Goal: Information Seeking & Learning: Find specific fact

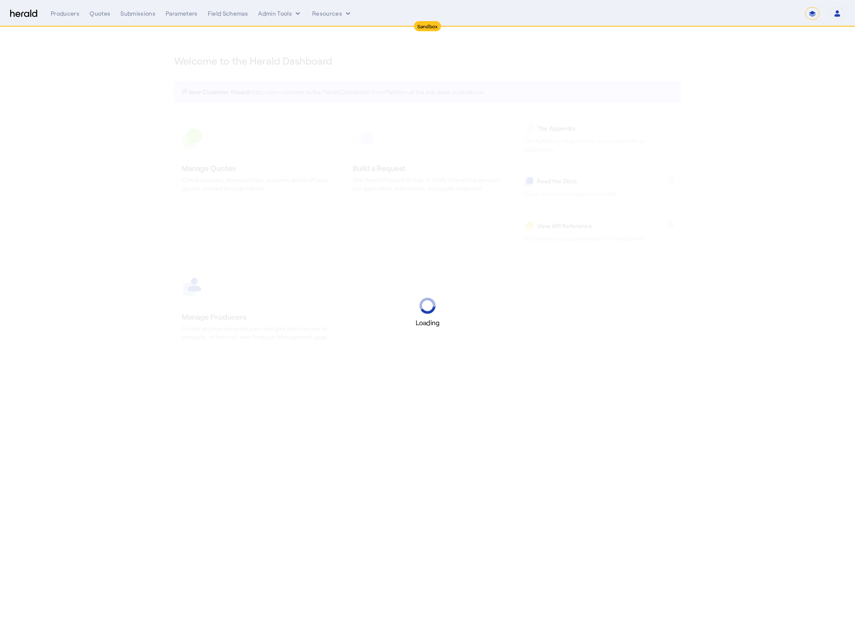
select select "*******"
select select "pfm_2v8p_herald_api"
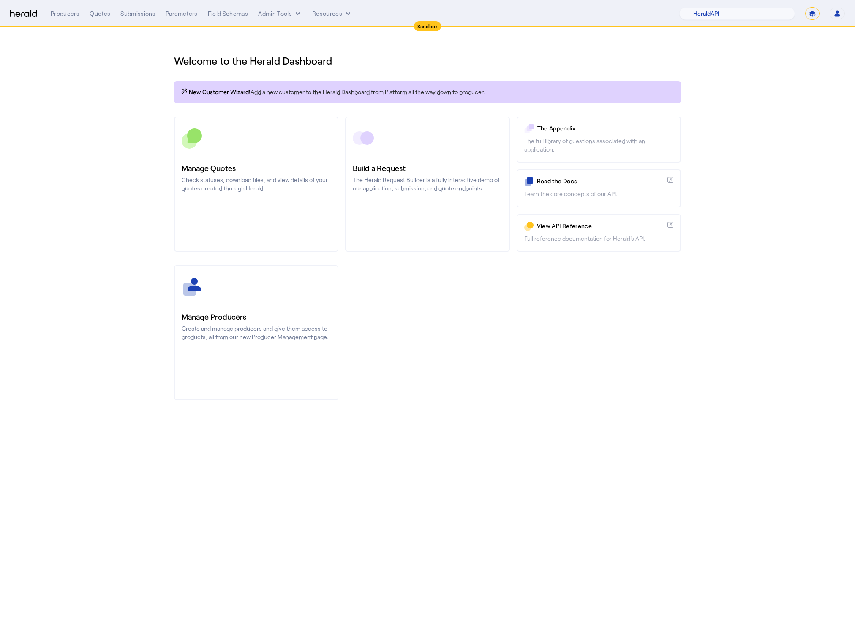
drag, startPoint x: 629, startPoint y: 308, endPoint x: 635, endPoint y: 293, distance: 16.6
click at [629, 308] on div "Manage Producers Create and manage producers and give them access to products, …" at bounding box center [427, 332] width 507 height 135
click at [810, 17] on select "**********" at bounding box center [812, 13] width 14 height 13
select select "**********"
click at [805, 7] on select "**********" at bounding box center [812, 13] width 14 height 13
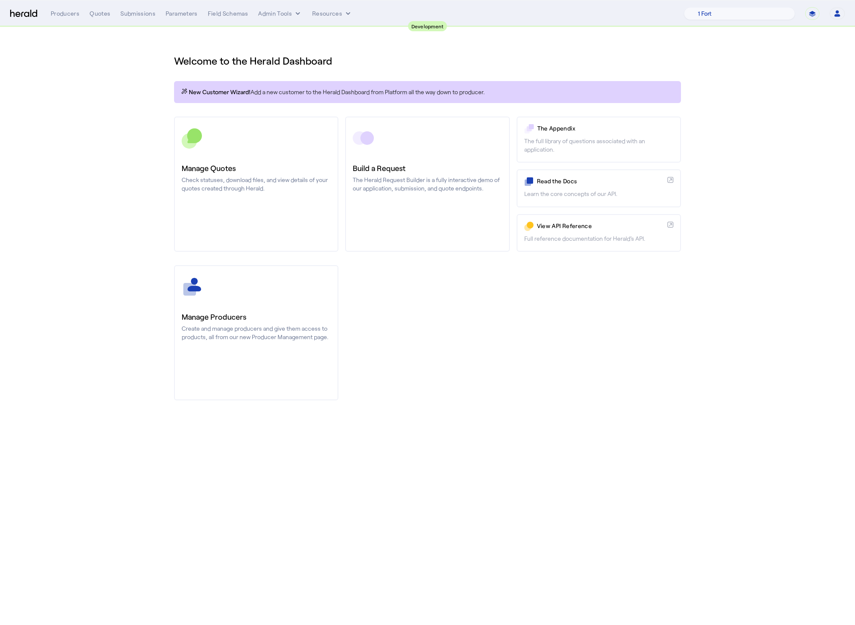
drag, startPoint x: 586, startPoint y: 311, endPoint x: 196, endPoint y: 61, distance: 463.0
click at [585, 311] on div "Manage Producers Create and manage producers and give them access to products, …" at bounding box center [427, 332] width 507 height 135
click at [95, 11] on div "Quotes" at bounding box center [100, 13] width 21 height 8
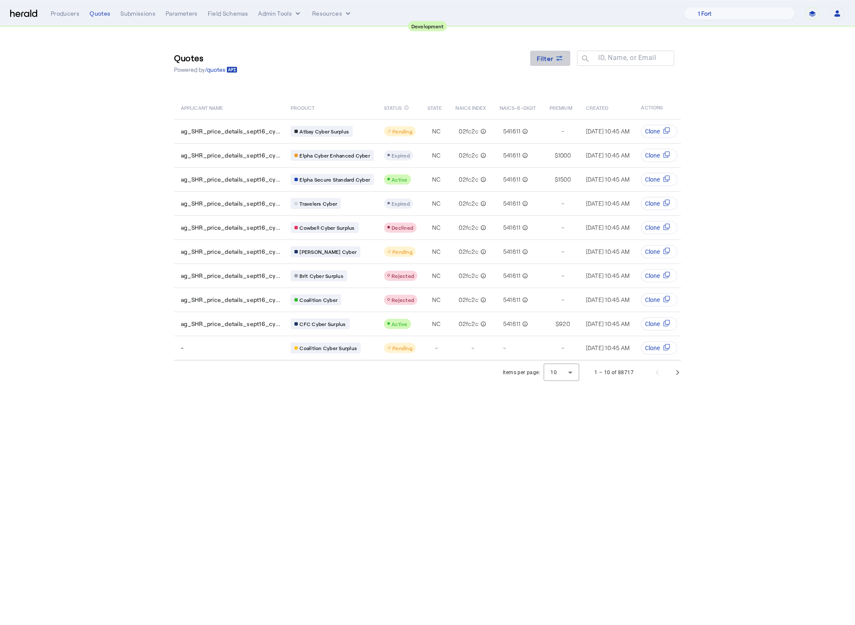
click at [541, 68] on span at bounding box center [550, 58] width 41 height 20
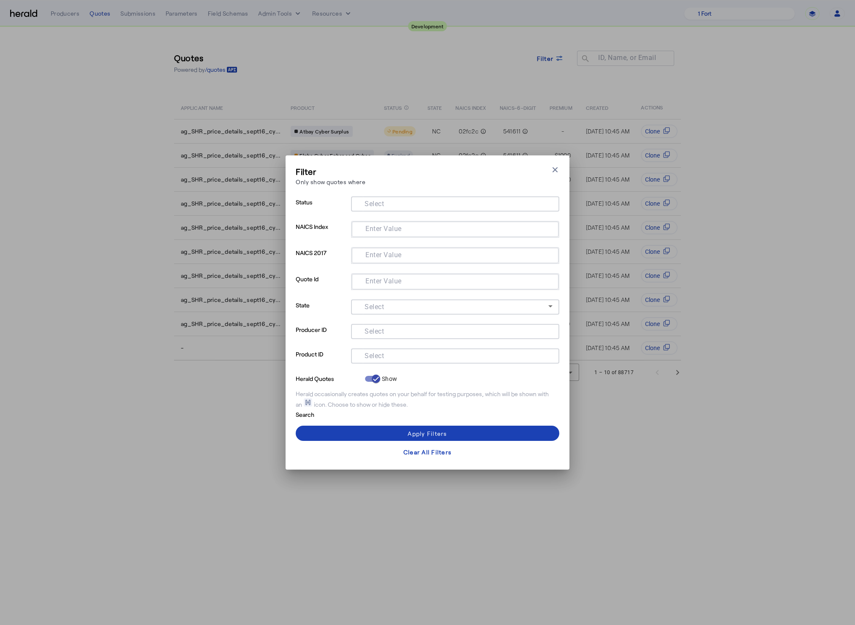
click at [377, 354] on mat-label "Select" at bounding box center [373, 356] width 19 height 8
click at [377, 354] on input "Select" at bounding box center [453, 355] width 191 height 10
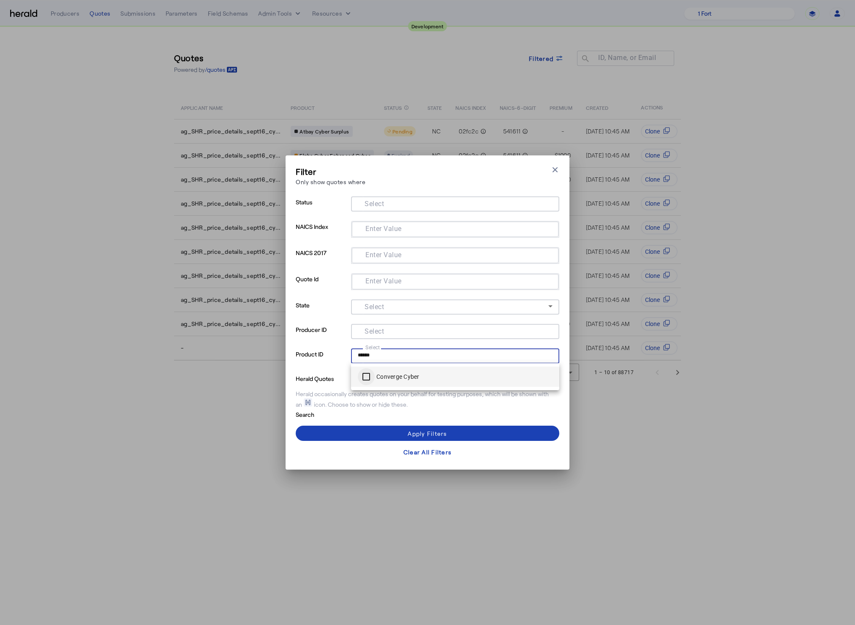
type input "******"
click at [381, 422] on div "Filter Only show quotes where Close modal Status Select NAICS Index Enter Value…" at bounding box center [427, 313] width 263 height 294
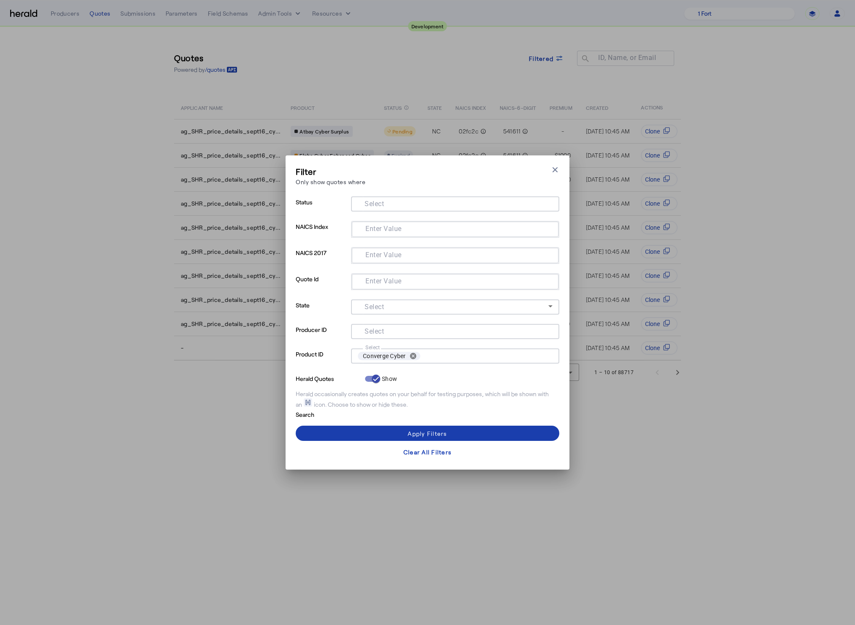
click at [382, 429] on span at bounding box center [427, 433] width 263 height 20
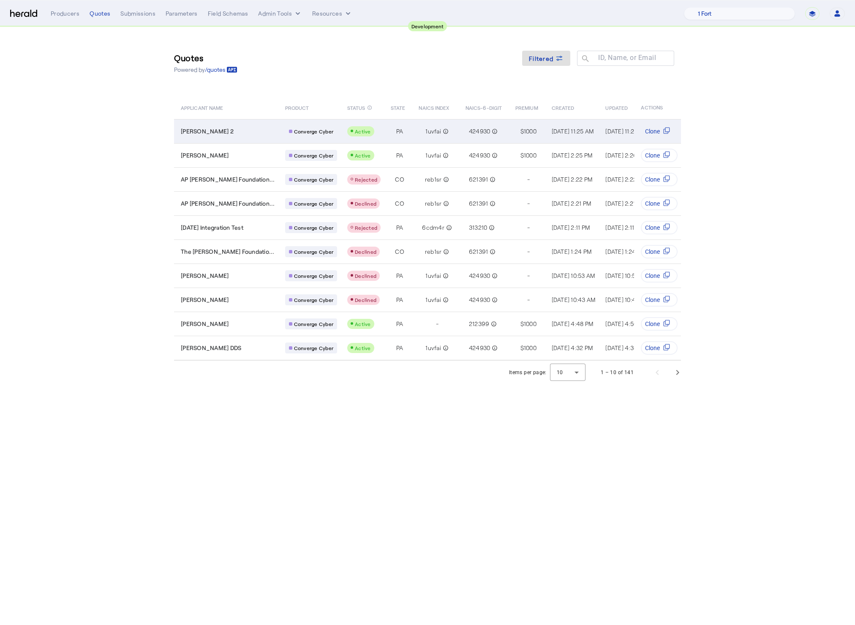
click at [228, 139] on td "Evelyn Nitzsch 2" at bounding box center [226, 131] width 104 height 24
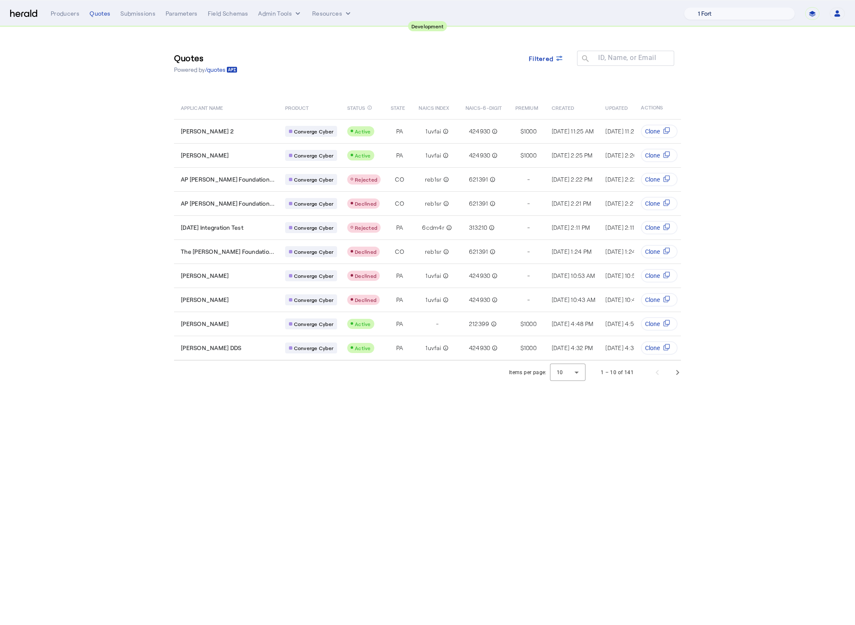
click at [743, 11] on select "1 Fort A Demo Platform A New Platform Test Bam Batch Test Platform Beep Beep Bo…" at bounding box center [739, 13] width 111 height 13
click at [816, 21] on nav "**********" at bounding box center [427, 13] width 855 height 26
click at [814, 17] on select "**********" at bounding box center [812, 13] width 14 height 13
select select "**********"
click at [805, 7] on select "**********" at bounding box center [812, 13] width 14 height 13
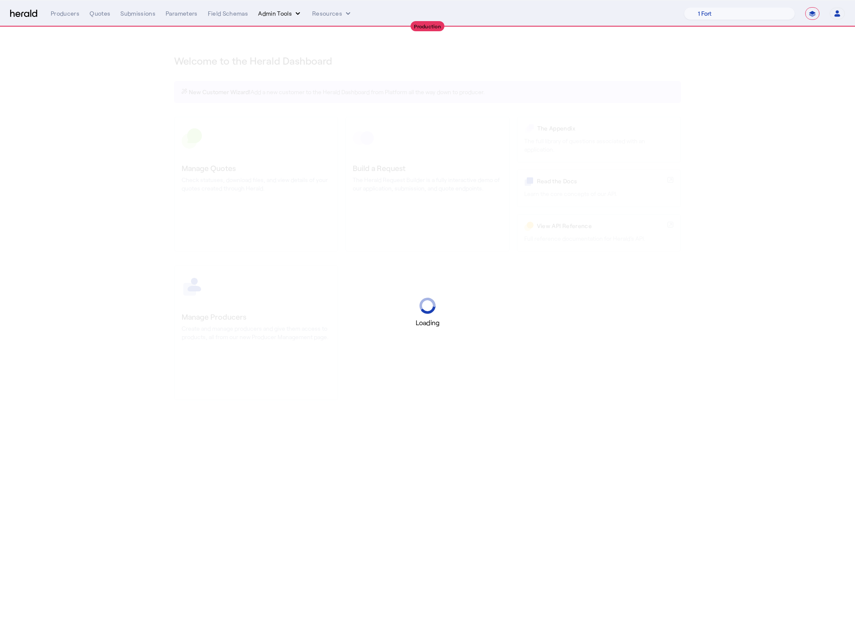
click at [286, 15] on button "Admin Tools" at bounding box center [280, 13] width 44 height 8
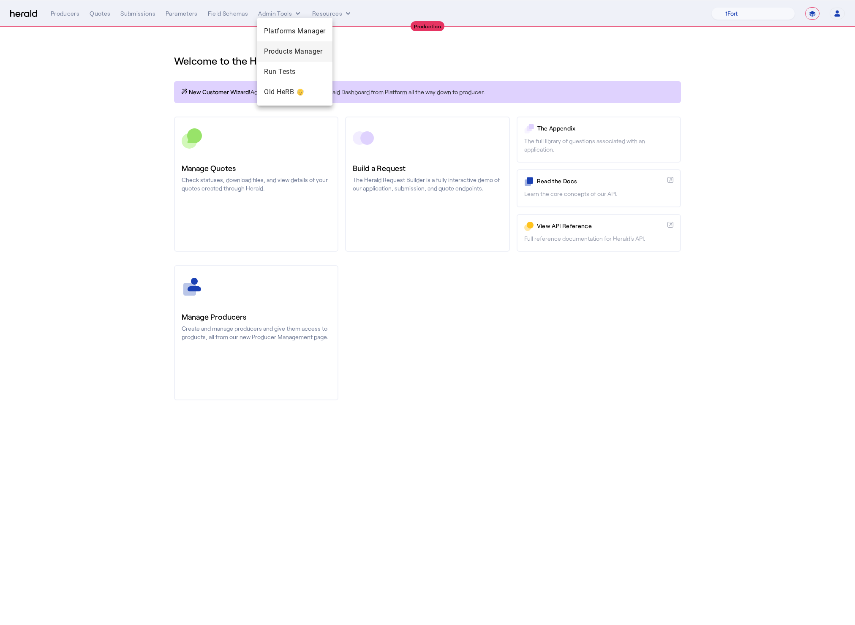
click at [298, 55] on span "Products Manager" at bounding box center [295, 51] width 62 height 10
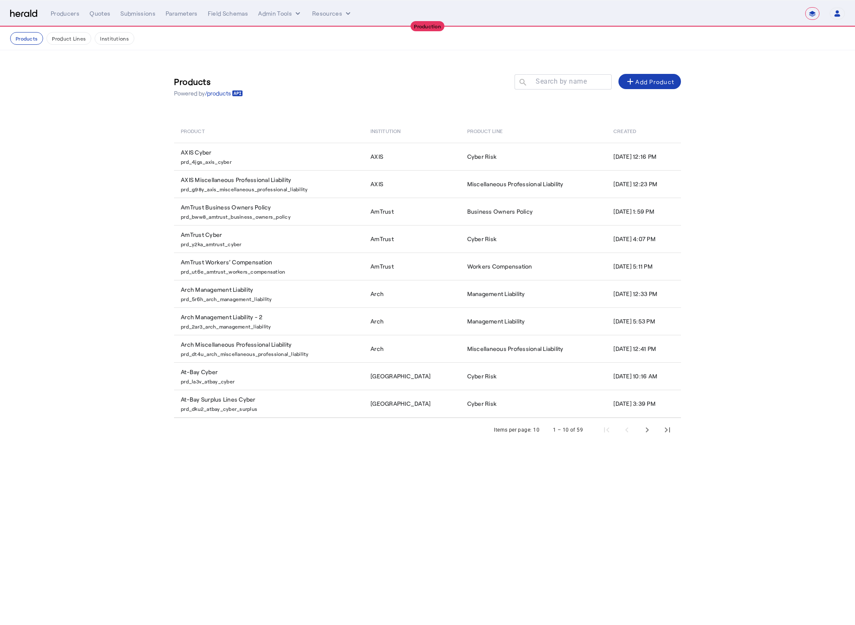
click at [277, 3] on nav "**********" at bounding box center [427, 13] width 855 height 26
click at [279, 11] on button "Admin Tools" at bounding box center [280, 13] width 44 height 8
click at [301, 26] on span "Platforms Manager" at bounding box center [295, 31] width 62 height 10
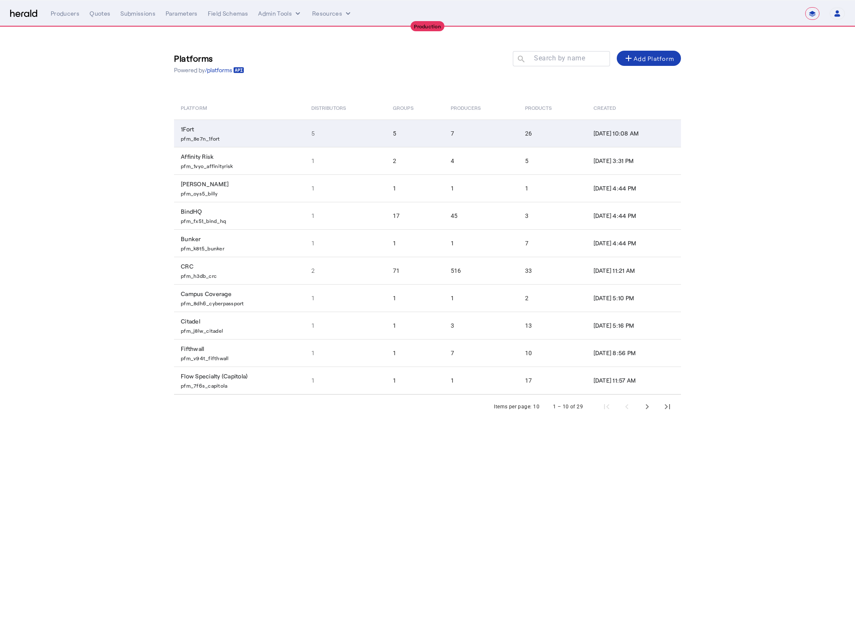
click at [241, 138] on p "pfm_8e7n_1fort" at bounding box center [241, 137] width 120 height 8
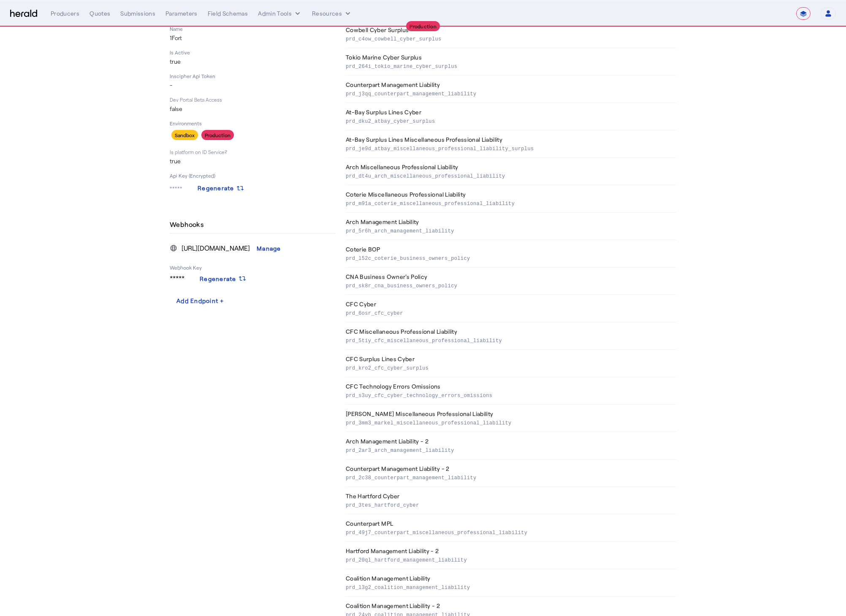
scroll to position [225, 0]
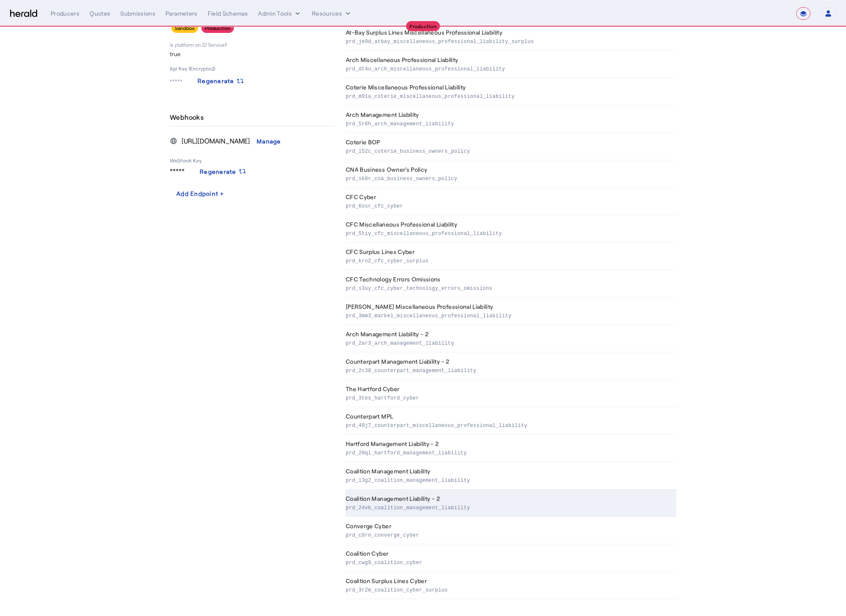
click at [446, 499] on th "Coalition Management Liability - 2 prd_24vb_coalition_management_liability" at bounding box center [510, 503] width 331 height 27
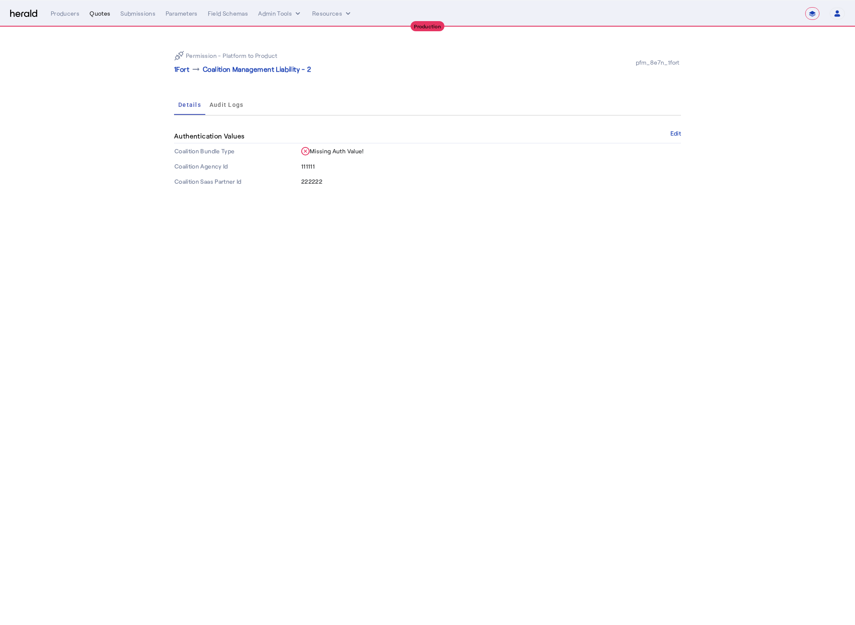
click at [105, 18] on div "**********" at bounding box center [448, 13] width 794 height 13
click at [103, 15] on div "Quotes" at bounding box center [100, 13] width 21 height 8
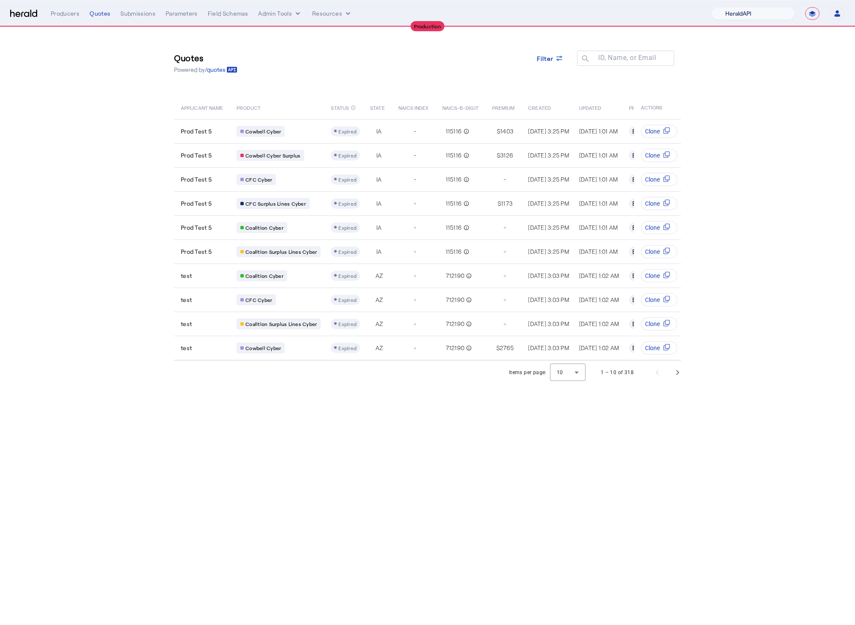
click at [764, 15] on select "1Fort Affinity Risk Billy BindHQ Bunker CRC Campus Coverage Citadel Fifthwall F…" at bounding box center [753, 13] width 84 height 13
select select "pfm_8e7n_1fort"
click at [711, 7] on select "1Fort Affinity Risk Billy BindHQ Bunker CRC Campus Coverage Citadel Fifthwall F…" at bounding box center [753, 13] width 84 height 13
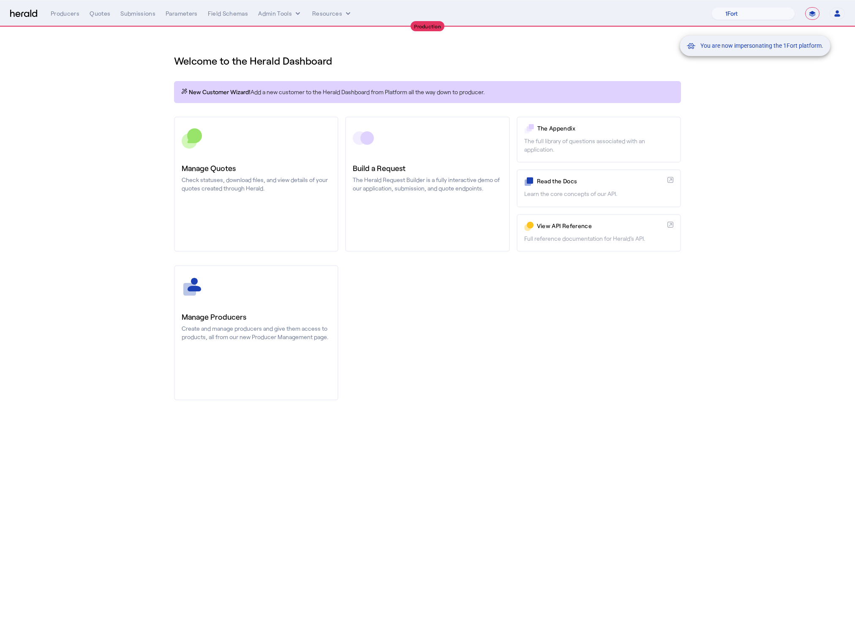
click at [768, 163] on div "You are now impersonating the 1Fort platform." at bounding box center [427, 312] width 855 height 625
click at [94, 8] on div "You are now impersonating the 1Fort platform." at bounding box center [427, 312] width 855 height 625
click at [96, 16] on div "You are now impersonating the 1Fort platform." at bounding box center [427, 312] width 855 height 625
click at [97, 15] on div "Quotes" at bounding box center [100, 13] width 21 height 8
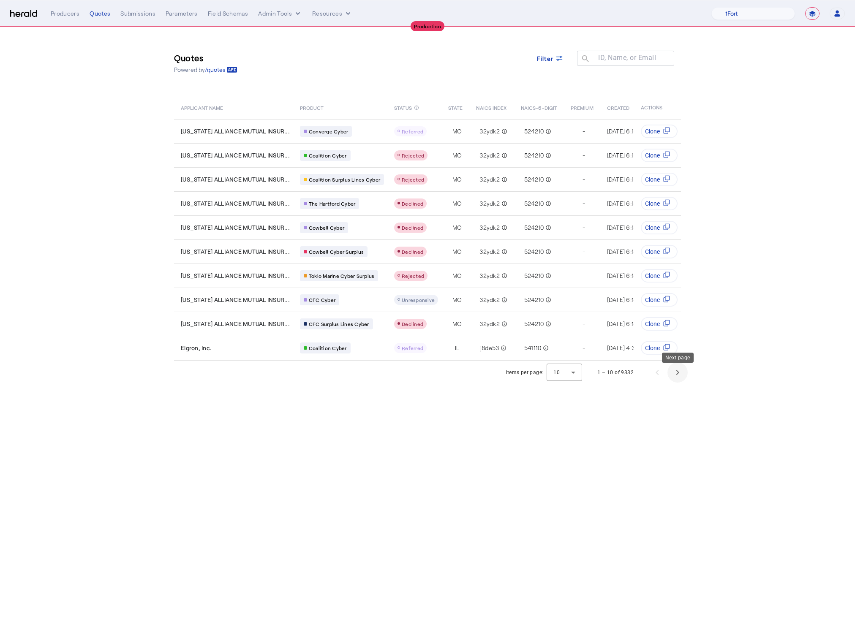
click at [683, 380] on span "Next page" at bounding box center [677, 372] width 20 height 20
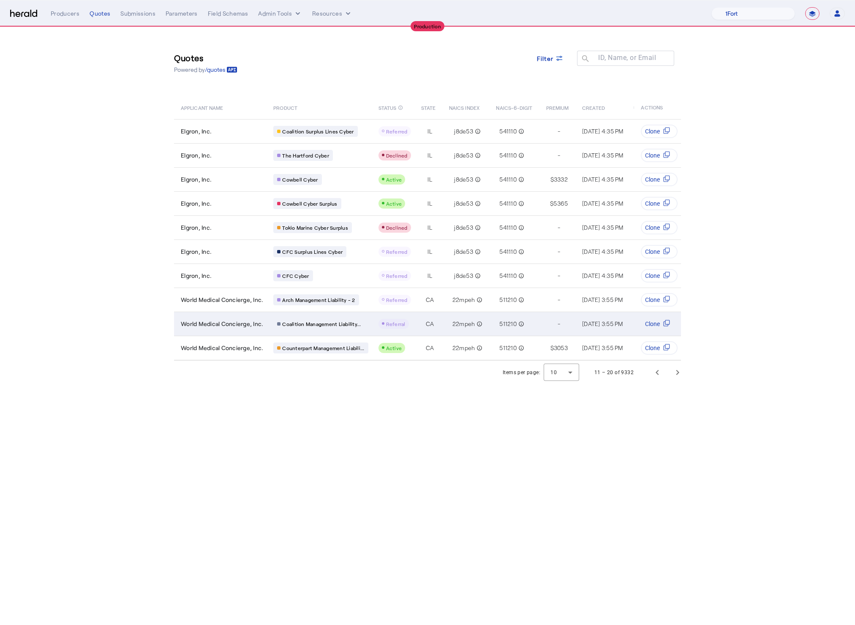
click at [225, 320] on span "World Medical Concierge, Inc." at bounding box center [222, 324] width 82 height 8
click at [218, 322] on span "World Medical Concierge, Inc." at bounding box center [222, 324] width 82 height 8
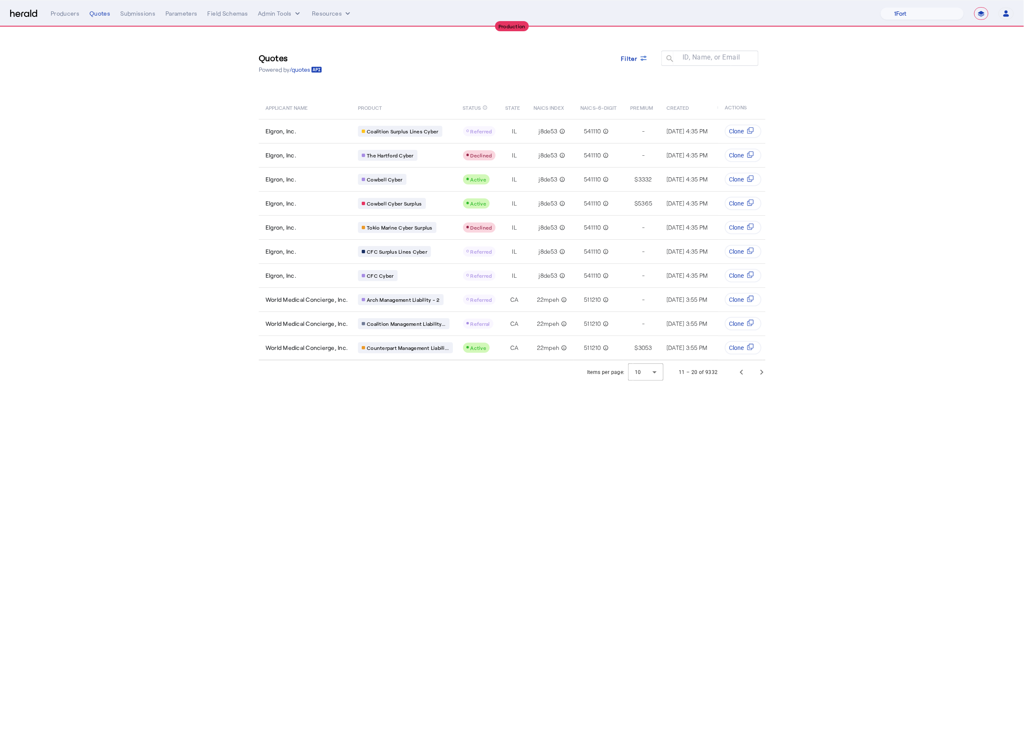
click at [159, 97] on section "Quotes Powered by /quotes Filter ID, Name, or Email search APPLICANT NAME PRODU…" at bounding box center [512, 205] width 1024 height 357
click at [284, 15] on button "Admin Tools" at bounding box center [280, 13] width 44 height 8
click at [288, 29] on span "Platforms Manager" at bounding box center [295, 31] width 62 height 10
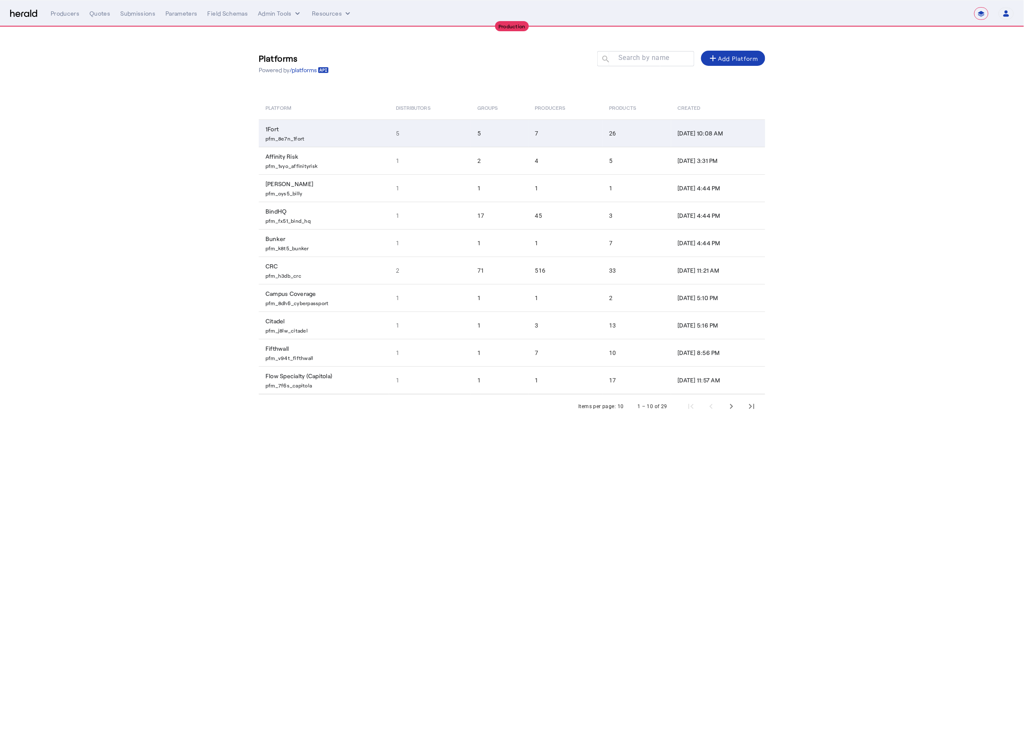
click at [328, 124] on td "1Fort pfm_8e7n_1fort" at bounding box center [324, 132] width 130 height 27
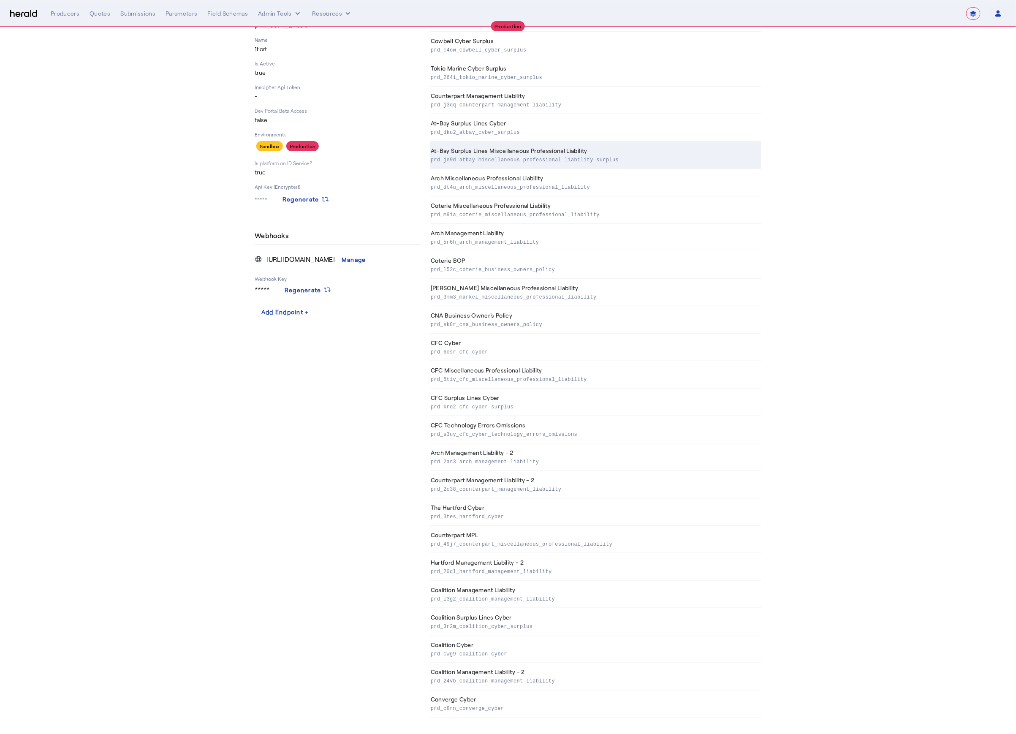
scroll to position [107, 0]
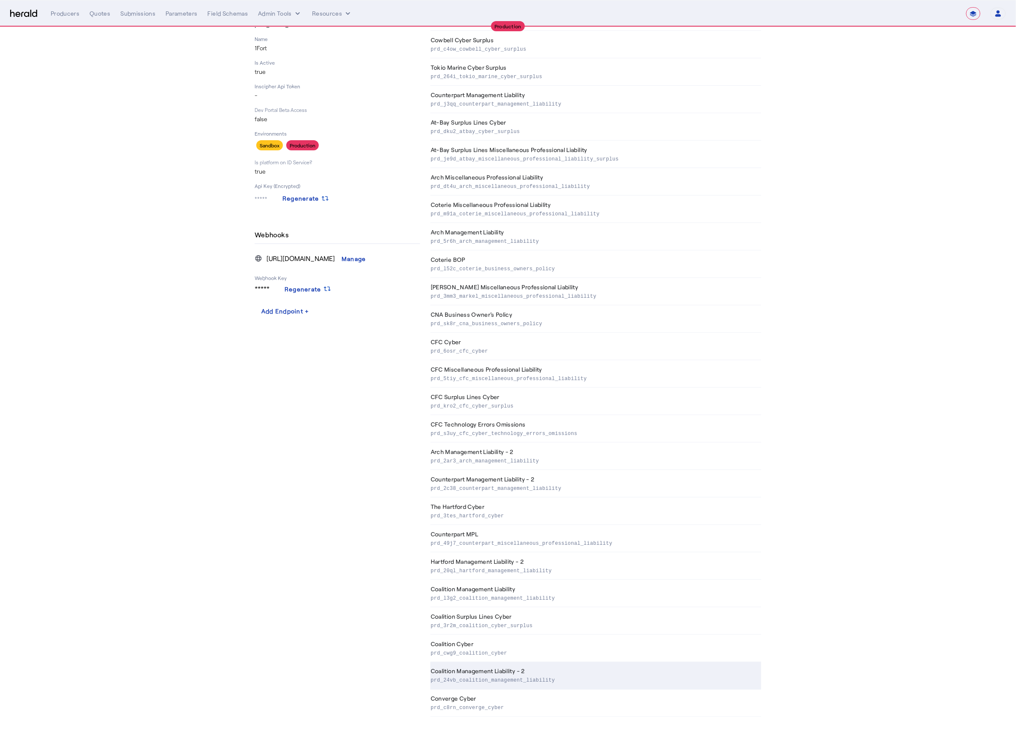
click at [532, 624] on th "Coalition Management Liability - 2 prd_24vb_coalition_management_liability" at bounding box center [595, 675] width 331 height 27
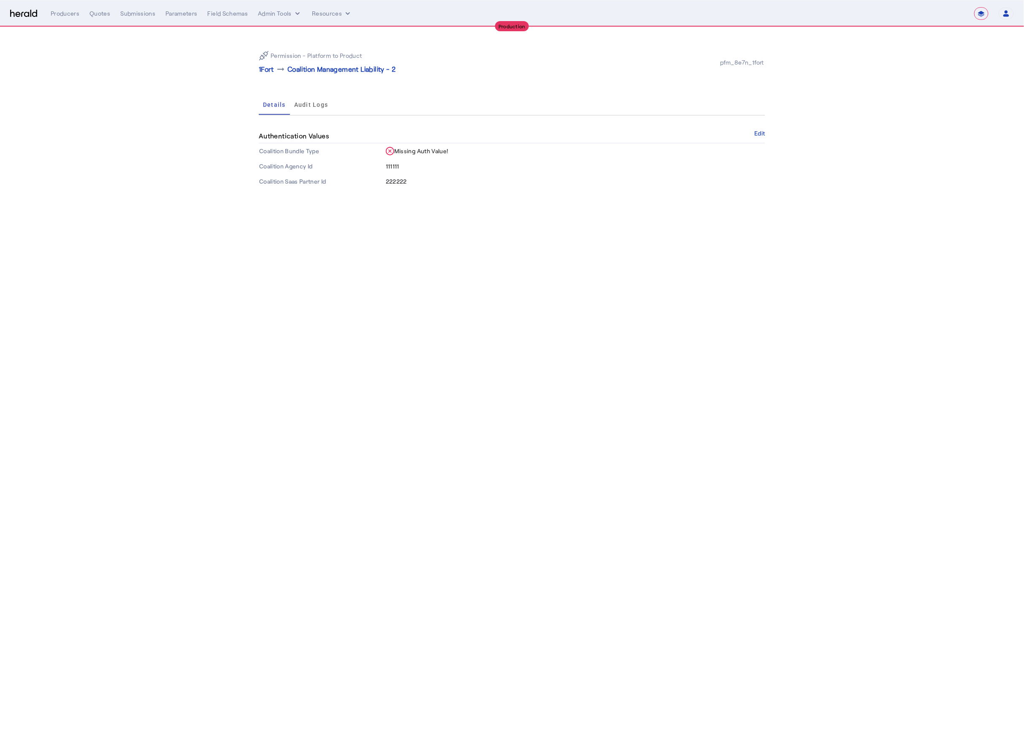
click at [456, 185] on td "222222" at bounding box center [575, 181] width 380 height 15
drag, startPoint x: 409, startPoint y: 183, endPoint x: 263, endPoint y: 145, distance: 150.8
click at [263, 145] on tbody "Coalition Bundle Type Missing Auth Value! Coalition Agency Id 111111 Coalition …" at bounding box center [512, 167] width 507 height 46
click at [461, 211] on body "**********" at bounding box center [512, 371] width 1024 height 742
drag, startPoint x: 311, startPoint y: 168, endPoint x: 218, endPoint y: 140, distance: 97.0
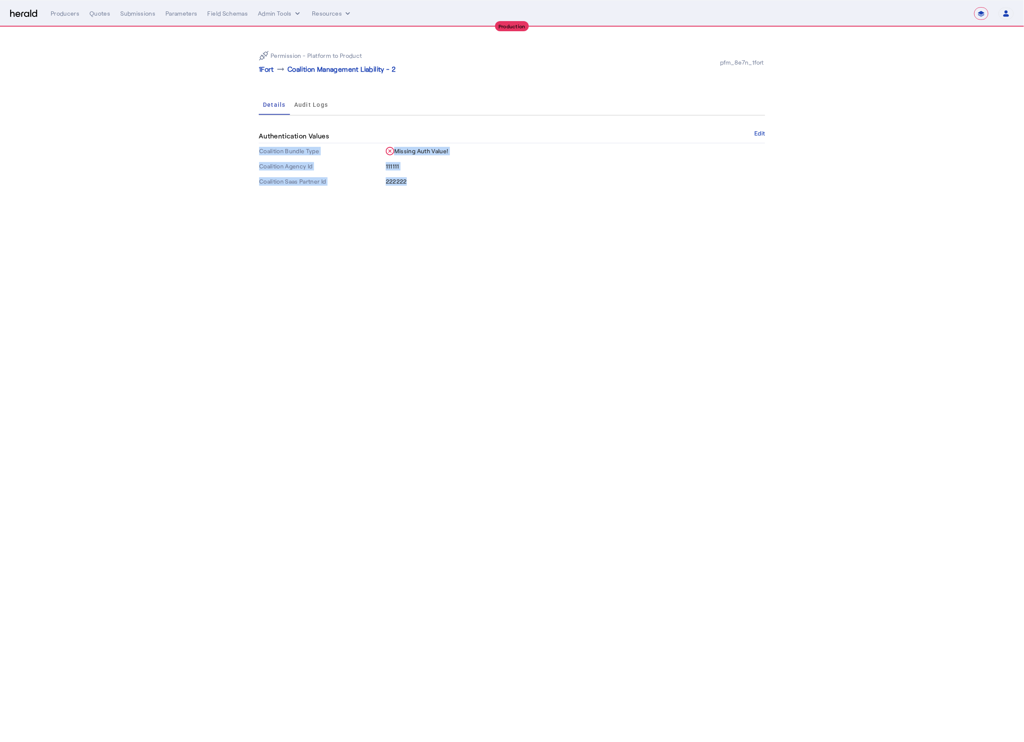
click at [247, 150] on div "Permission - Platform to Product 1Fort arrow_right_alt Coalition Management Lia…" at bounding box center [512, 116] width 540 height 179
click at [528, 216] on body "**********" at bounding box center [512, 371] width 1024 height 742
drag, startPoint x: 464, startPoint y: 179, endPoint x: 207, endPoint y: 119, distance: 264.0
click at [207, 119] on section "Permission - Platform to Product 1Fort arrow_right_alt Coalition Management Lia…" at bounding box center [512, 116] width 1024 height 179
click at [529, 229] on body "**********" at bounding box center [512, 371] width 1024 height 742
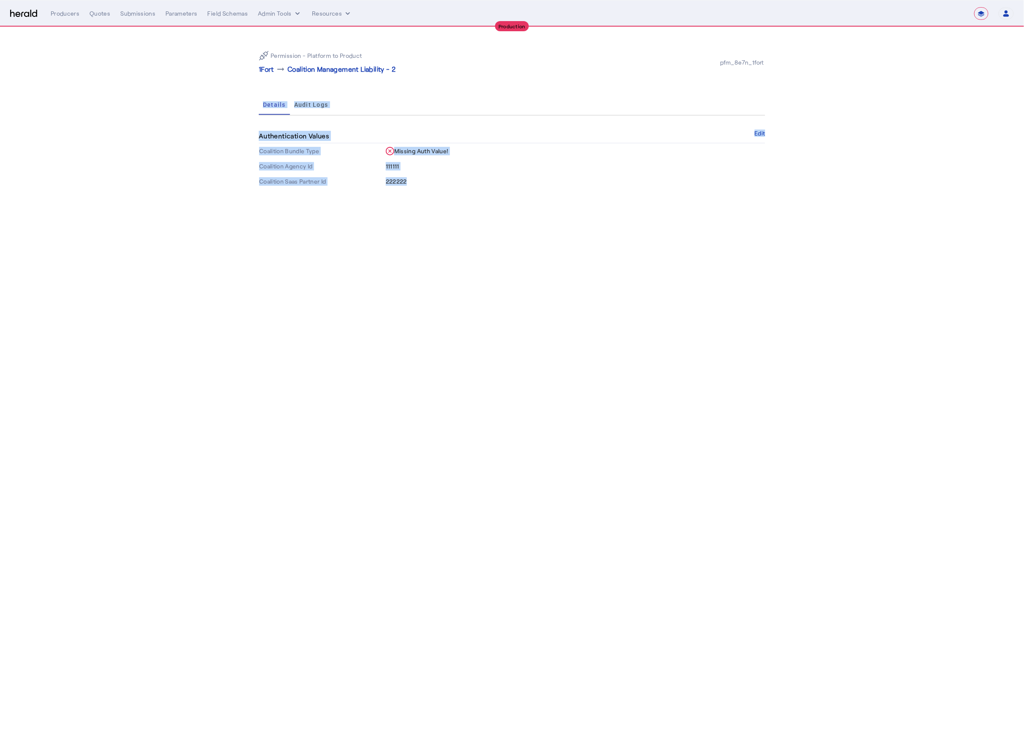
drag, startPoint x: 430, startPoint y: 184, endPoint x: 177, endPoint y: 121, distance: 260.7
click at [177, 121] on section "Permission - Platform to Product 1Fort arrow_right_alt Coalition Management Lia…" at bounding box center [512, 116] width 1024 height 179
click at [457, 223] on body "**********" at bounding box center [512, 371] width 1024 height 742
drag, startPoint x: 295, startPoint y: 139, endPoint x: 173, endPoint y: 96, distance: 128.9
click at [189, 102] on section "Permission - Platform to Product 1Fort arrow_right_alt Coalition Management Lia…" at bounding box center [512, 116] width 1024 height 179
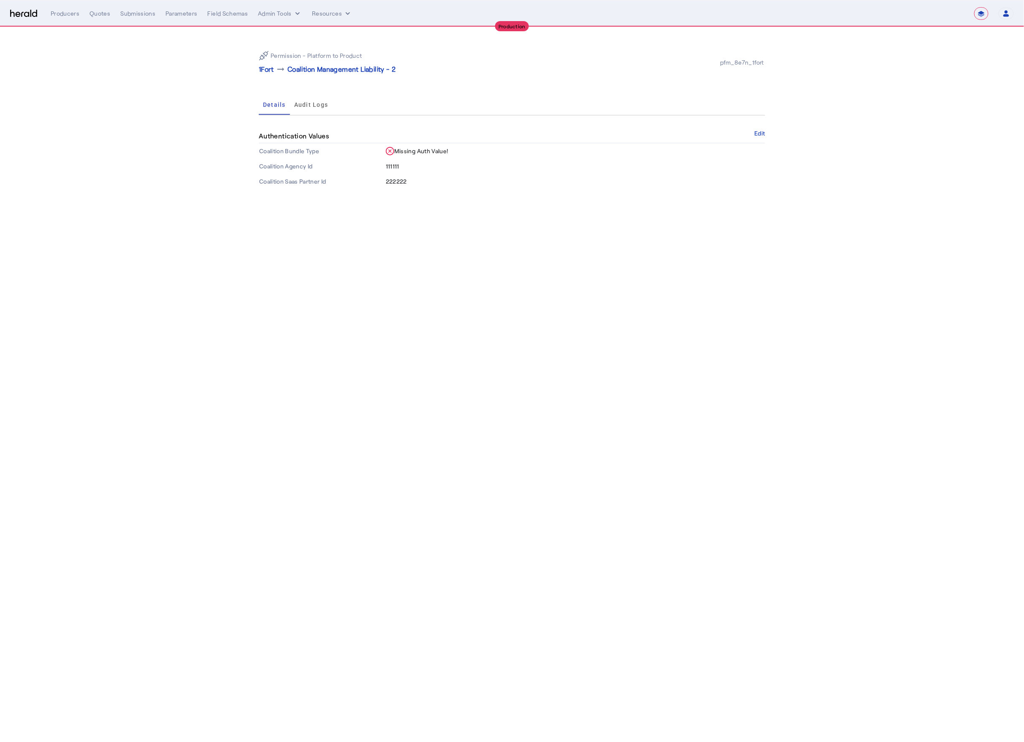
click at [494, 217] on body "**********" at bounding box center [512, 371] width 1024 height 742
click at [766, 136] on div "Permission - Platform to Product 1Fort arrow_right_alt Coalition Management Lia…" at bounding box center [512, 116] width 540 height 179
click at [762, 134] on button "Edit" at bounding box center [760, 133] width 11 height 5
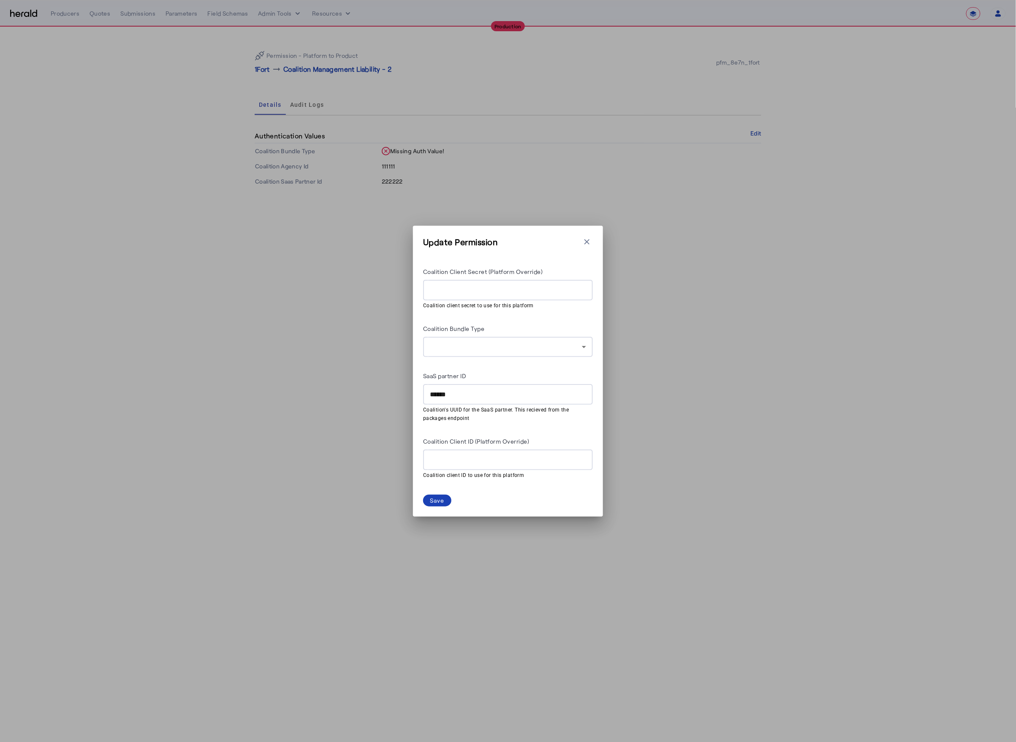
click at [480, 395] on input "******" at bounding box center [508, 395] width 156 height 10
paste input "**********"
type input "**********"
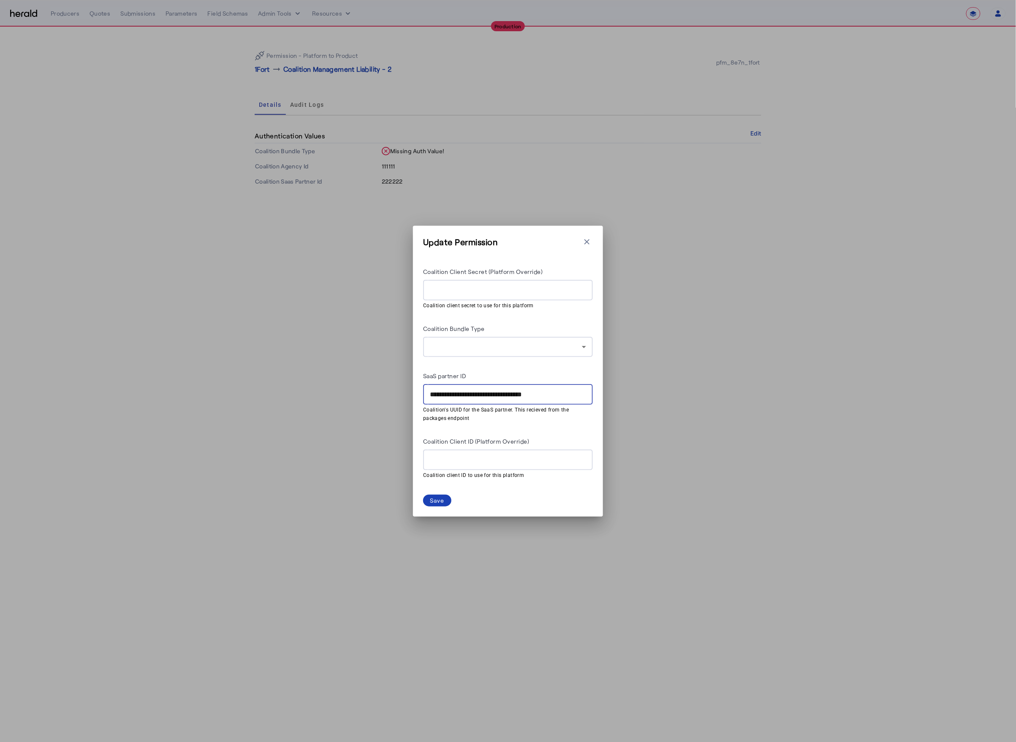
click at [581, 435] on div "**********" at bounding box center [508, 372] width 170 height 213
click at [531, 439] on div "Coalition Client ID (Platform Override)" at bounding box center [508, 443] width 170 height 14
click at [544, 434] on div "**********" at bounding box center [508, 372] width 170 height 213
click at [576, 393] on input "**********" at bounding box center [508, 395] width 156 height 10
click at [587, 241] on icon "button" at bounding box center [586, 241] width 5 height 5
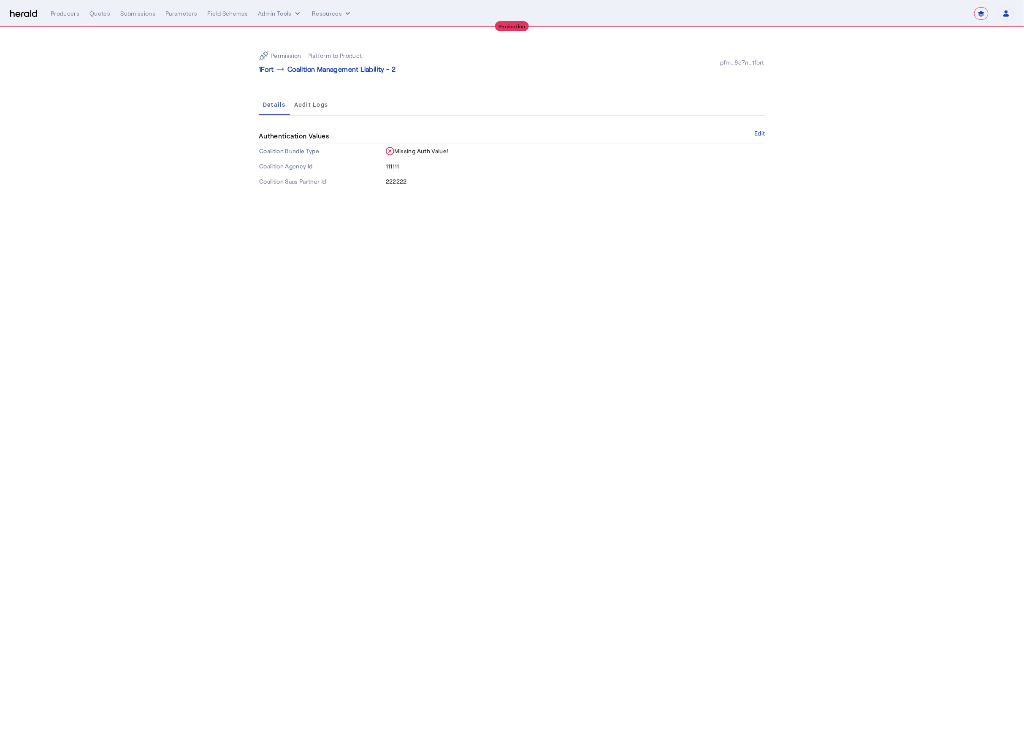
click at [532, 250] on body "**********" at bounding box center [512, 371] width 1024 height 742
click at [24, 16] on img at bounding box center [23, 14] width 27 height 8
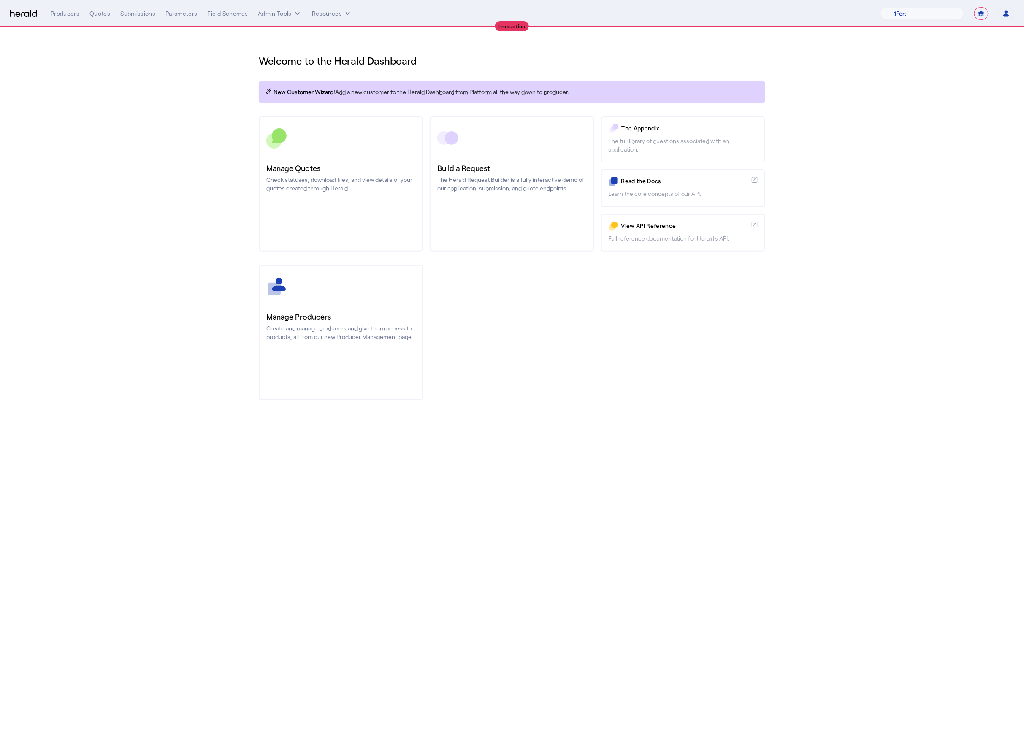
click at [607, 288] on div "Manage Producers Create and manage producers and give them access to products, …" at bounding box center [512, 332] width 507 height 135
click at [285, 16] on button "Admin Tools" at bounding box center [280, 13] width 44 height 8
click at [303, 34] on span "Platforms Manager" at bounding box center [295, 31] width 62 height 10
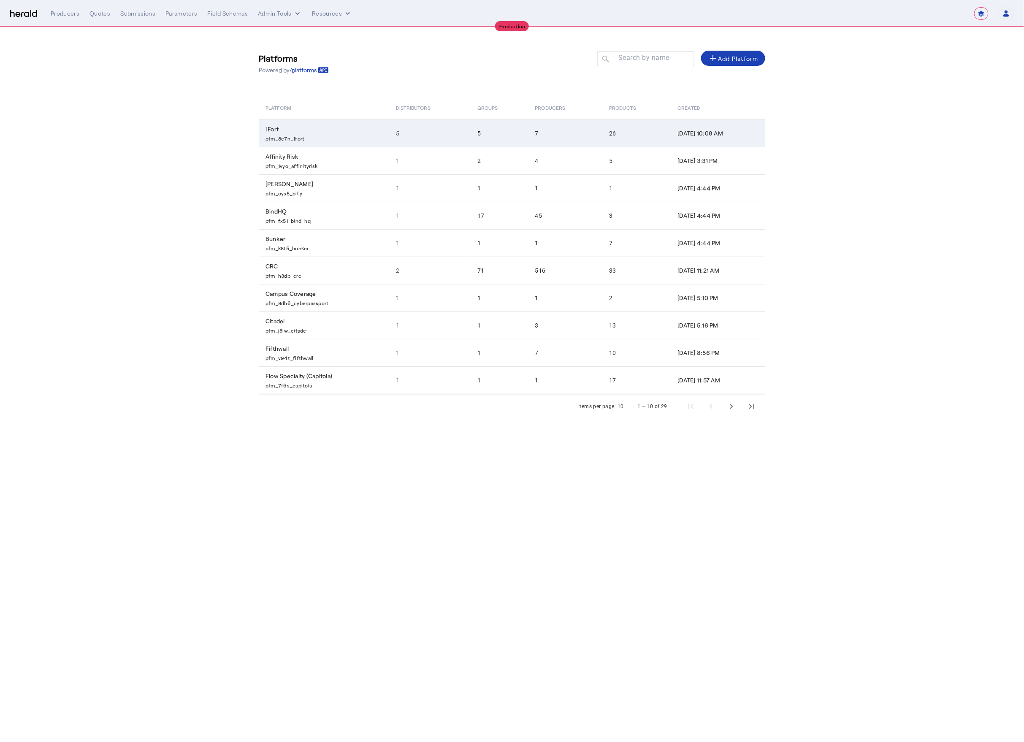
click at [331, 131] on td "1Fort pfm_8e7n_1fort" at bounding box center [324, 132] width 130 height 27
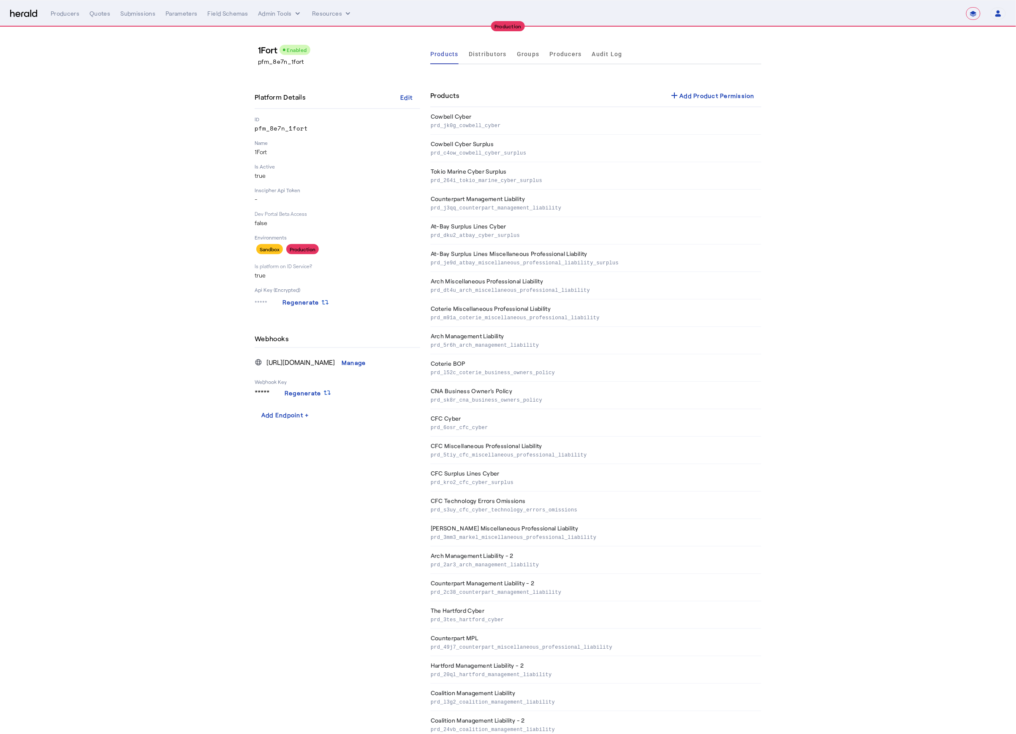
click at [847, 185] on section "1Fort Enabled pfm_8e7n_1fort Platform Details Edit ID pfm_8e7n_1fort Name 1Fort…" at bounding box center [508, 432] width 1016 height 811
click at [711, 101] on span at bounding box center [712, 95] width 99 height 20
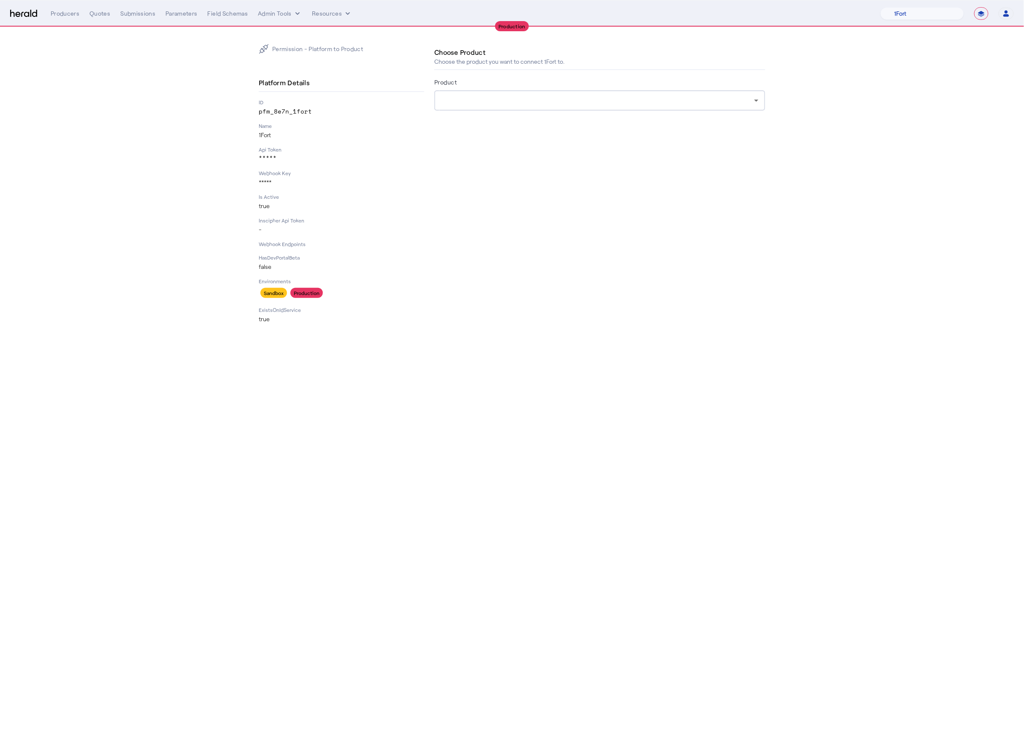
click at [708, 103] on div at bounding box center [597, 100] width 313 height 10
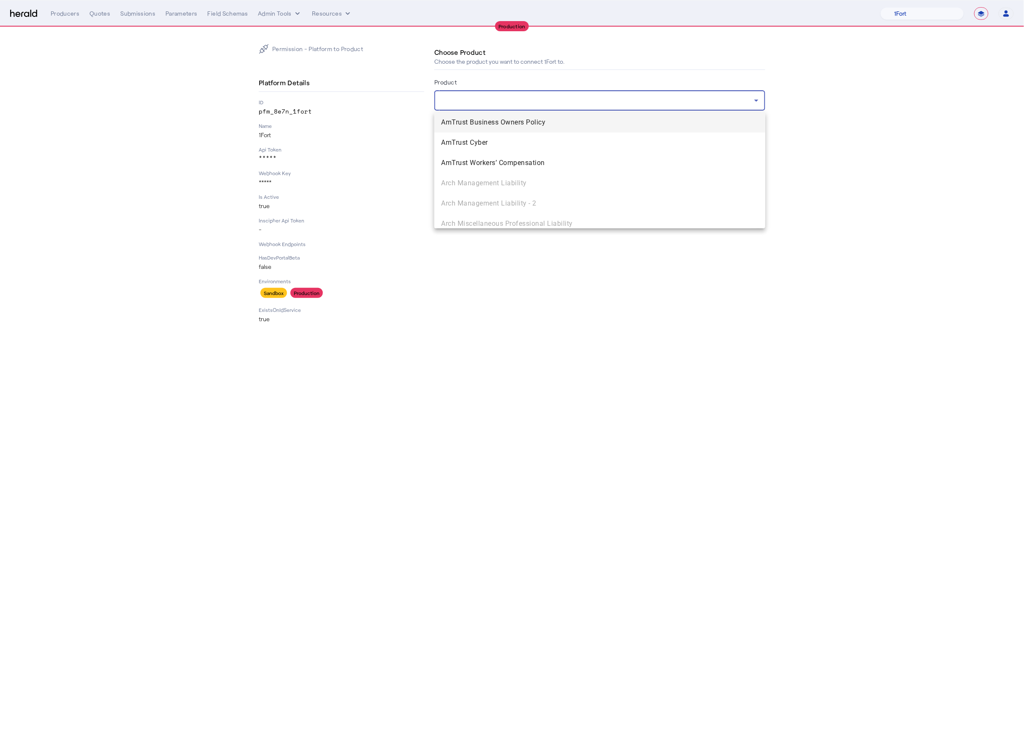
click at [844, 132] on div at bounding box center [512, 371] width 1024 height 742
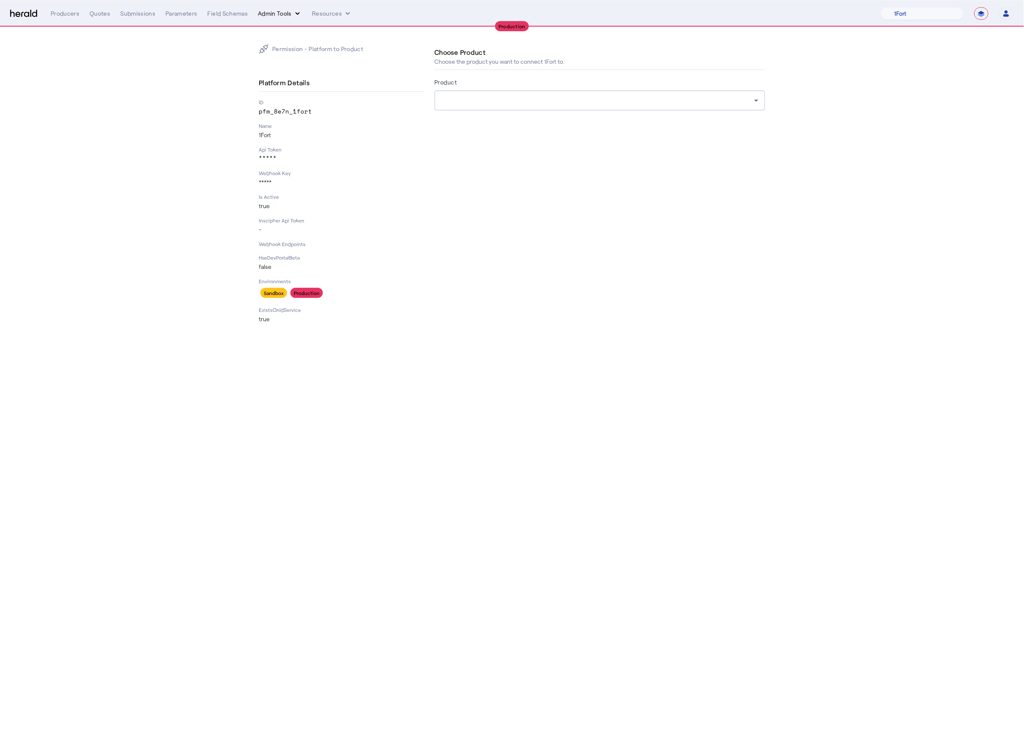
click at [285, 14] on button "Admin Tools" at bounding box center [280, 13] width 44 height 8
click at [296, 55] on span "Products Manager" at bounding box center [295, 51] width 62 height 10
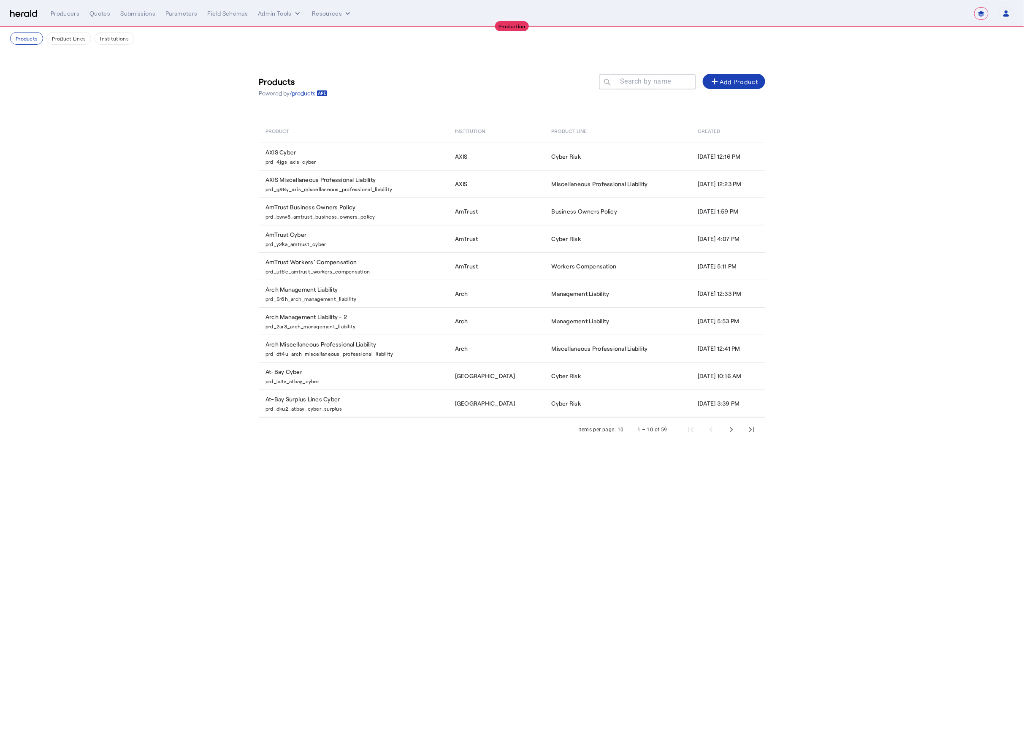
click at [648, 82] on mat-label "Search by name" at bounding box center [645, 82] width 51 height 8
click at [648, 82] on input "Search by name" at bounding box center [651, 81] width 76 height 10
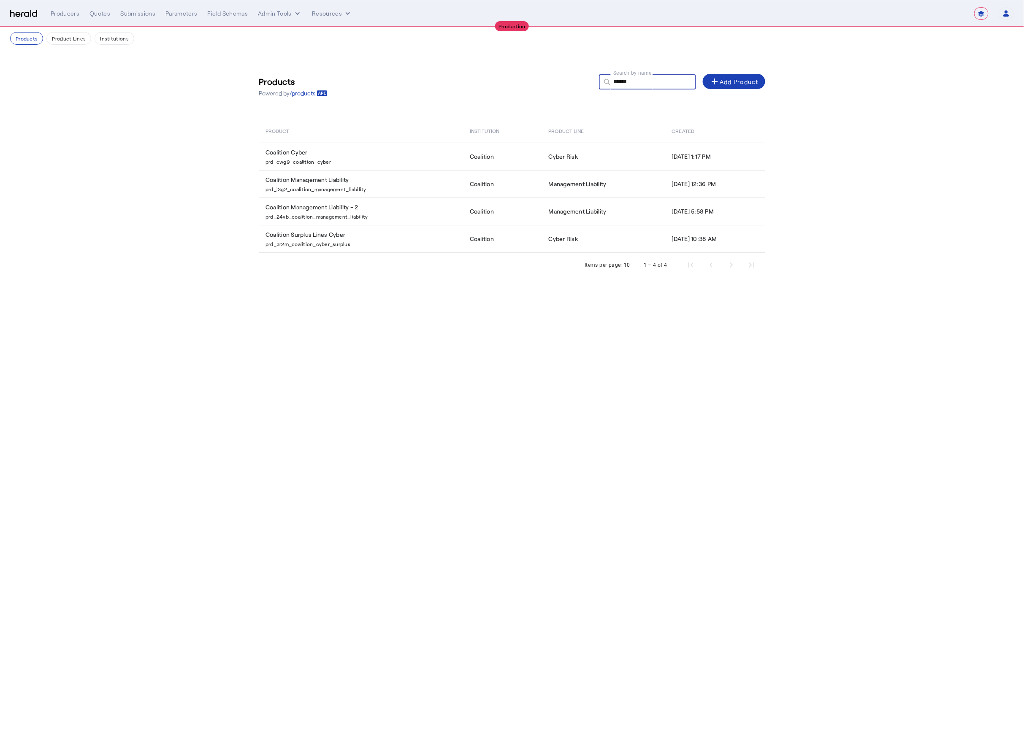
type input "******"
click at [438, 83] on div "Products Powered by /products Search by name search ****** add Add Product" at bounding box center [512, 86] width 507 height 38
click at [521, 88] on div "Products Powered by /products Search by name search ****** add Add Product" at bounding box center [512, 86] width 507 height 38
click at [622, 79] on input "******" at bounding box center [651, 81] width 76 height 10
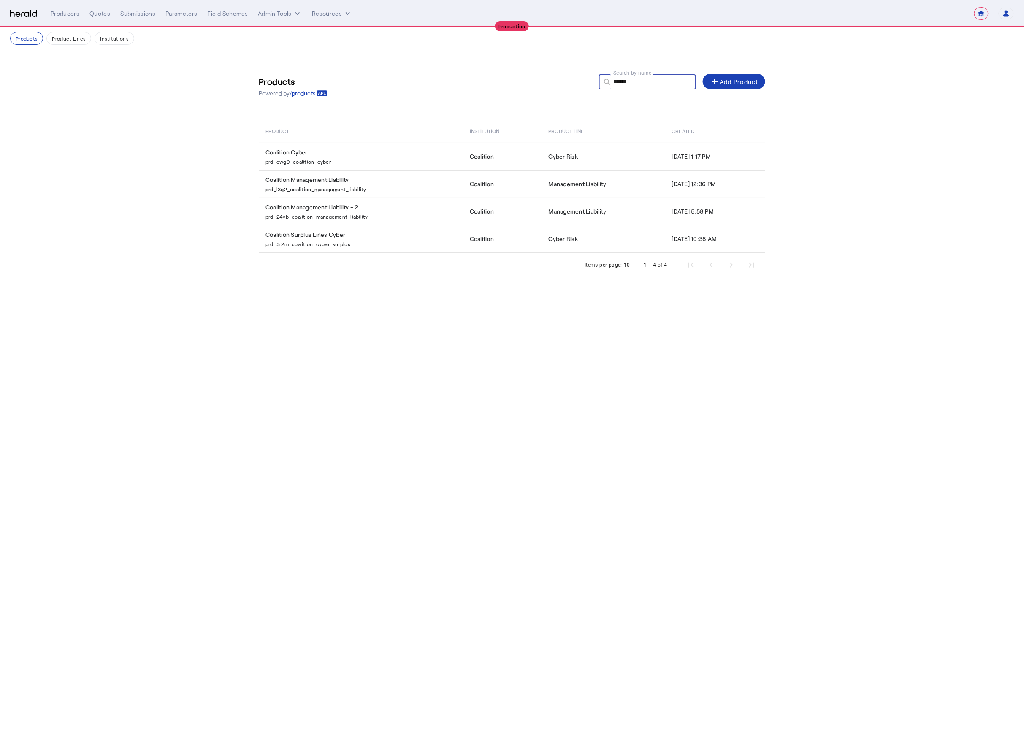
click at [622, 79] on input "******" at bounding box center [651, 81] width 76 height 10
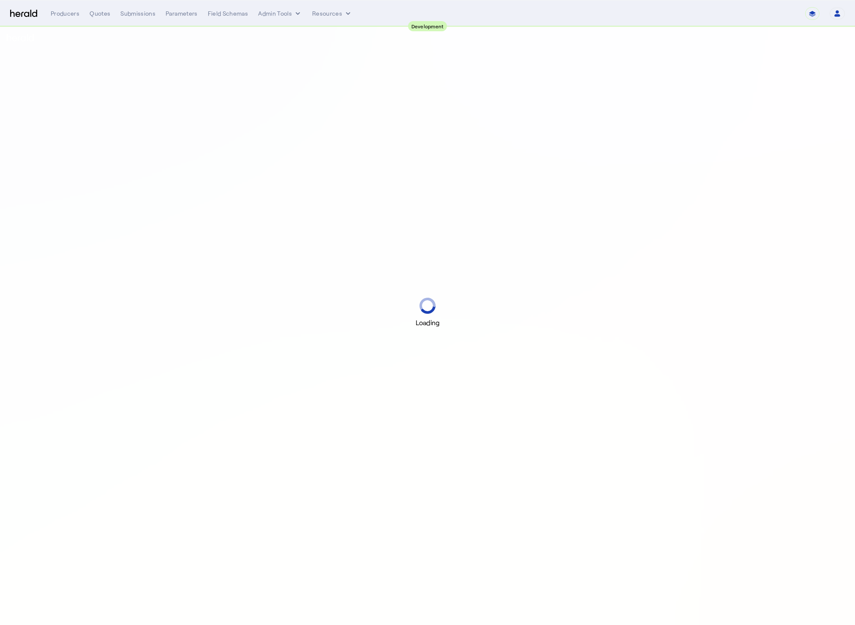
select select "pfm_2v8p_herald_api"
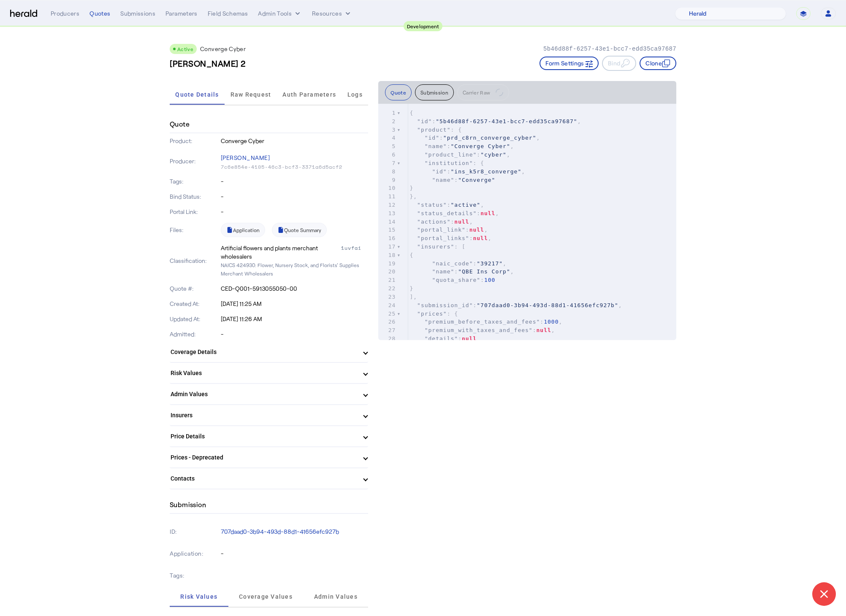
click at [303, 230] on link "Quote Summary" at bounding box center [299, 230] width 55 height 14
click at [503, 262] on span ""39217"" at bounding box center [490, 262] width 26 height 6
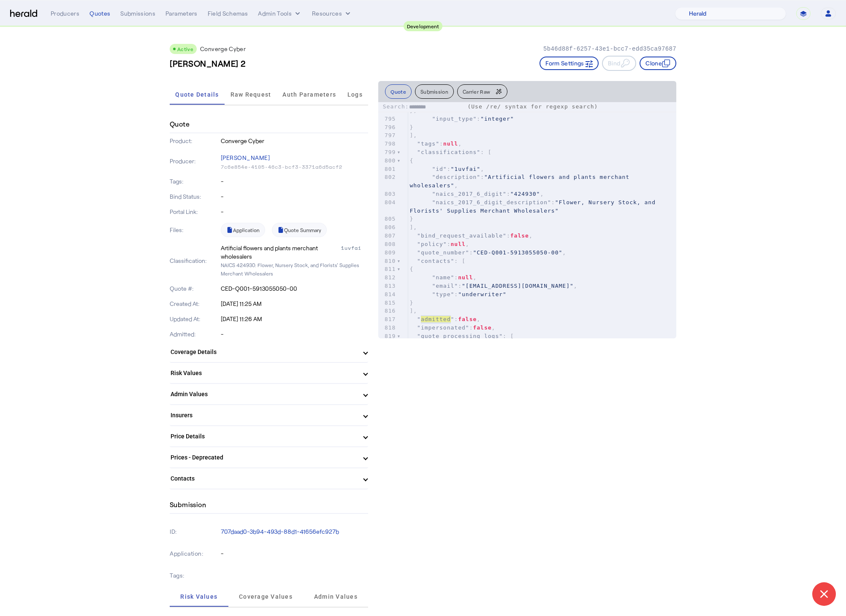
scroll to position [7337, 0]
type input "********"
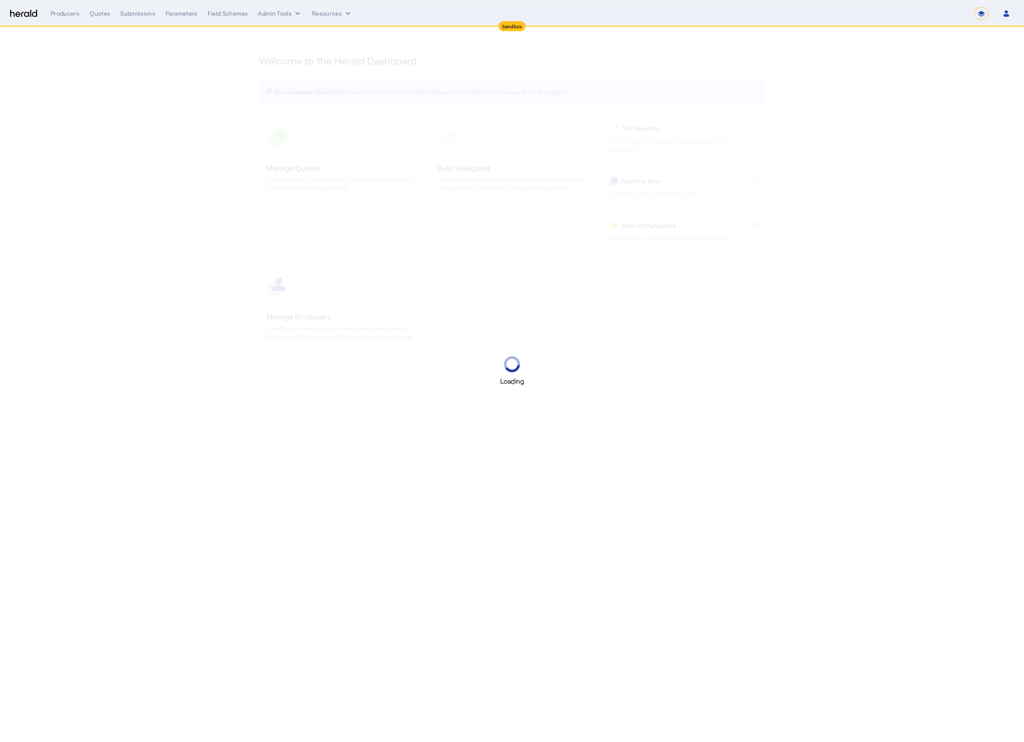
select select "*******"
select select "pfm_2v8p_herald_api"
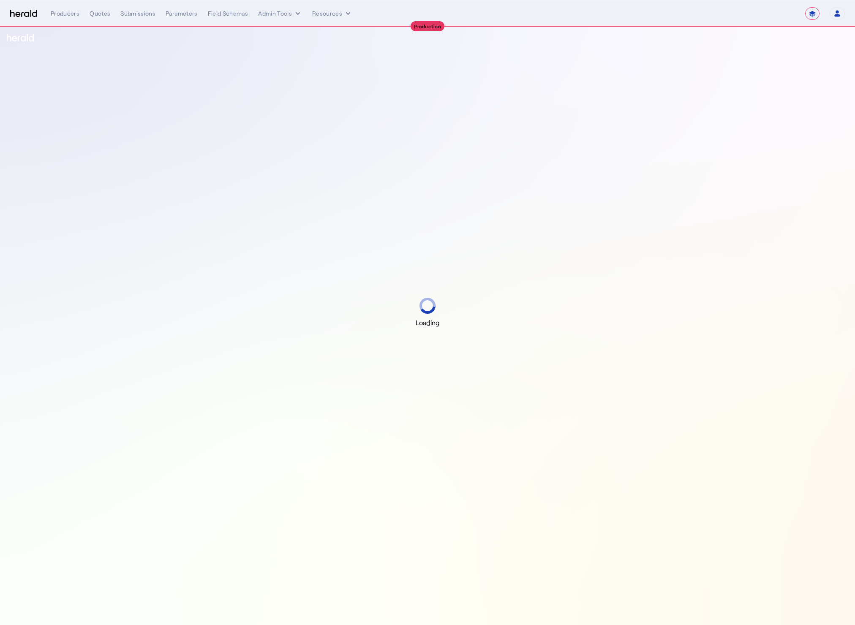
select select "**********"
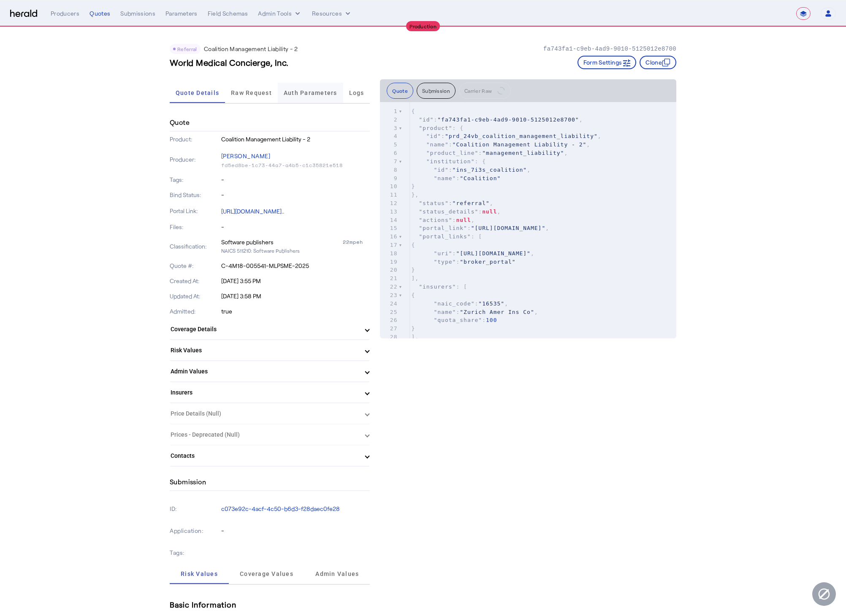
click at [306, 100] on span "Auth Parameters" at bounding box center [311, 93] width 54 height 20
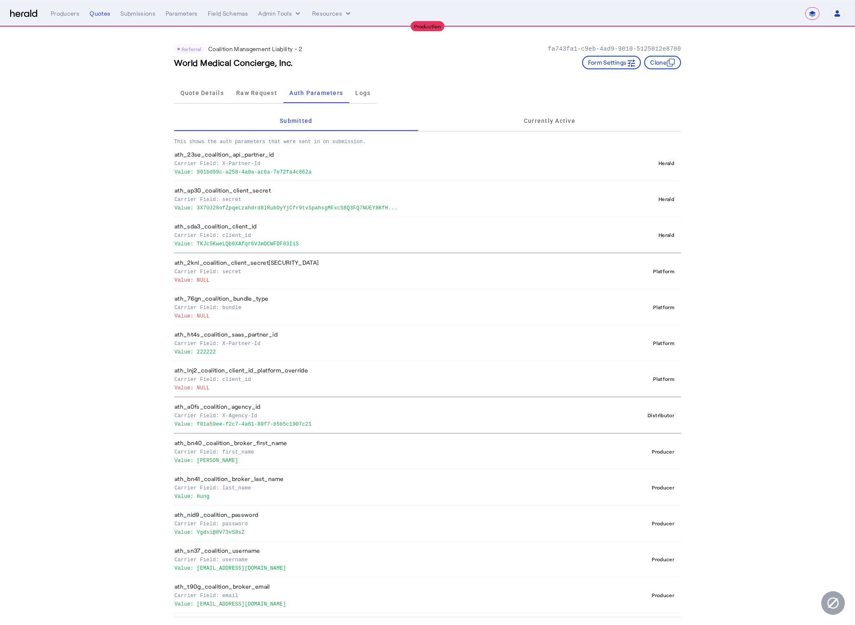
click at [268, 276] on p "Value: NULL" at bounding box center [388, 279] width 429 height 8
click at [279, 13] on button "Admin Tools" at bounding box center [280, 13] width 44 height 8
click at [287, 28] on span "Platforms Manager" at bounding box center [295, 31] width 62 height 10
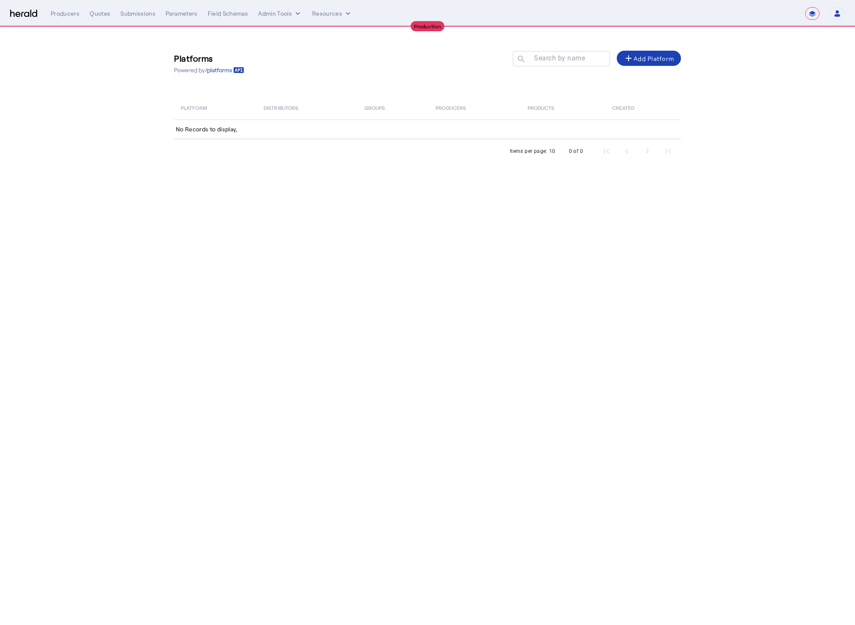
click at [22, 15] on img at bounding box center [23, 14] width 27 height 8
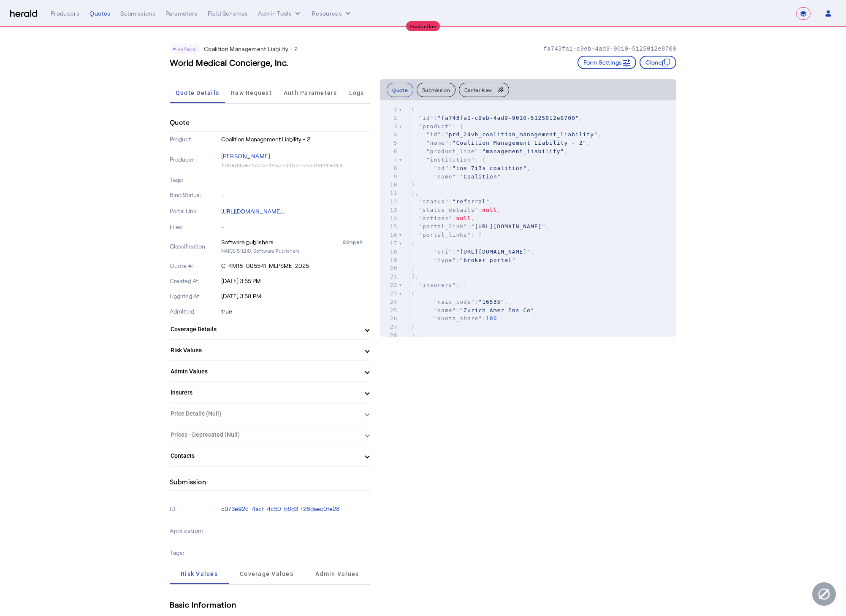
click at [32, 12] on img at bounding box center [23, 14] width 27 height 8
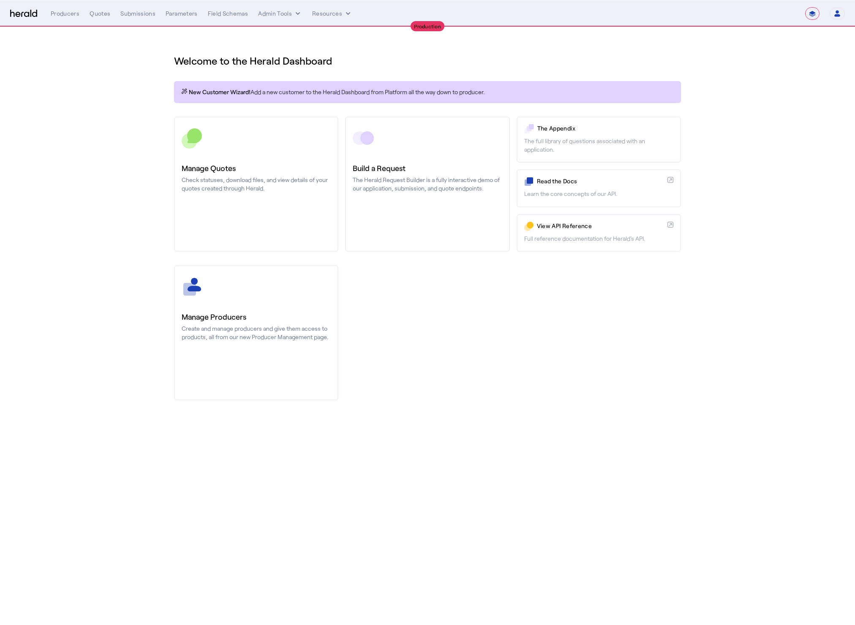
click at [786, 35] on section "Welcome to the Herald Dashboard New Customer Wizard! Add a new customer to the …" at bounding box center [427, 222] width 855 height 390
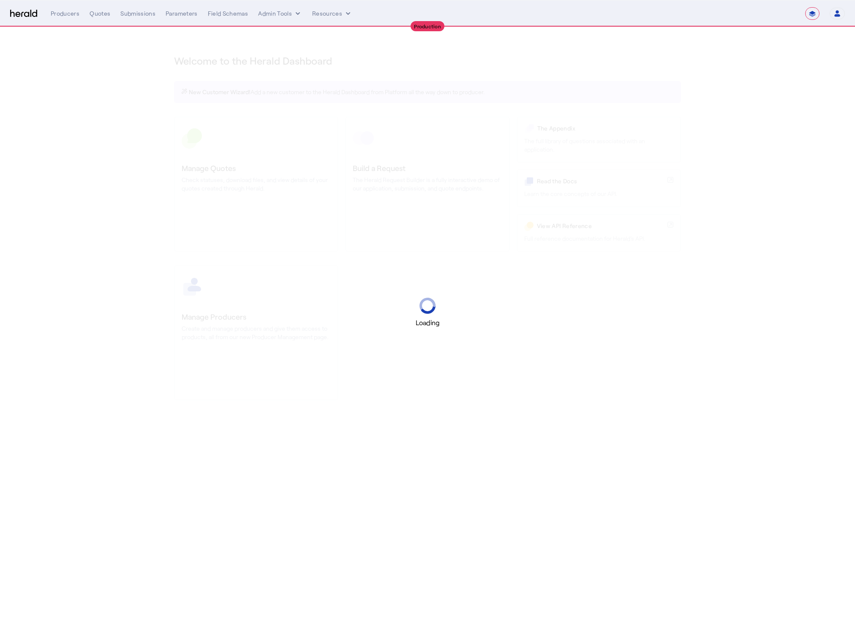
select select "**********"
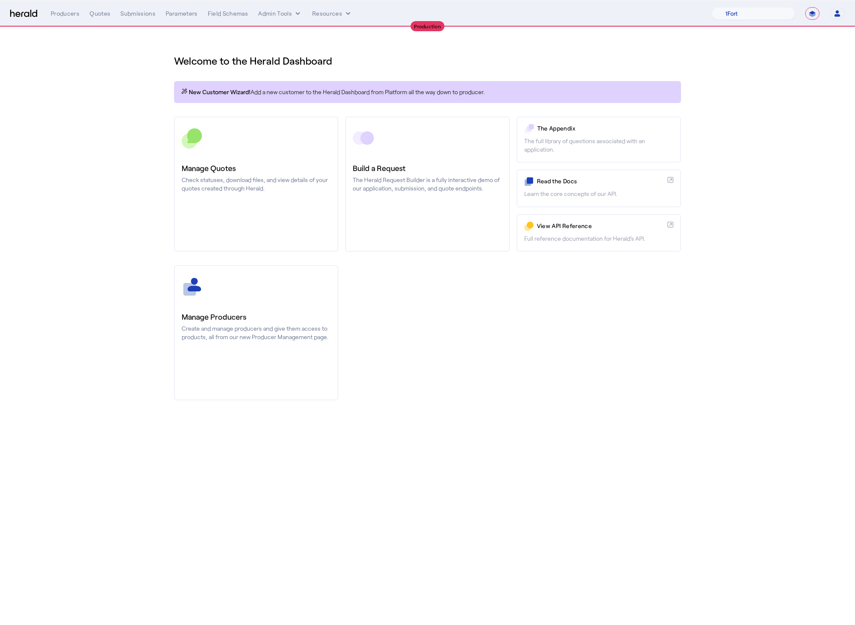
click at [669, 354] on div "Manage Producers Create and manage producers and give them access to products, …" at bounding box center [427, 332] width 507 height 135
click at [279, 13] on button "Admin Tools" at bounding box center [280, 13] width 44 height 8
click at [288, 32] on span "Platforms Manager" at bounding box center [295, 31] width 62 height 10
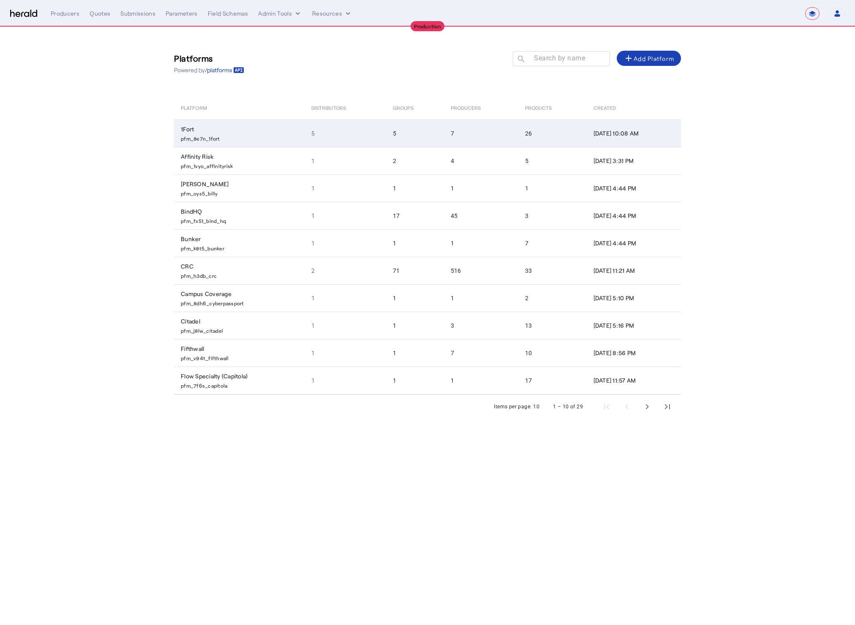
click at [240, 132] on td "1Fort pfm_8e7n_1fort" at bounding box center [239, 132] width 130 height 27
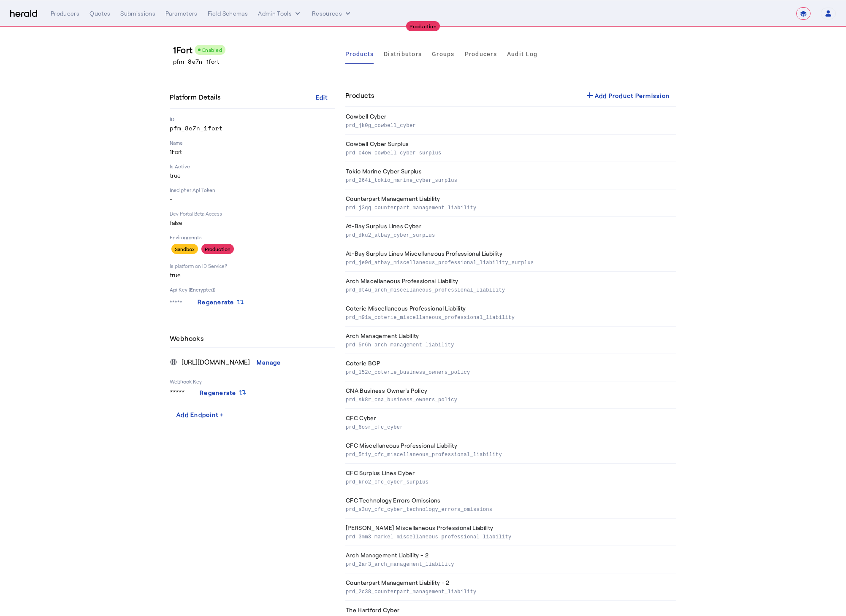
click at [719, 276] on section "1Fort Enabled pfm_8e7n_1fort Platform Details Edit ID pfm_8e7n_1fort Name 1Fort…" at bounding box center [423, 432] width 846 height 811
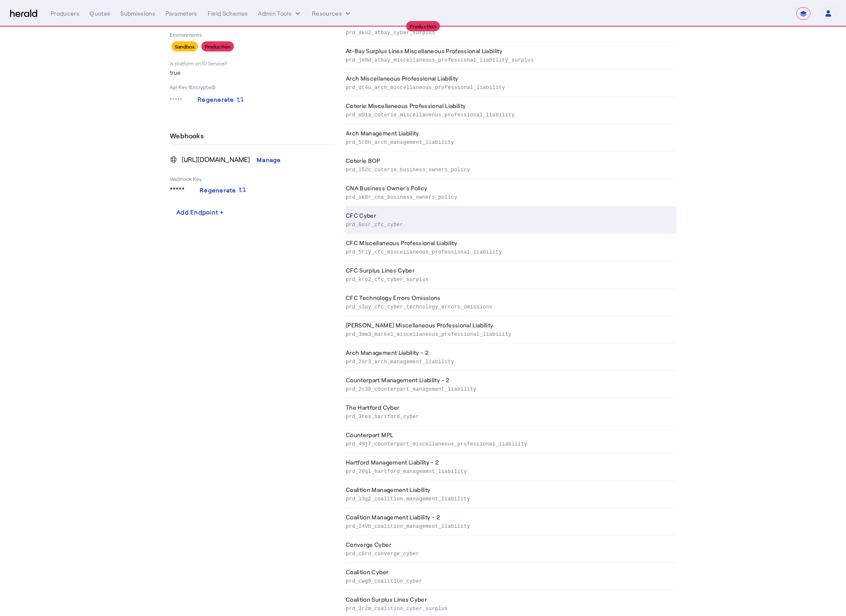
scroll to position [225, 0]
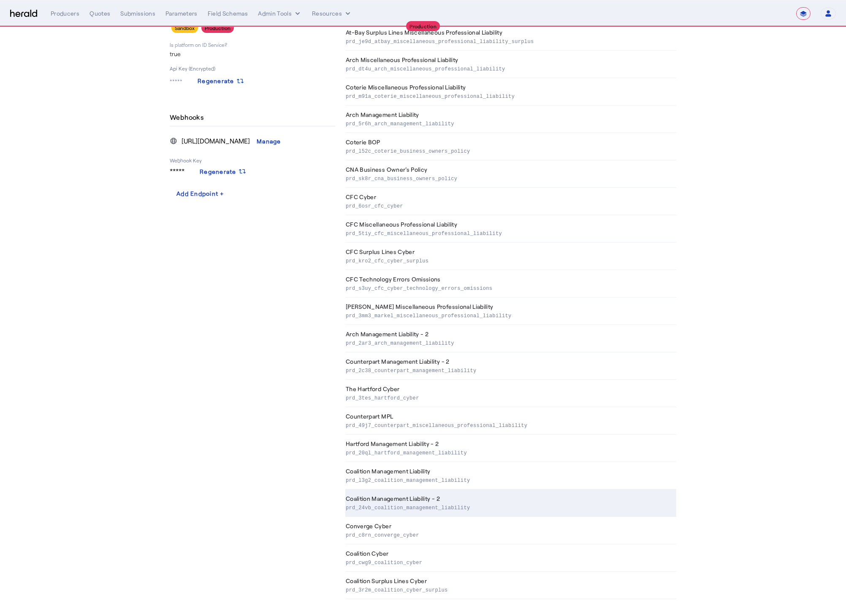
click at [441, 502] on th "Coalition Management Liability - 2 prd_24vb_coalition_management_liability" at bounding box center [510, 503] width 331 height 27
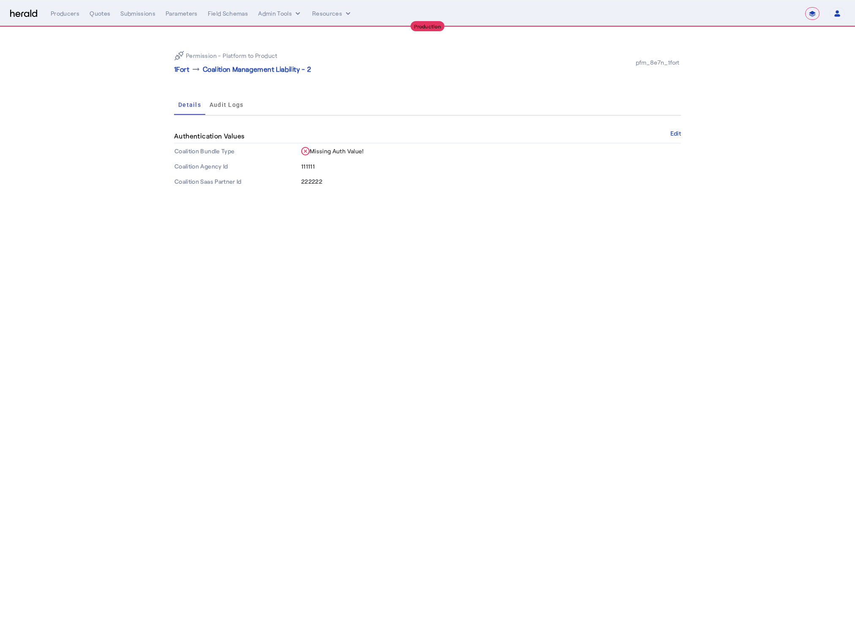
click at [402, 356] on body "**********" at bounding box center [427, 312] width 855 height 625
click at [230, 106] on span "Audit Logs" at bounding box center [226, 105] width 34 height 6
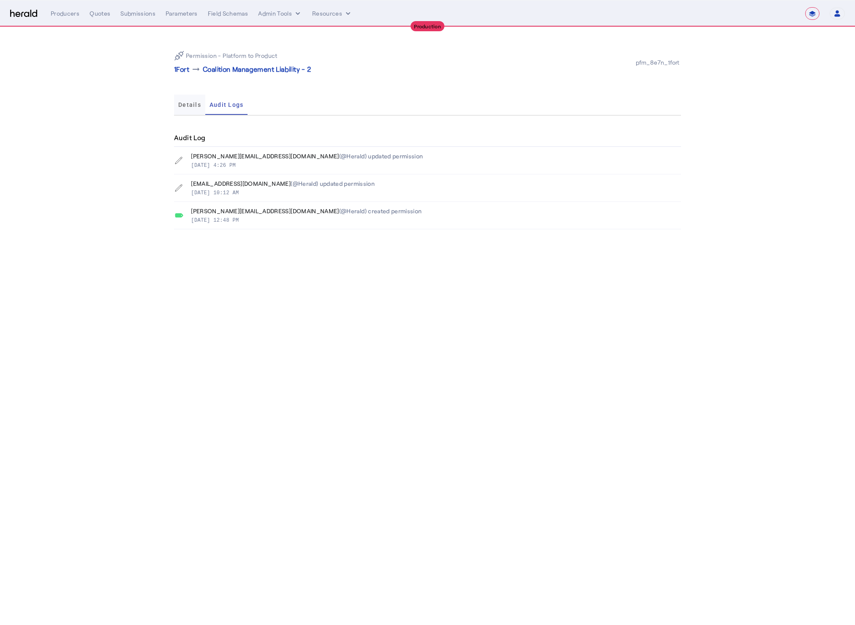
click at [187, 111] on span "Details" at bounding box center [189, 105] width 23 height 20
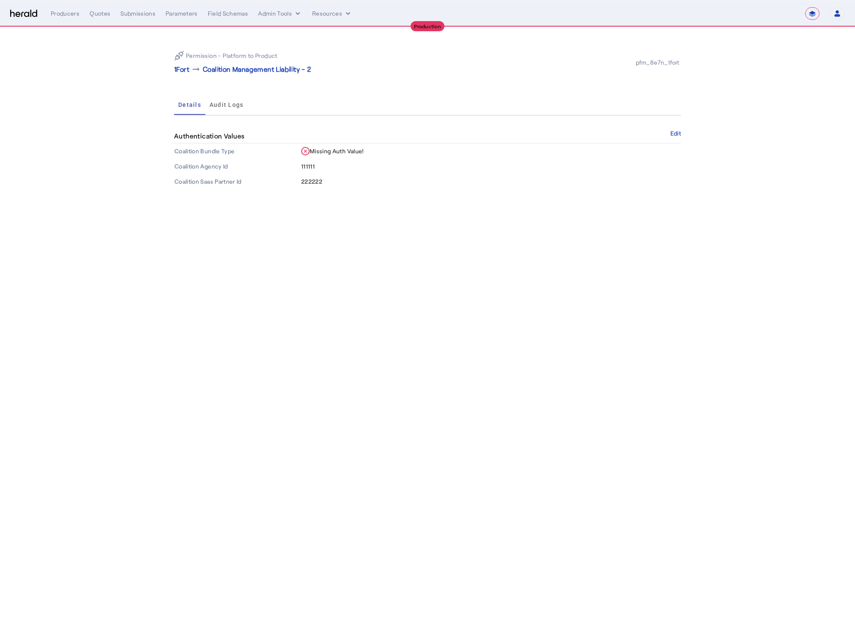
click at [385, 297] on body "**********" at bounding box center [427, 312] width 855 height 625
click at [368, 270] on body "**********" at bounding box center [427, 312] width 855 height 625
click at [185, 71] on p "1Fort" at bounding box center [181, 69] width 15 height 10
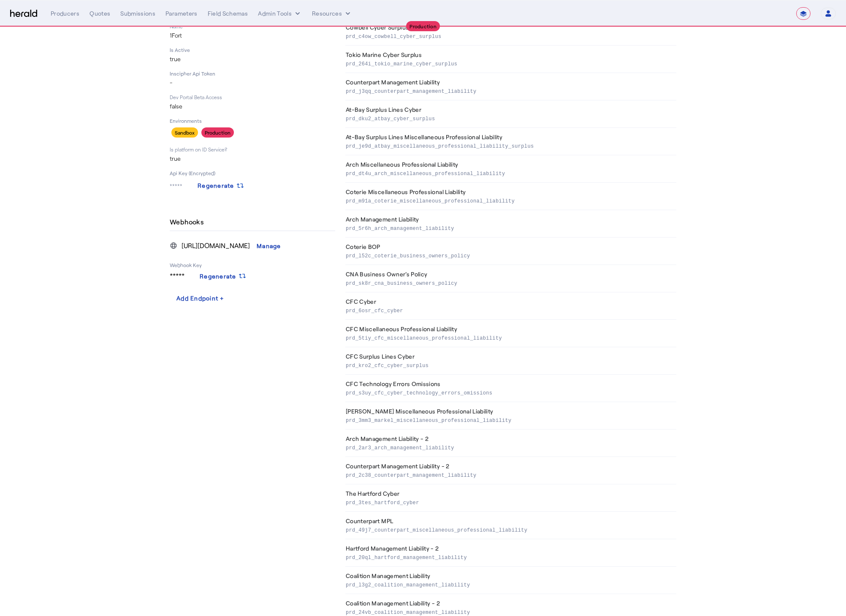
scroll to position [225, 0]
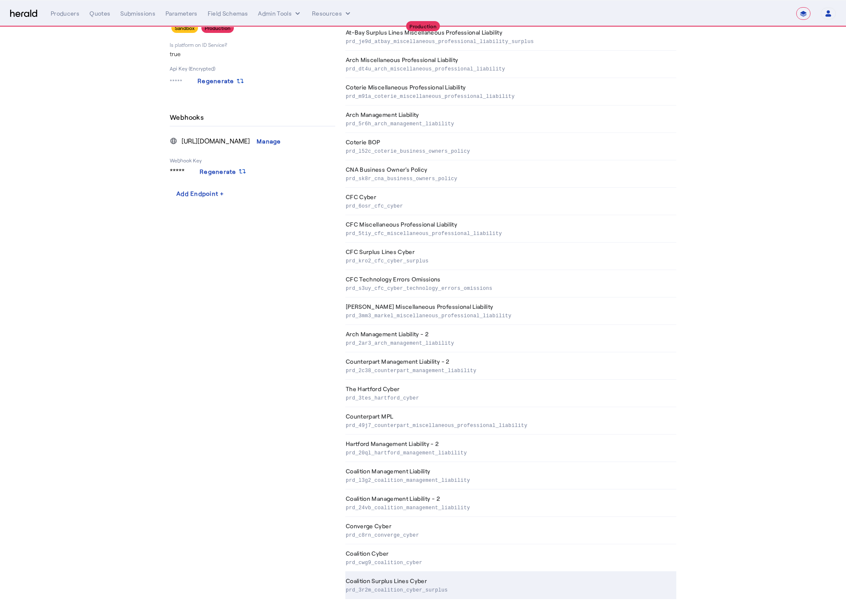
click at [427, 581] on th "Coalition Surplus Lines Cyber prd_3r2m_coalition_cyber_surplus" at bounding box center [510, 585] width 331 height 27
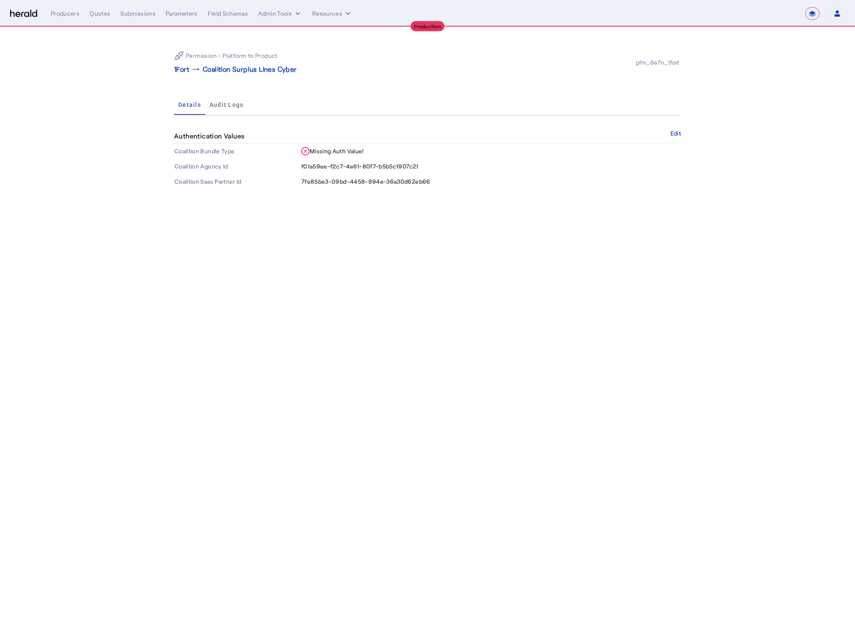
click at [365, 165] on span "f01a59ee-f2c7-4a61-80f7-b5b5c1907c21" at bounding box center [359, 166] width 117 height 7
click at [369, 241] on body "**********" at bounding box center [427, 312] width 855 height 625
click at [183, 70] on p "1Fort" at bounding box center [181, 69] width 15 height 10
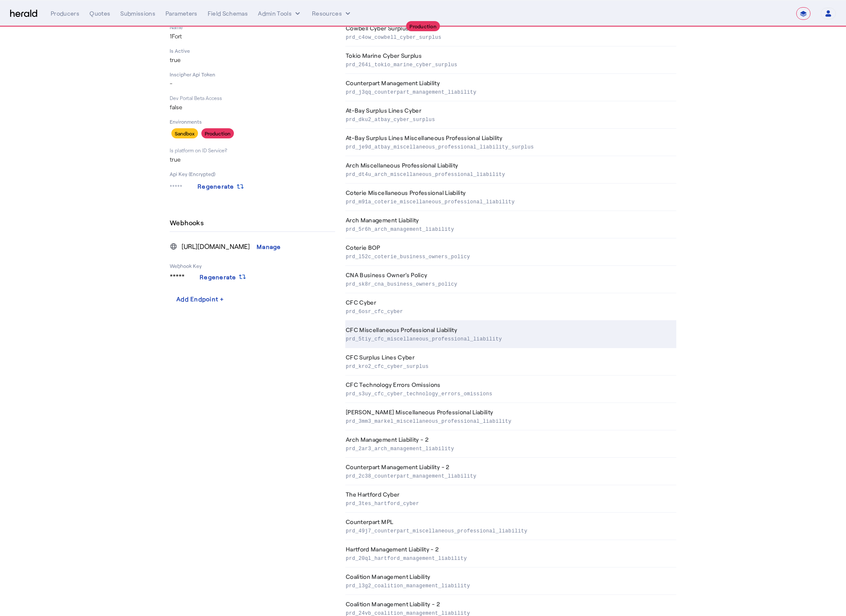
scroll to position [225, 0]
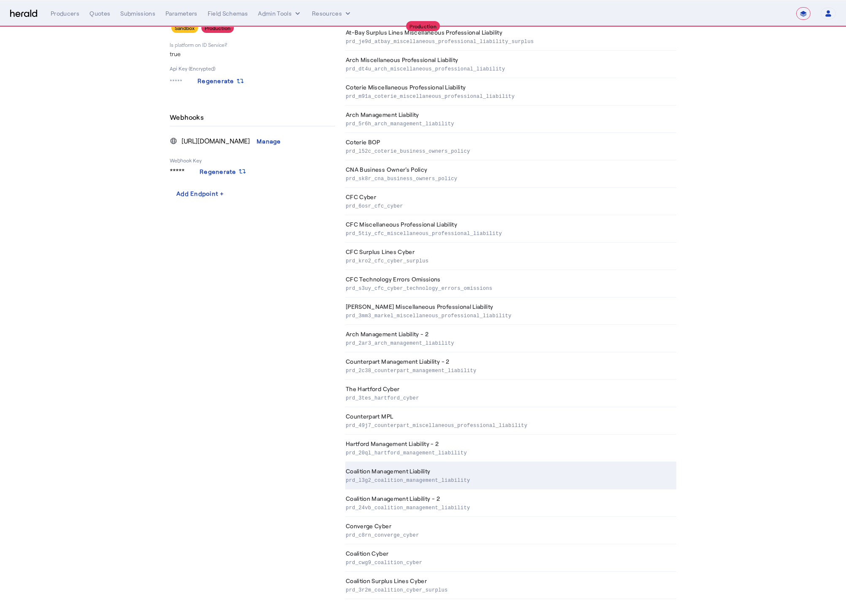
click at [445, 480] on p "prd_l3g2_coalition_management_liability" at bounding box center [509, 480] width 327 height 8
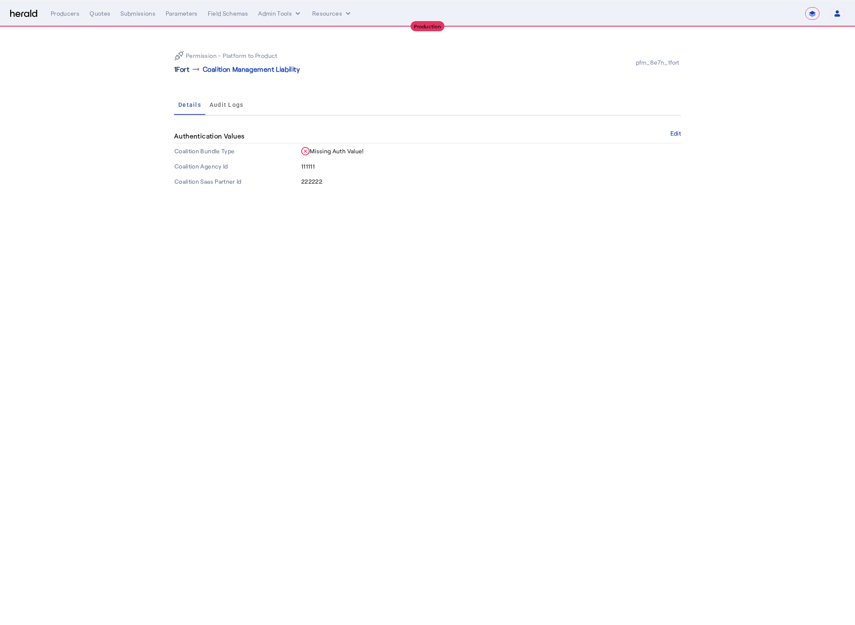
click at [184, 71] on p "1Fort" at bounding box center [181, 69] width 15 height 10
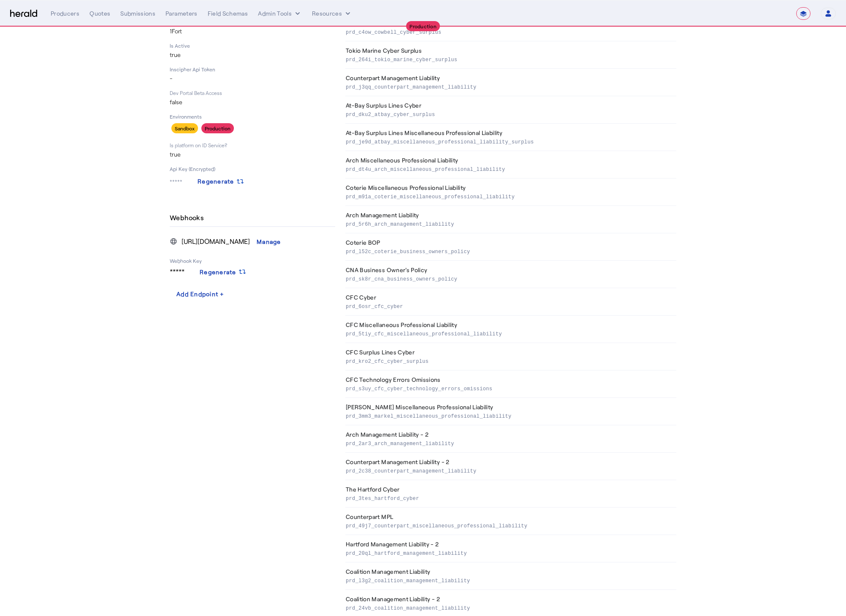
scroll to position [225, 0]
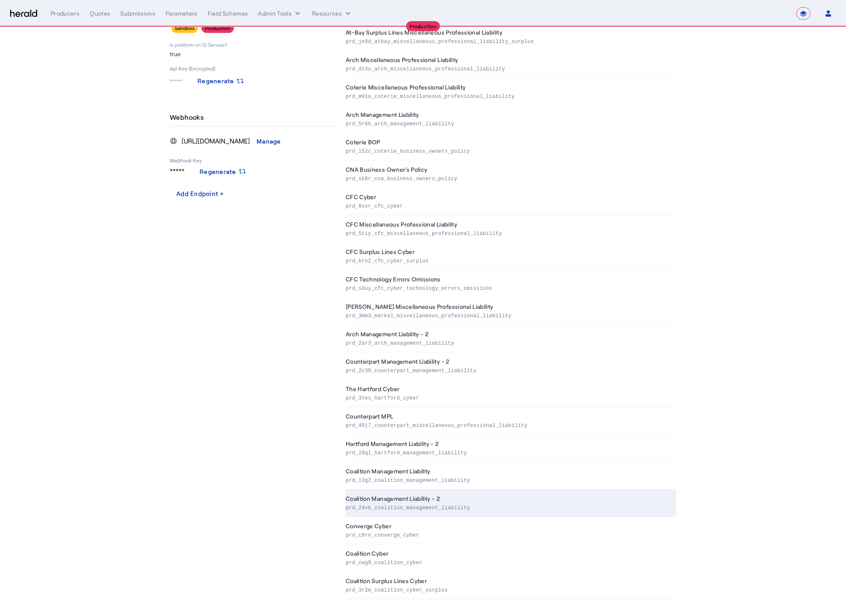
click at [471, 498] on th "Coalition Management Liability - 2 prd_24vb_coalition_management_liability" at bounding box center [510, 503] width 331 height 27
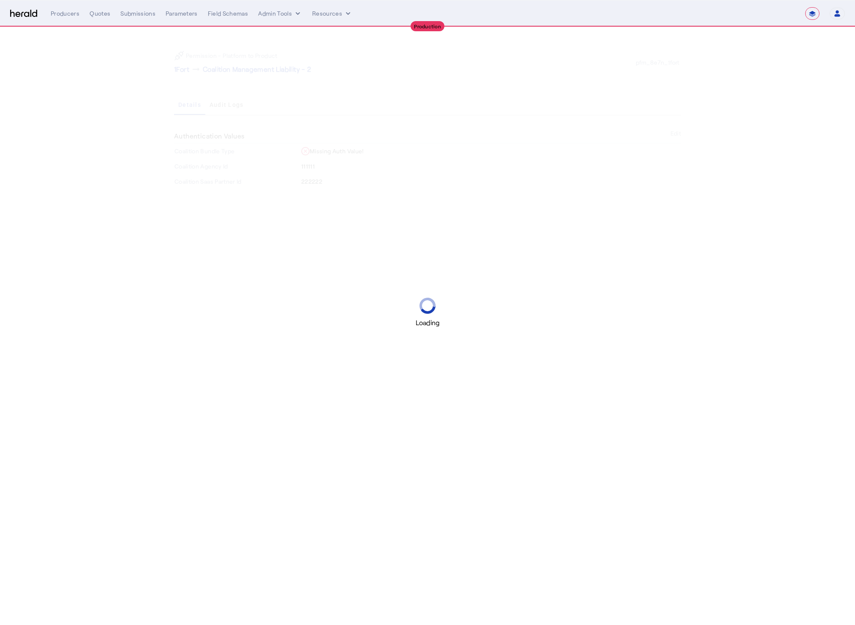
click at [223, 108] on div "Loading" at bounding box center [427, 312] width 855 height 625
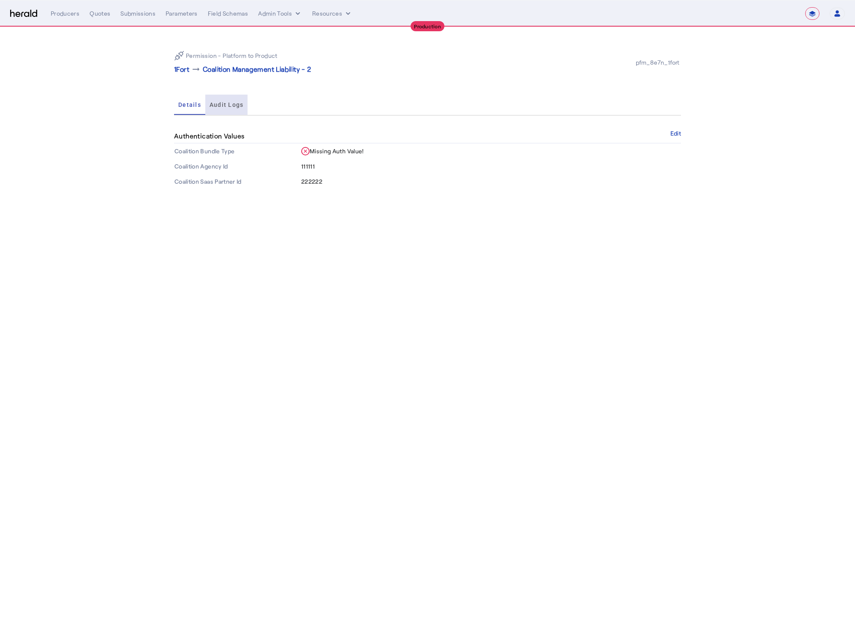
click at [223, 106] on span "Audit Logs" at bounding box center [226, 105] width 34 height 6
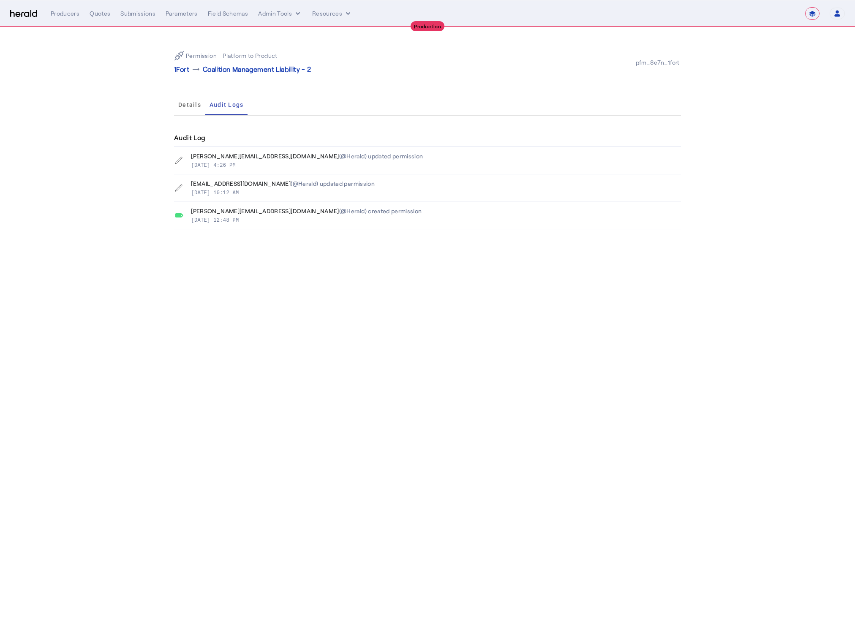
click at [240, 174] on th "evan@heraldapi.com (@Herald) updated permission Aug 21, 2025, 10:12 AM" at bounding box center [427, 187] width 507 height 27
click at [178, 159] on icon at bounding box center [178, 160] width 8 height 8
click at [185, 179] on div "evan@heraldapi.com (@Herald) updated permission Aug 21, 2025, 10:12 AM" at bounding box center [425, 187] width 503 height 17
click at [339, 156] on div "(@Herald) updated permission" at bounding box center [381, 156] width 84 height 8
click at [323, 178] on th "evan@heraldapi.com (@Herald) updated permission Aug 21, 2025, 10:12 AM" at bounding box center [427, 187] width 507 height 27
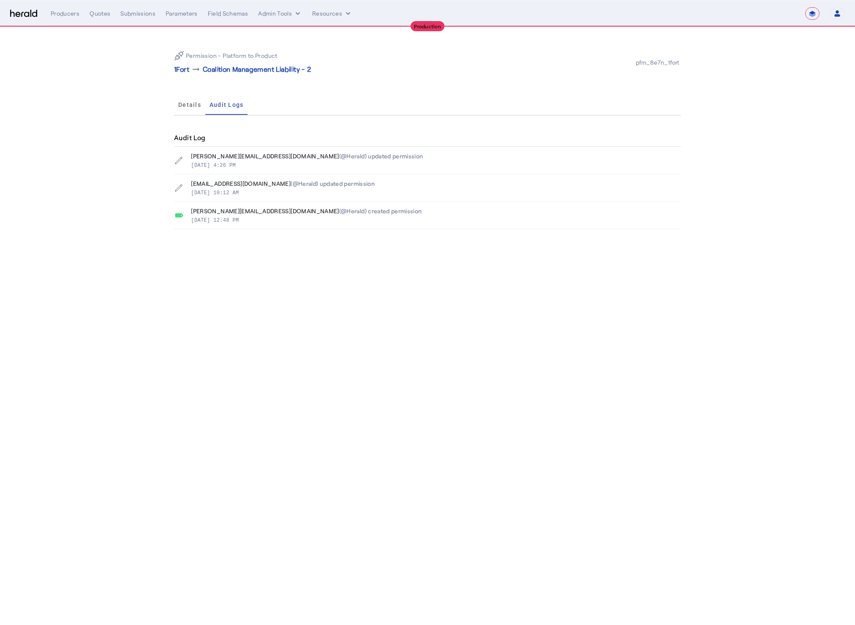
drag, startPoint x: 319, startPoint y: 199, endPoint x: 317, endPoint y: 206, distance: 7.1
click at [318, 202] on tbody "thomas@heraldapi.com (@Herald) updated permission Aug 26, 2025, 4:26 PM evan@he…" at bounding box center [427, 188] width 507 height 82
click at [315, 217] on div "Mar 27, 2025, 12:48 PM" at bounding box center [306, 219] width 231 height 8
click at [292, 204] on th "naomi@heraldapi.com (@Herald) created permission Mar 27, 2025, 12:48 PM" at bounding box center [427, 215] width 507 height 27
click at [339, 210] on div "(@Herald) created permission" at bounding box center [380, 211] width 83 height 8
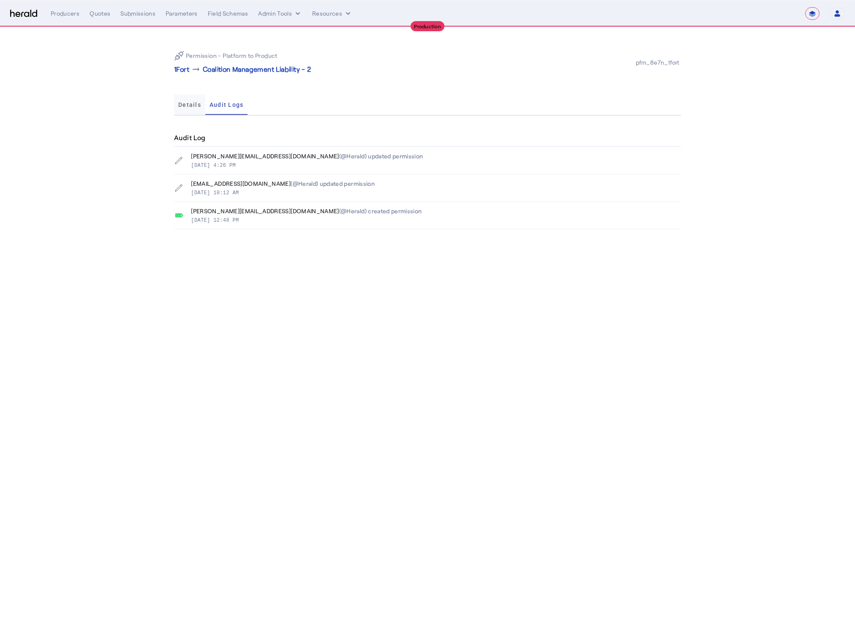
click at [183, 104] on span "Details" at bounding box center [189, 105] width 23 height 6
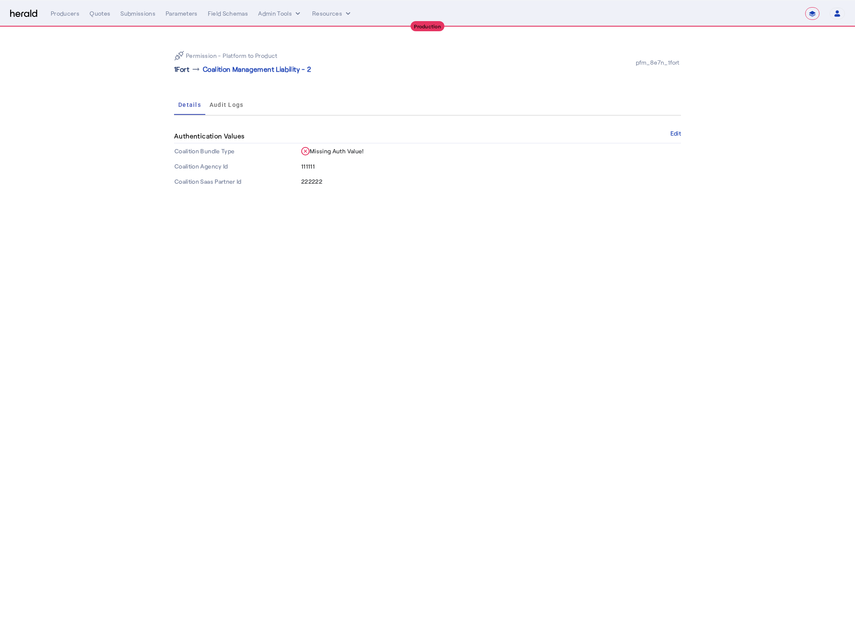
click at [185, 70] on p "1Fort" at bounding box center [181, 69] width 15 height 10
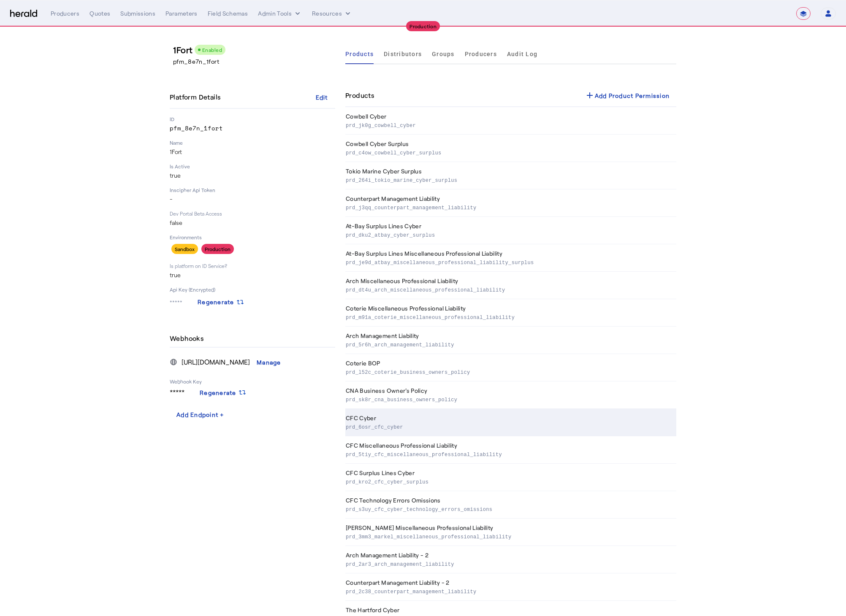
scroll to position [225, 0]
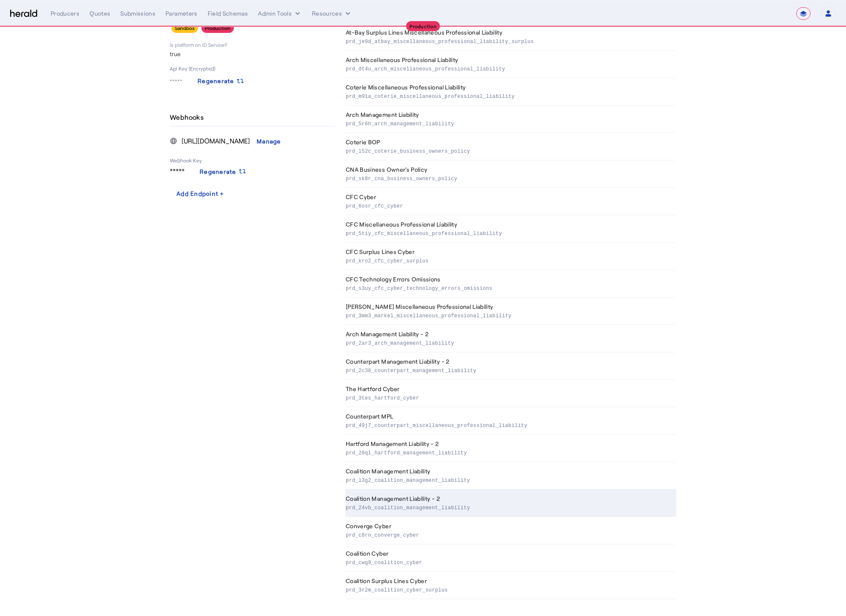
click at [449, 503] on p "prd_24vb_coalition_management_liability" at bounding box center [509, 507] width 327 height 8
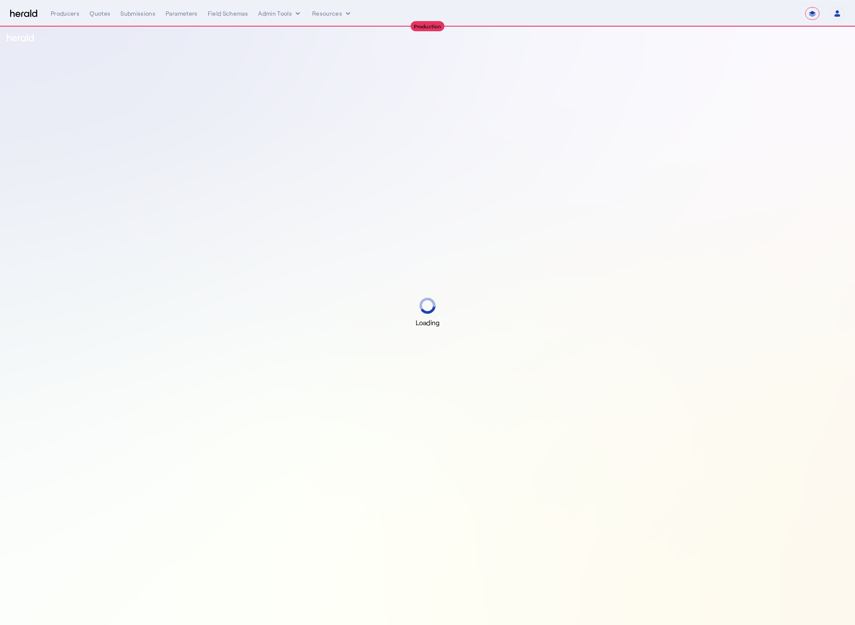
select select "**********"
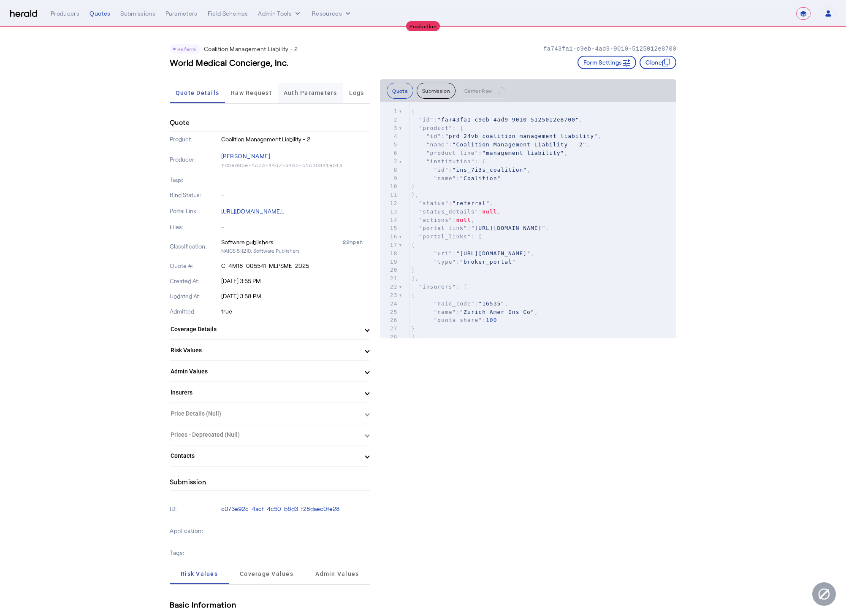
click at [306, 98] on span "Auth Parameters" at bounding box center [311, 93] width 54 height 20
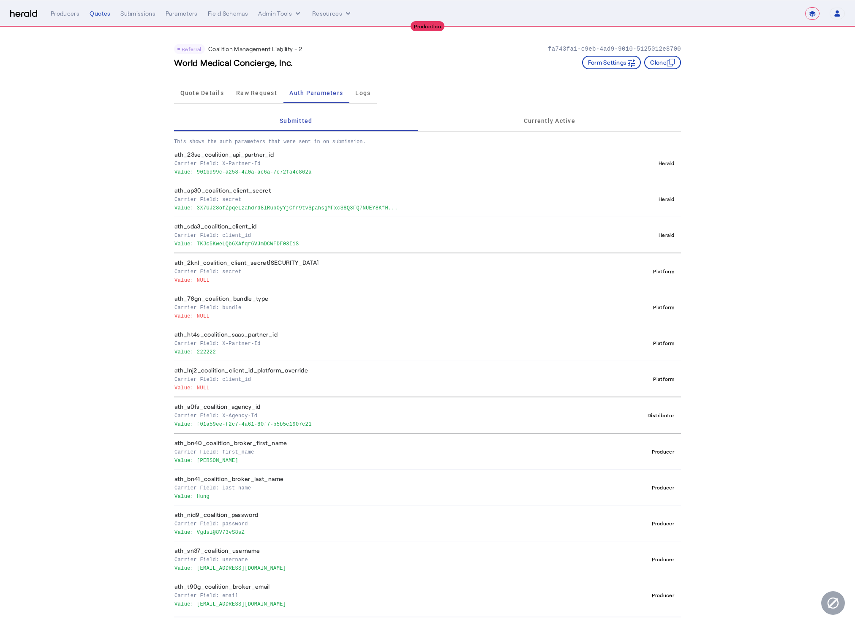
click at [665, 414] on div "Distributor" at bounding box center [660, 415] width 33 height 10
click at [205, 97] on span "Quote Details" at bounding box center [201, 93] width 43 height 20
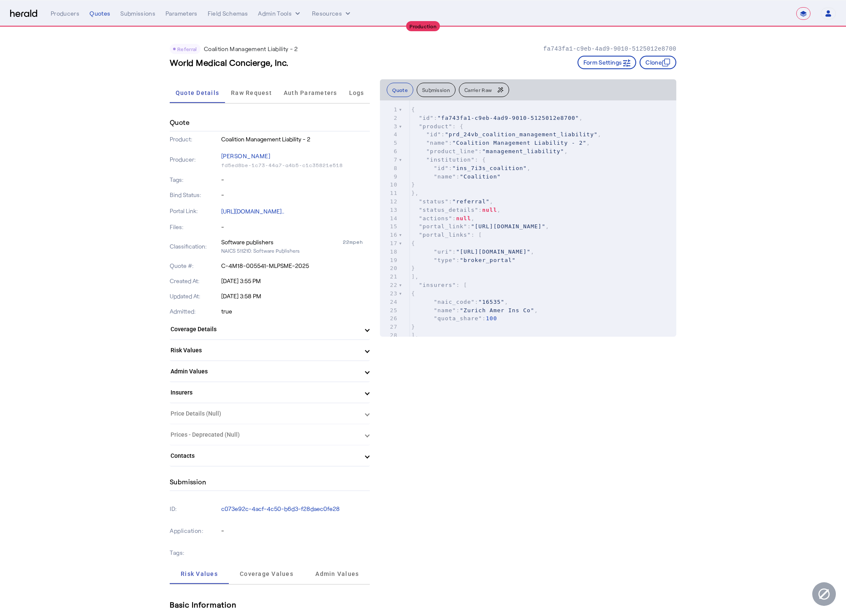
click at [97, 11] on div "Quotes" at bounding box center [100, 13] width 21 height 8
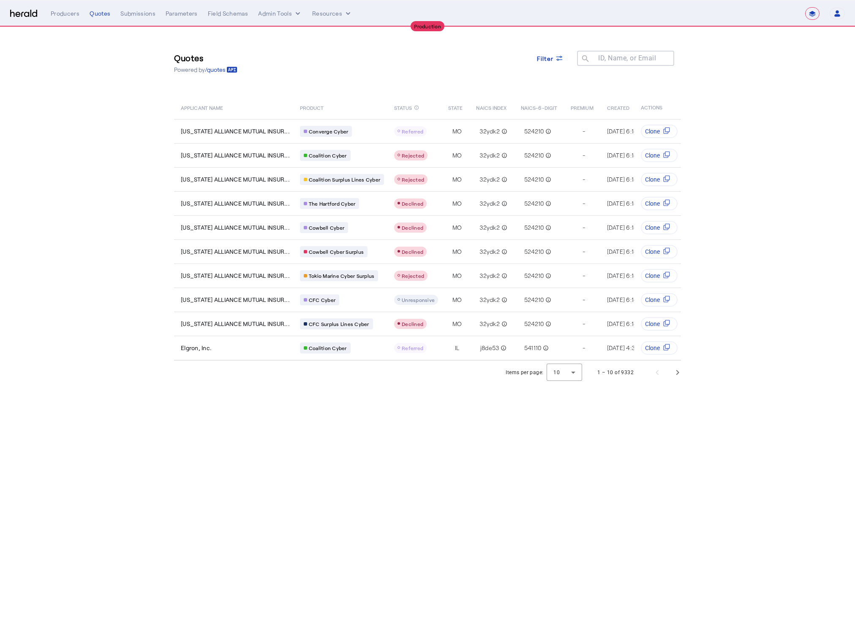
click at [119, 148] on section "Quotes Powered by /quotes Filter ID, Name, or Email search APPLICANT NAME PRODU…" at bounding box center [427, 205] width 855 height 357
click at [540, 52] on span at bounding box center [550, 58] width 41 height 20
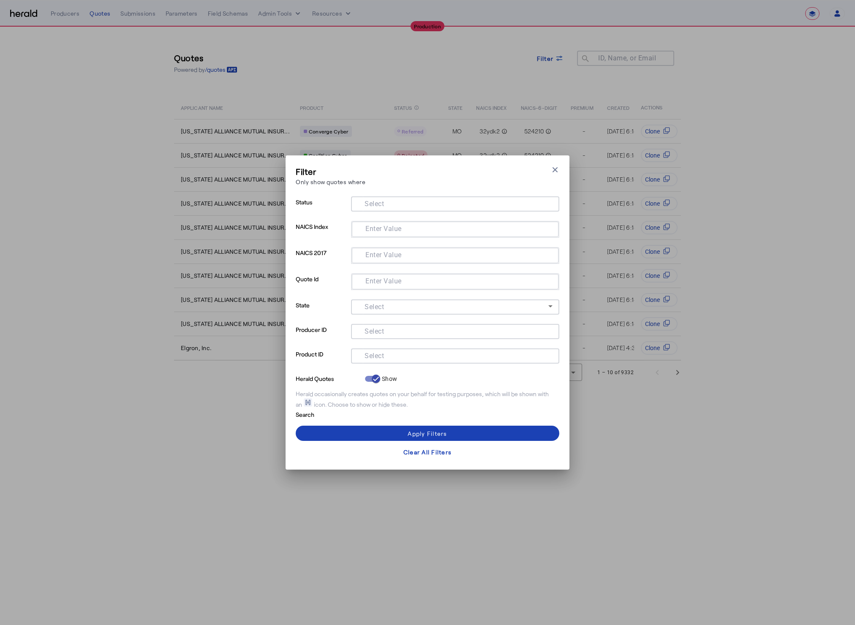
click at [385, 350] on input "Select" at bounding box center [453, 355] width 191 height 10
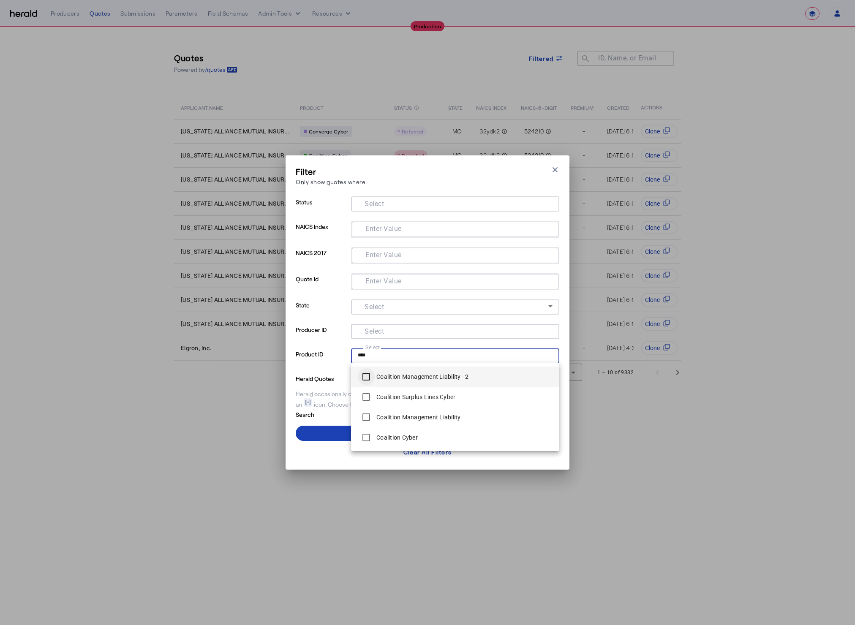
type input "****"
click at [332, 437] on span at bounding box center [427, 433] width 263 height 20
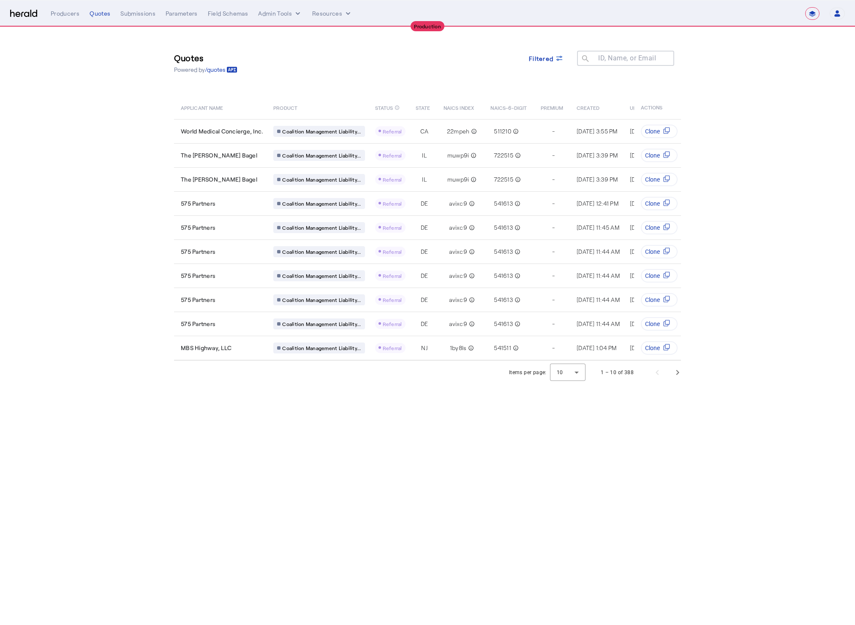
click at [409, 464] on body "**********" at bounding box center [427, 312] width 855 height 625
click at [686, 380] on span "Next page" at bounding box center [677, 372] width 20 height 20
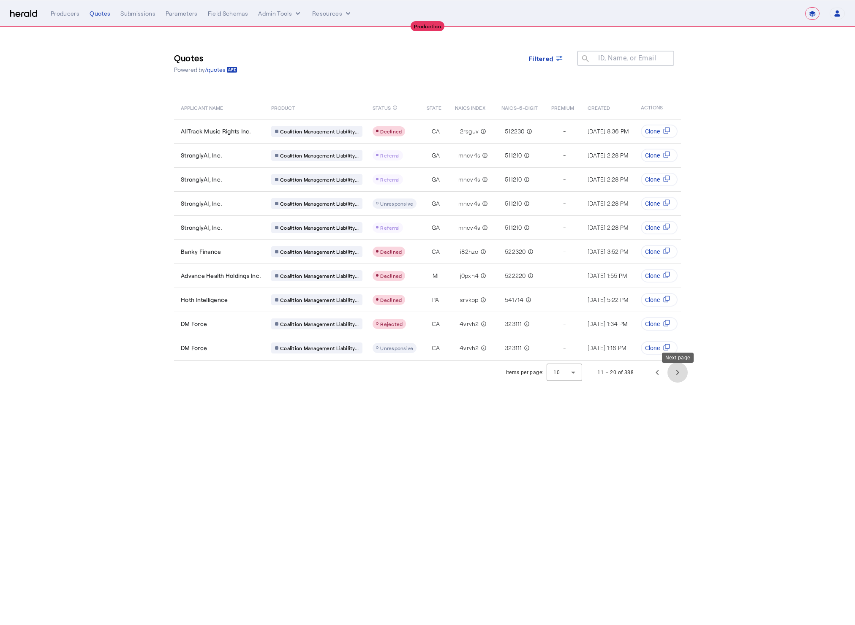
click at [670, 380] on span "Next page" at bounding box center [677, 372] width 20 height 20
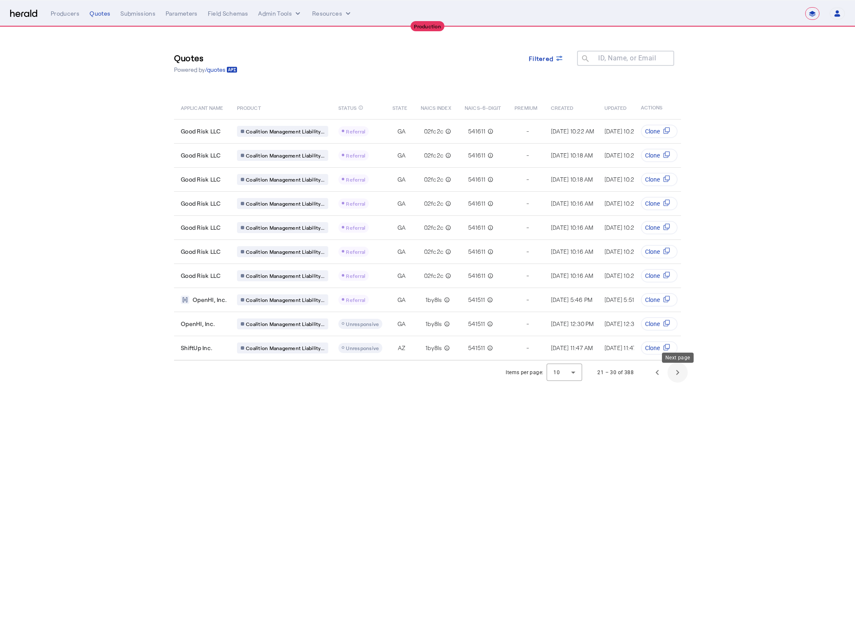
click at [674, 381] on span "Next page" at bounding box center [677, 372] width 20 height 20
click at [658, 380] on span "Previous page" at bounding box center [657, 372] width 20 height 20
click at [673, 373] on span "Next page" at bounding box center [677, 372] width 20 height 20
click at [677, 377] on span "Next page" at bounding box center [677, 372] width 20 height 20
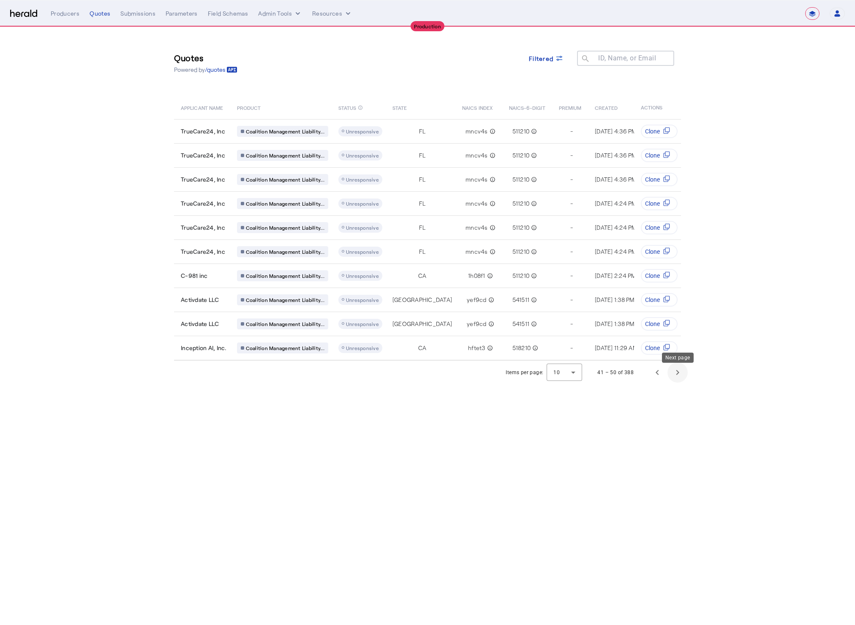
click at [677, 377] on span "Next page" at bounding box center [677, 372] width 20 height 20
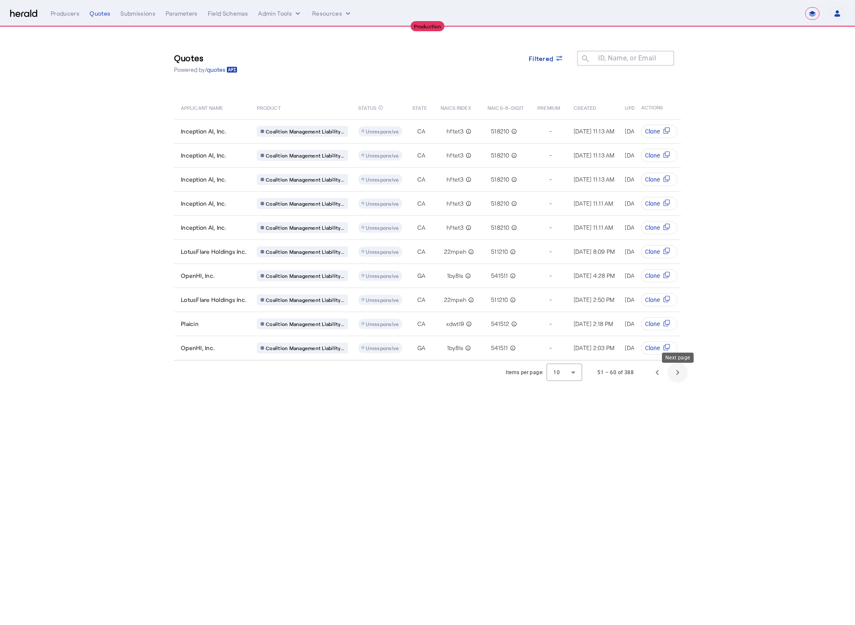
click at [677, 377] on span "Next page" at bounding box center [677, 372] width 20 height 20
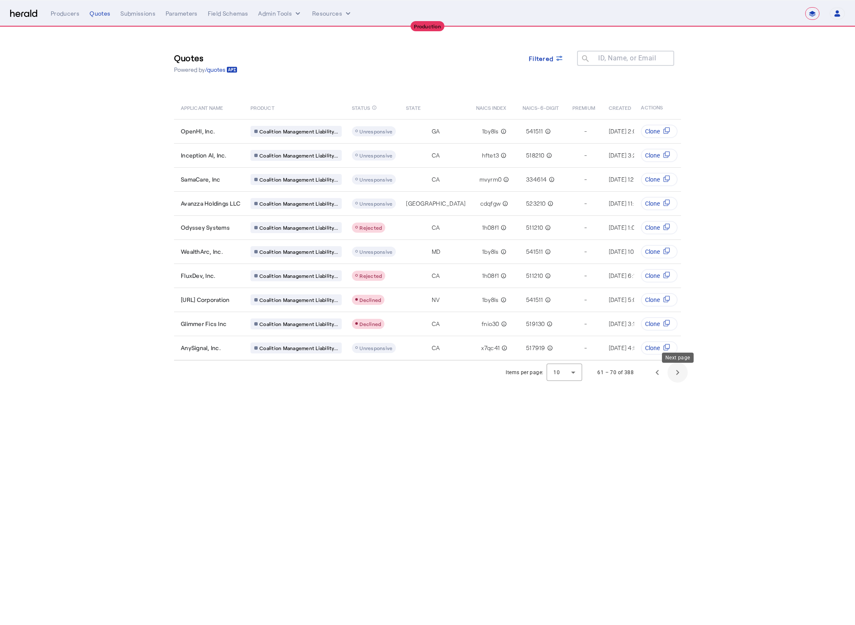
click at [677, 377] on span "Next page" at bounding box center [677, 372] width 20 height 20
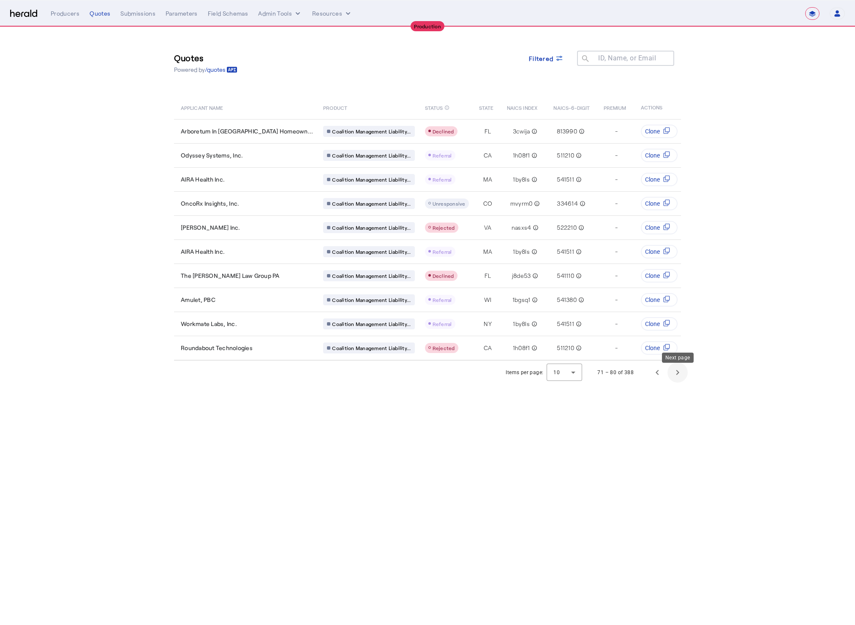
click at [677, 377] on span "Next page" at bounding box center [677, 372] width 20 height 20
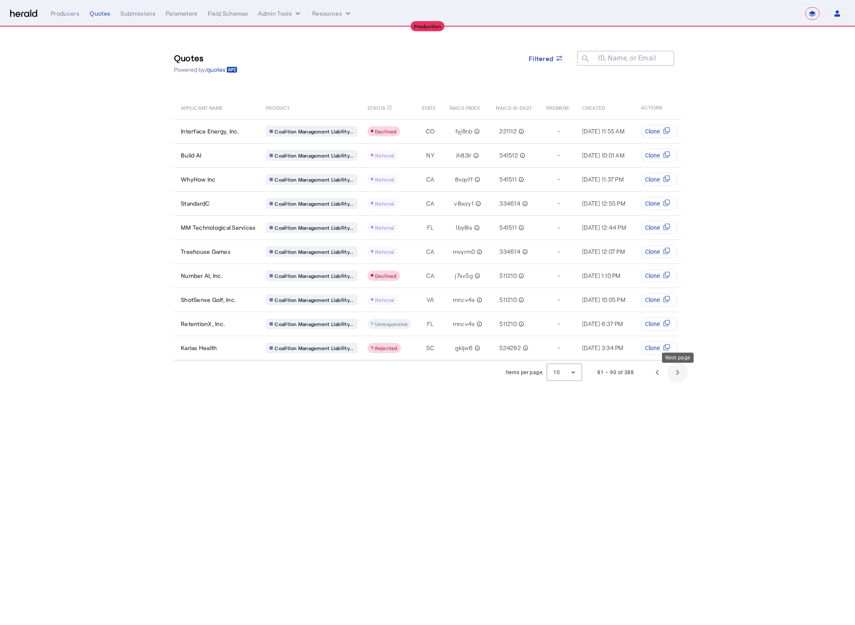
click at [677, 377] on span "Next page" at bounding box center [677, 372] width 20 height 20
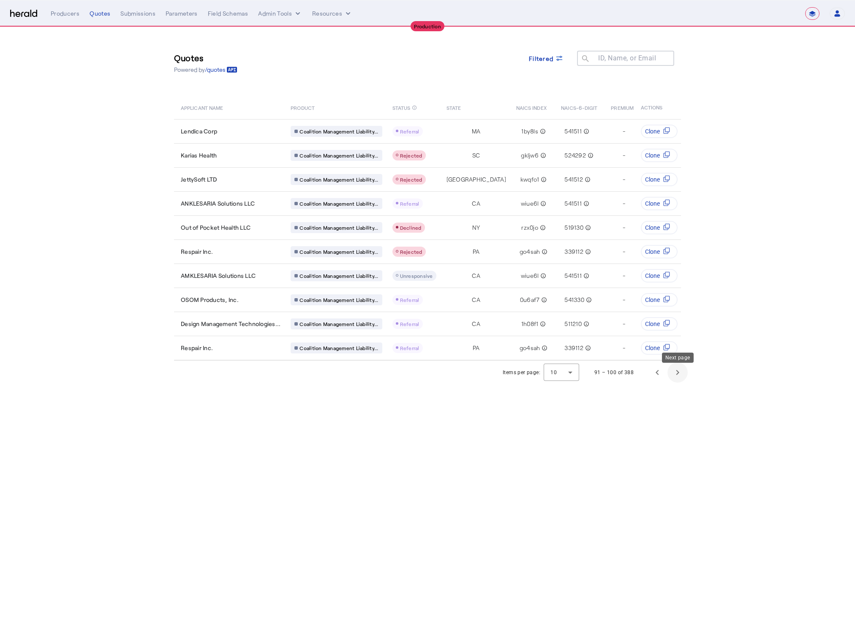
click at [677, 377] on span "Next page" at bounding box center [677, 372] width 20 height 20
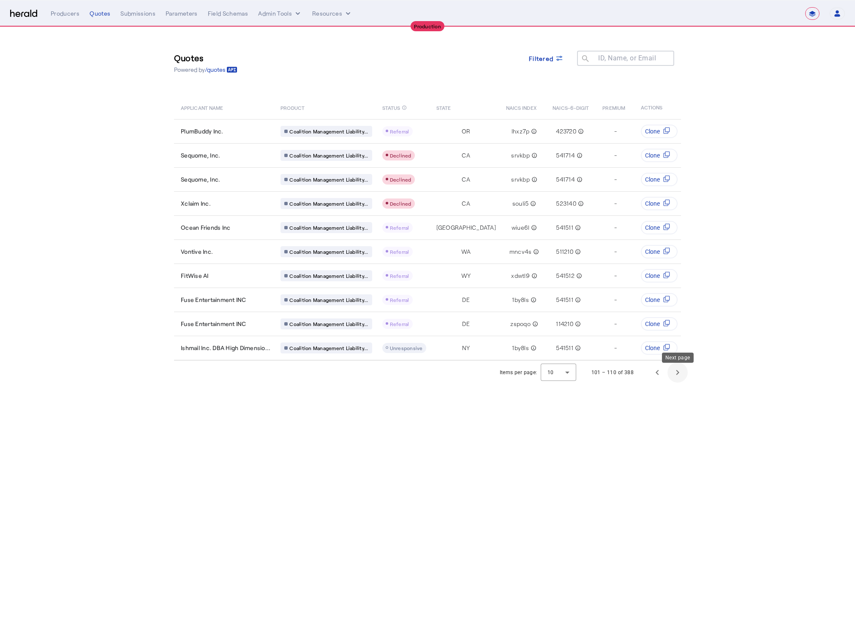
click at [677, 377] on span "Next page" at bounding box center [677, 372] width 20 height 20
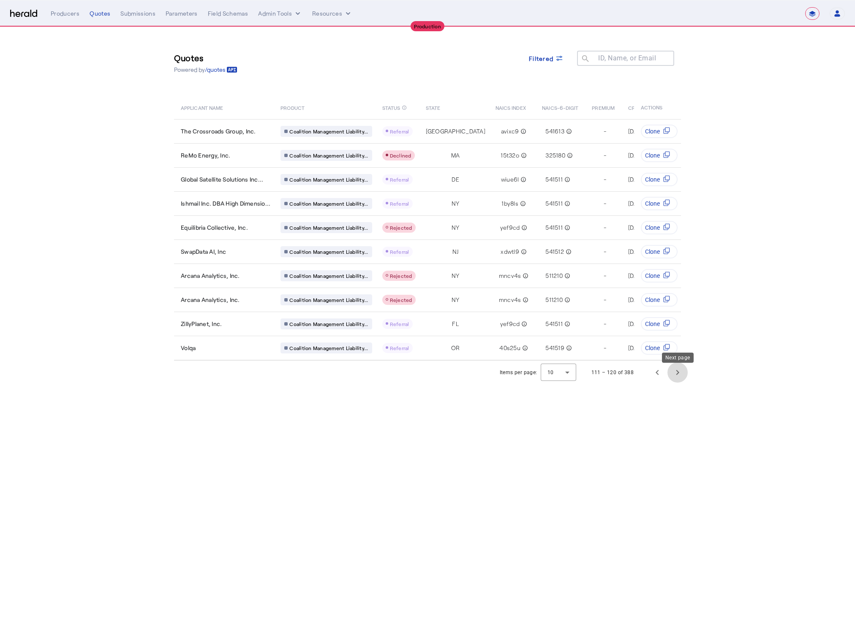
click at [679, 374] on span "Next page" at bounding box center [677, 372] width 20 height 20
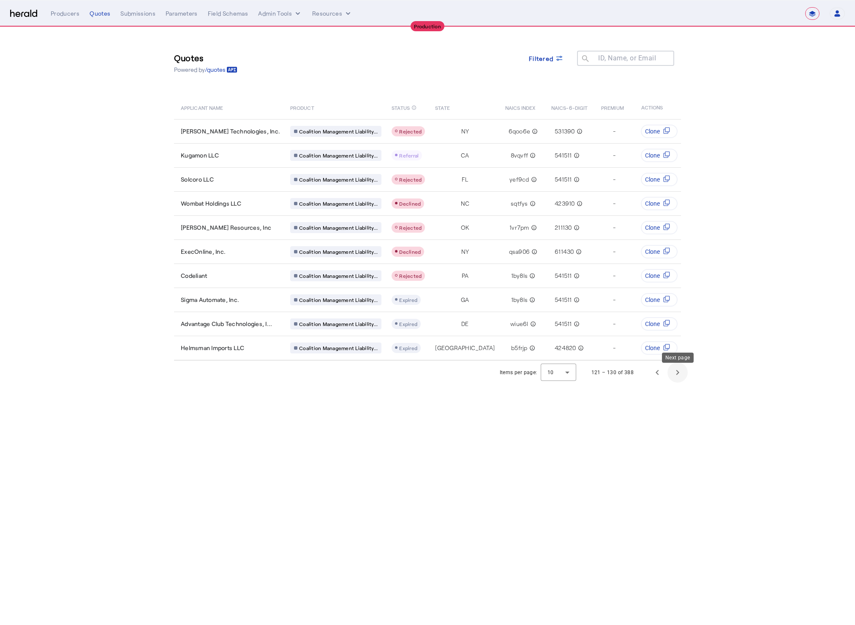
click at [679, 374] on span "Next page" at bounding box center [677, 372] width 20 height 20
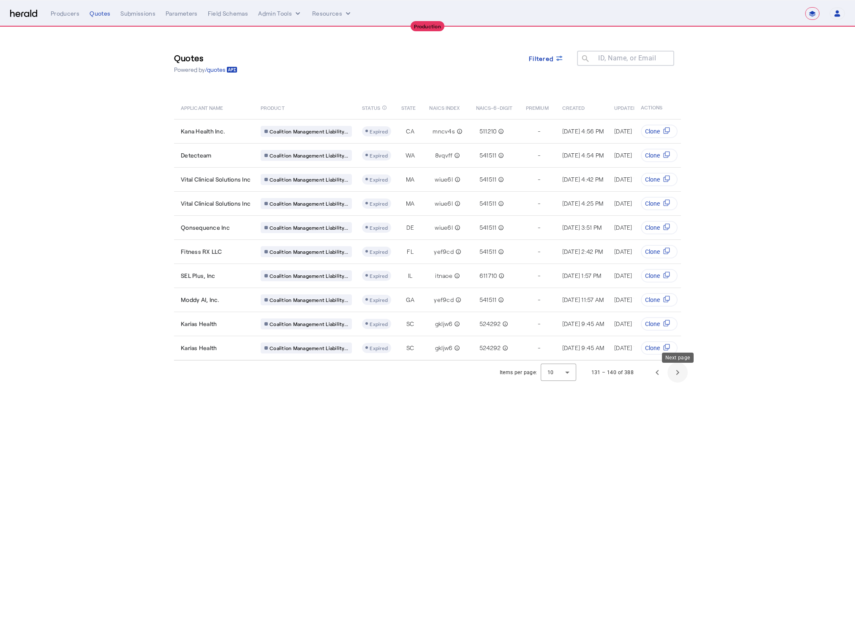
click at [679, 374] on span "Next page" at bounding box center [677, 372] width 20 height 20
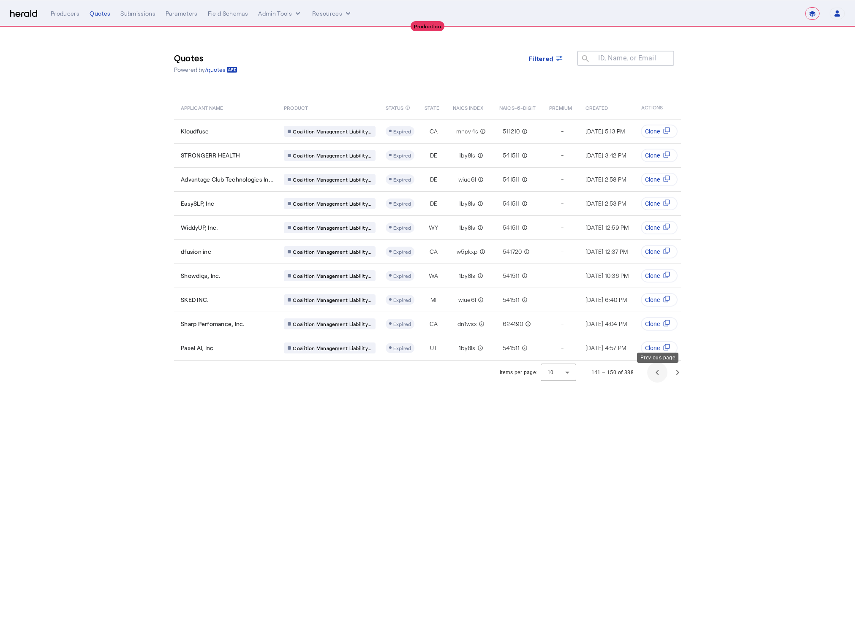
click at [657, 374] on span "Previous page" at bounding box center [657, 372] width 20 height 20
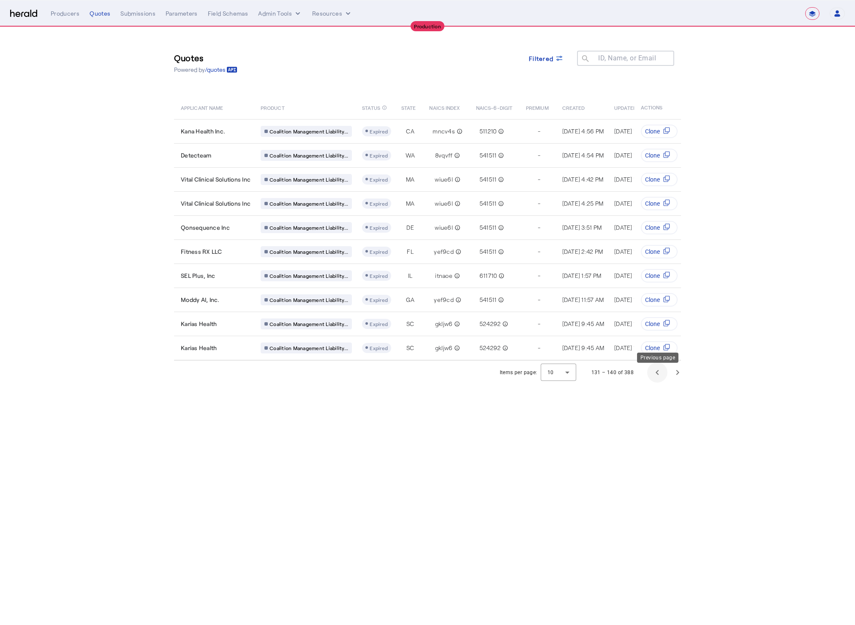
click at [655, 376] on span "Previous page" at bounding box center [657, 372] width 20 height 20
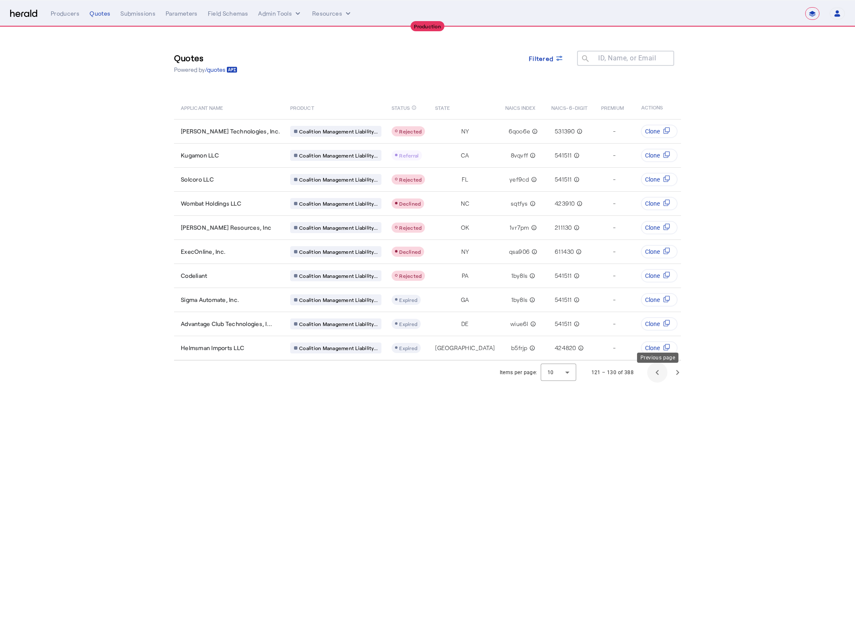
click at [655, 376] on span "Previous page" at bounding box center [657, 372] width 20 height 20
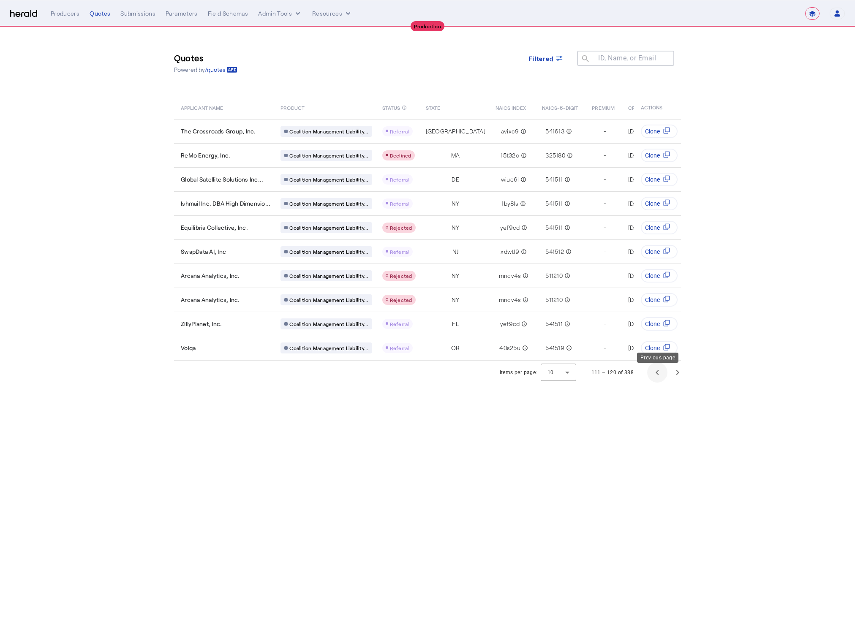
click at [655, 376] on span "Previous page" at bounding box center [657, 372] width 20 height 20
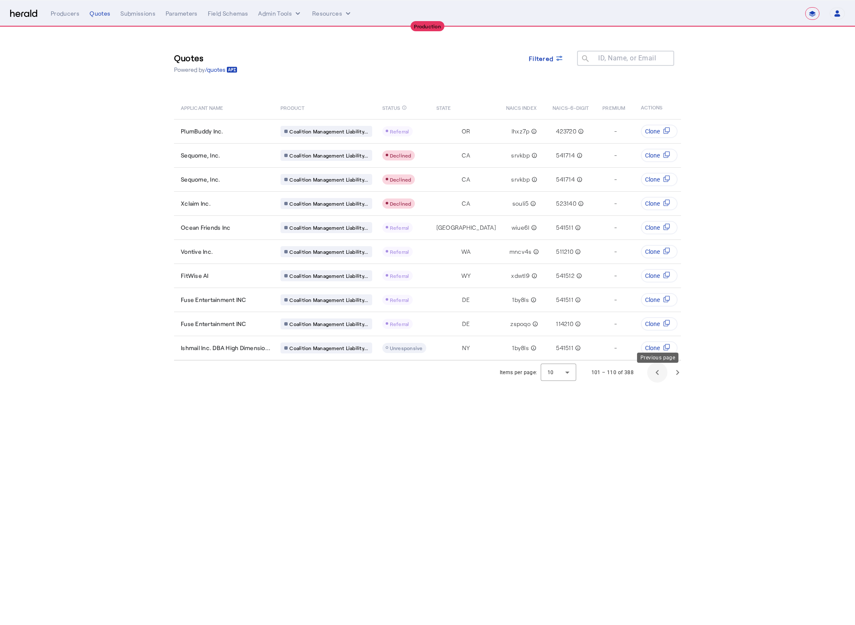
click at [655, 376] on span "Previous page" at bounding box center [657, 372] width 20 height 20
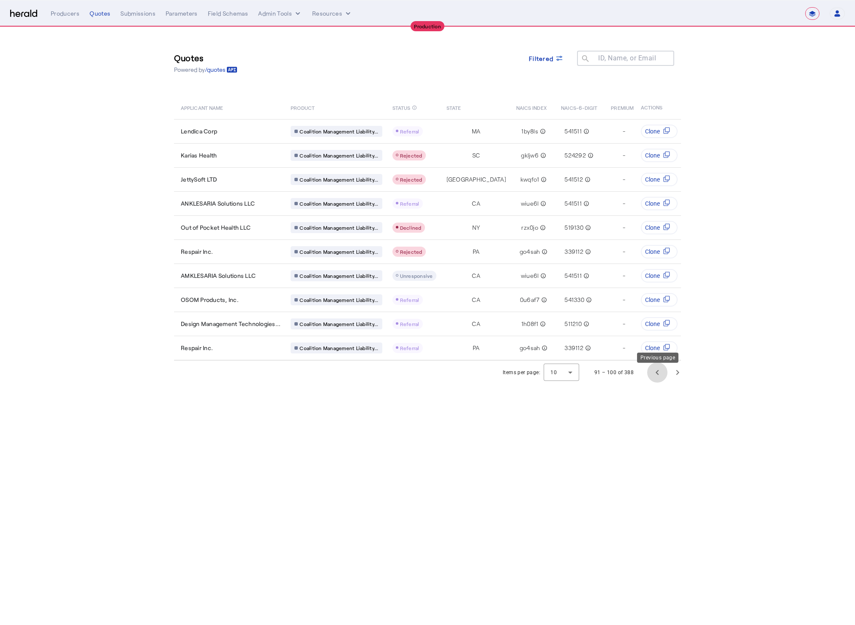
click at [655, 376] on span "Previous page" at bounding box center [657, 372] width 20 height 20
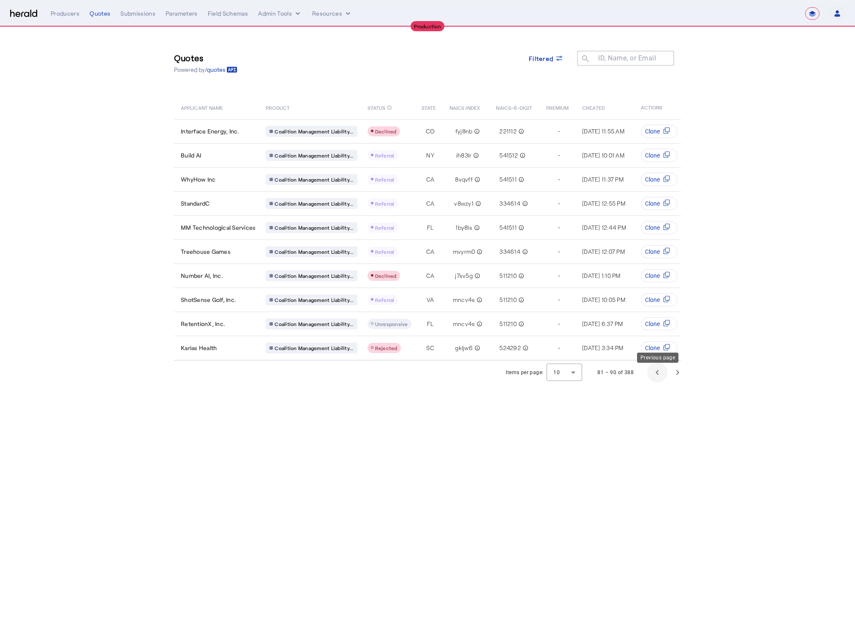
click at [655, 376] on span "Previous page" at bounding box center [657, 372] width 20 height 20
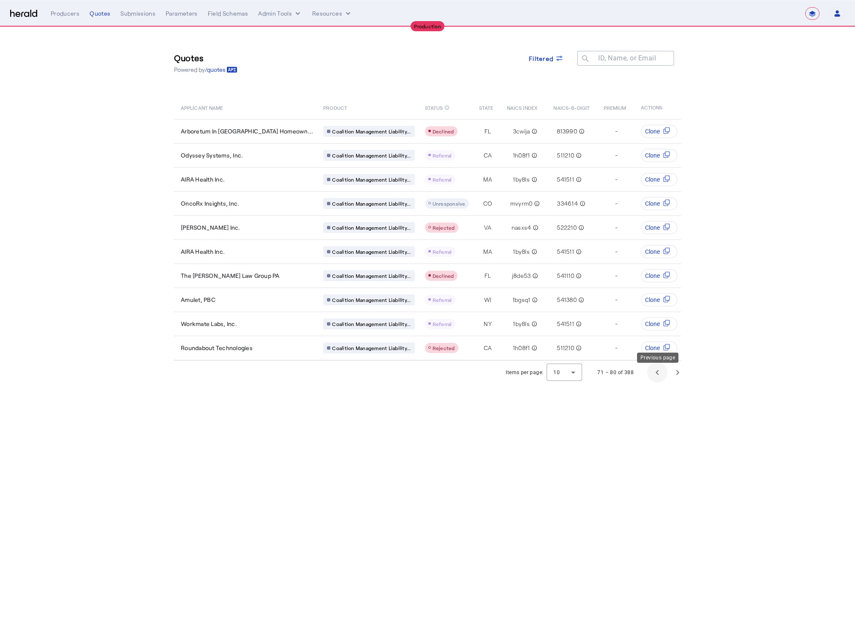
click at [655, 376] on span "Previous page" at bounding box center [657, 372] width 20 height 20
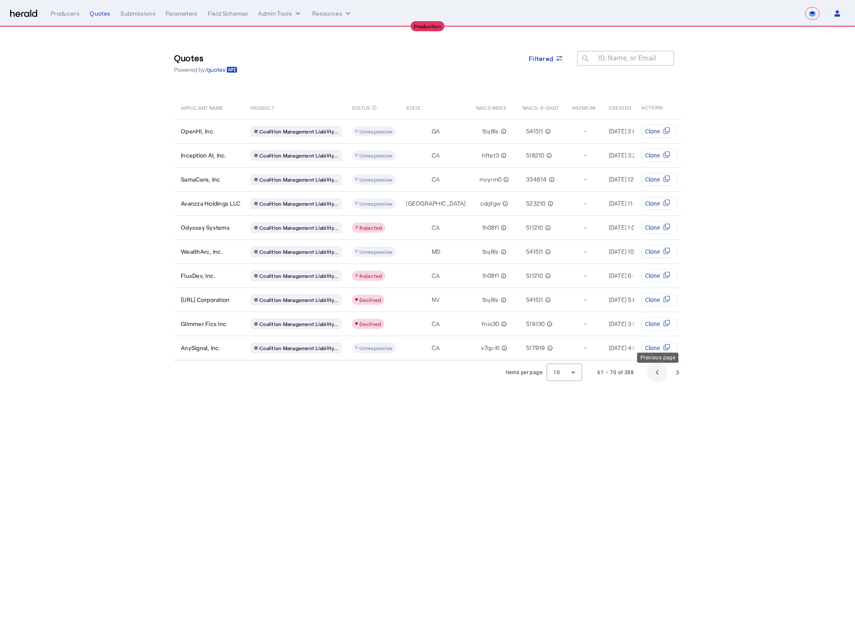
click at [655, 376] on span "Previous page" at bounding box center [657, 372] width 20 height 20
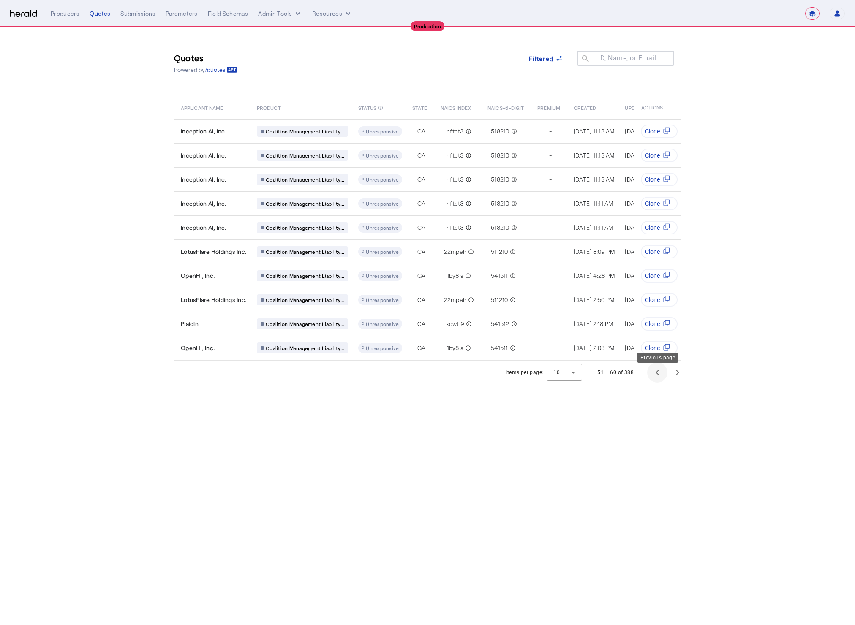
click at [655, 376] on span "Previous page" at bounding box center [657, 372] width 20 height 20
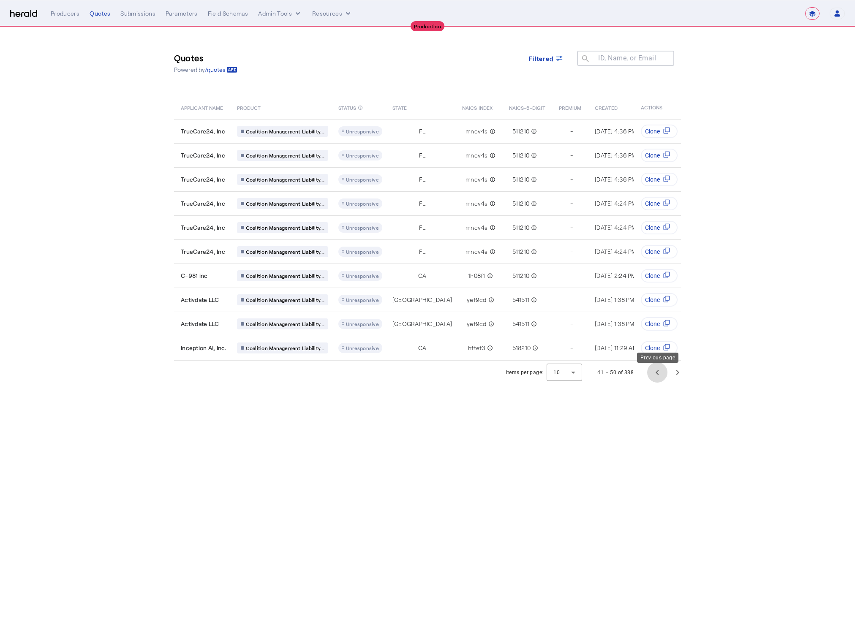
click at [655, 376] on span "Previous page" at bounding box center [657, 372] width 20 height 20
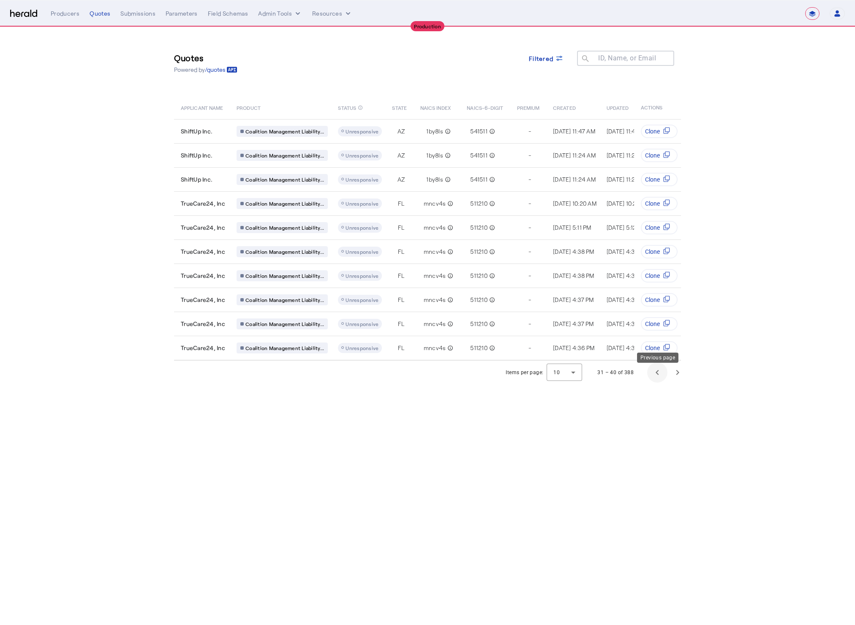
click at [655, 376] on span "Previous page" at bounding box center [657, 372] width 20 height 20
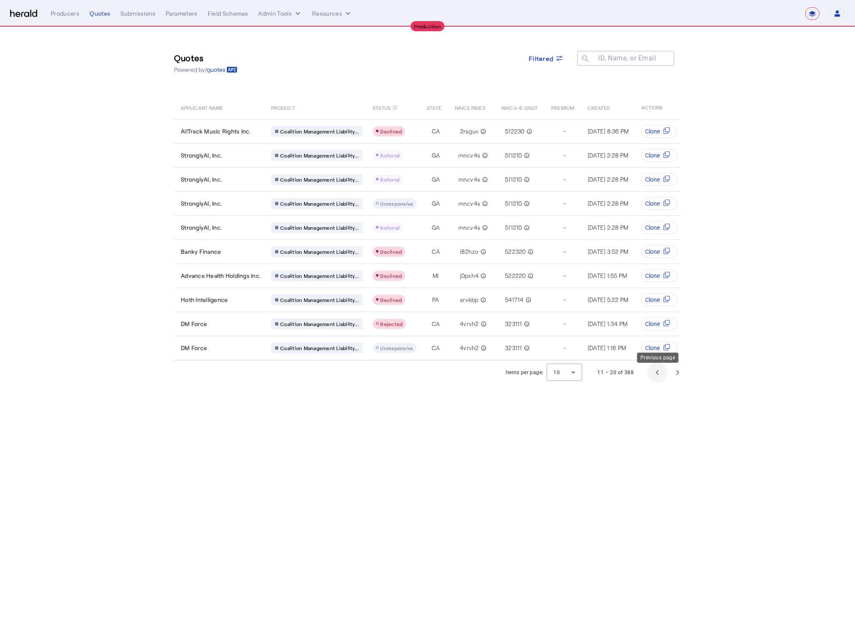
click at [655, 376] on span "Previous page" at bounding box center [657, 372] width 20 height 20
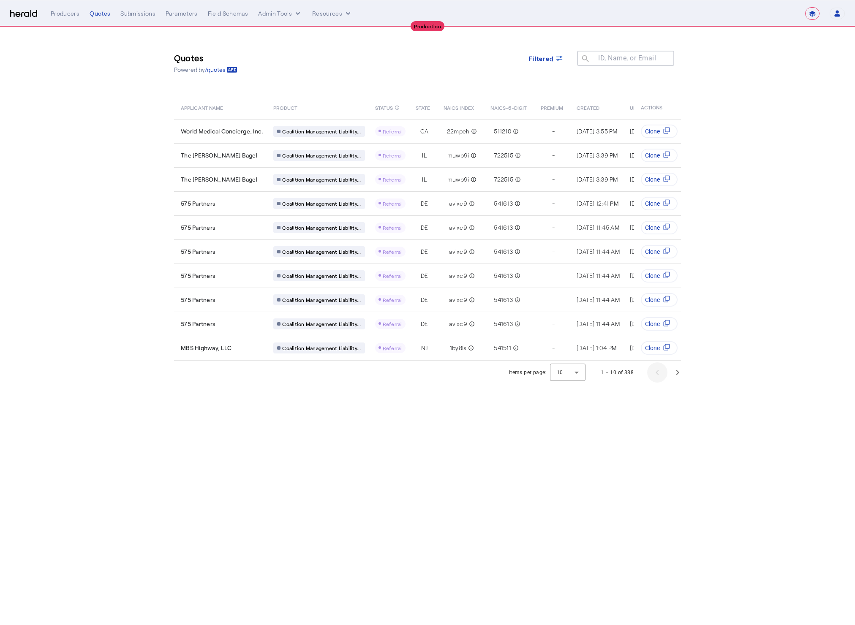
click at [655, 376] on div "1 – 10 of 388" at bounding box center [638, 372] width 97 height 20
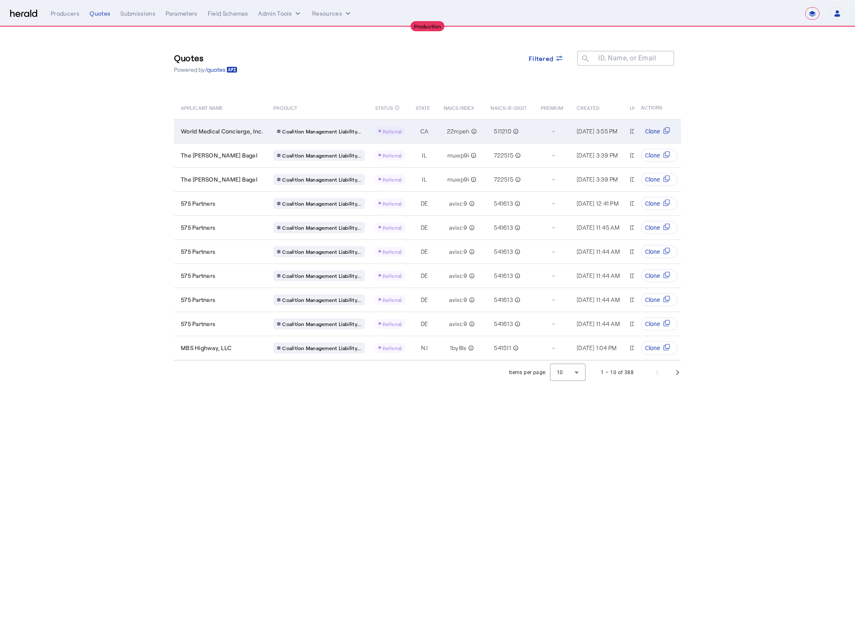
click at [237, 132] on span "World Medical Concierge, Inc." at bounding box center [222, 131] width 82 height 8
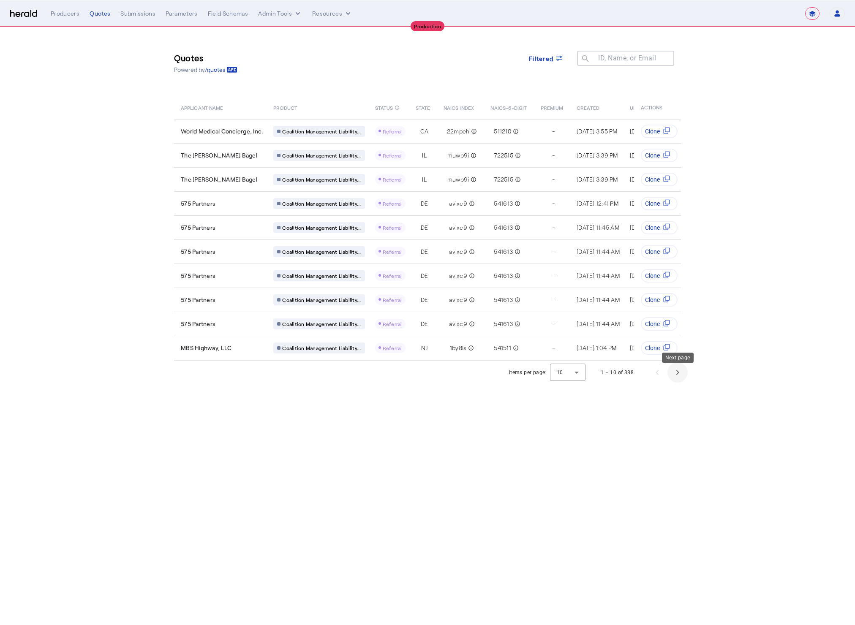
click at [676, 382] on span "Next page" at bounding box center [677, 372] width 20 height 20
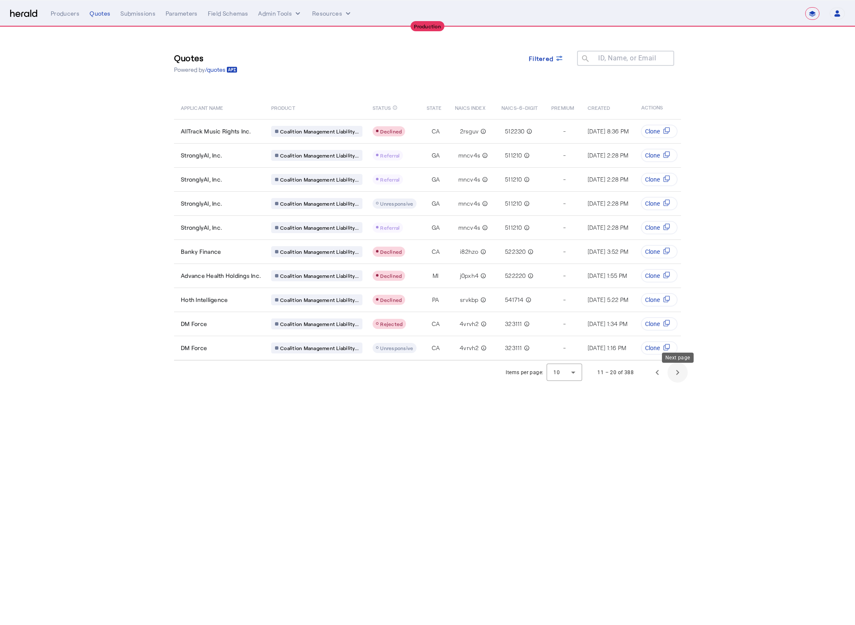
click at [676, 383] on span "Next page" at bounding box center [677, 372] width 20 height 20
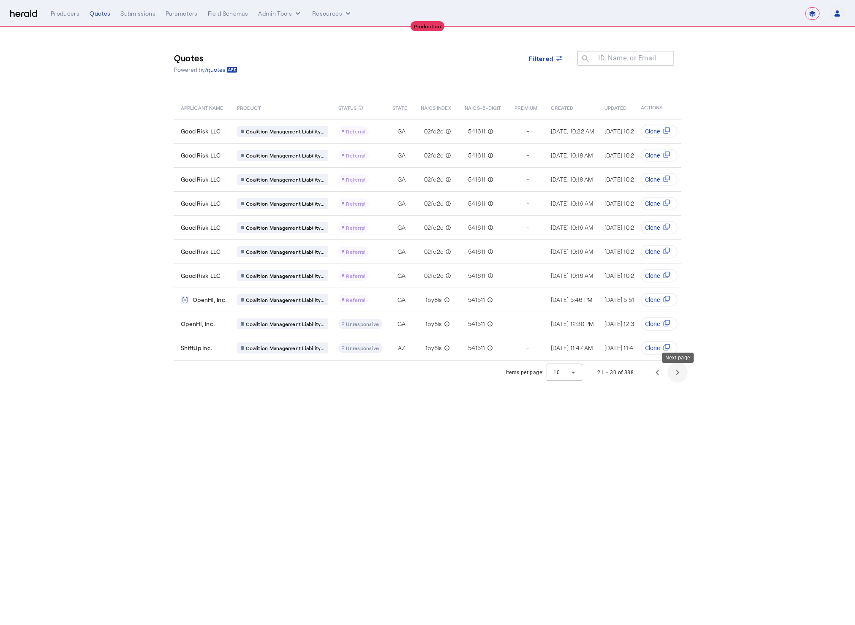
click at [677, 383] on span "Next page" at bounding box center [677, 372] width 20 height 20
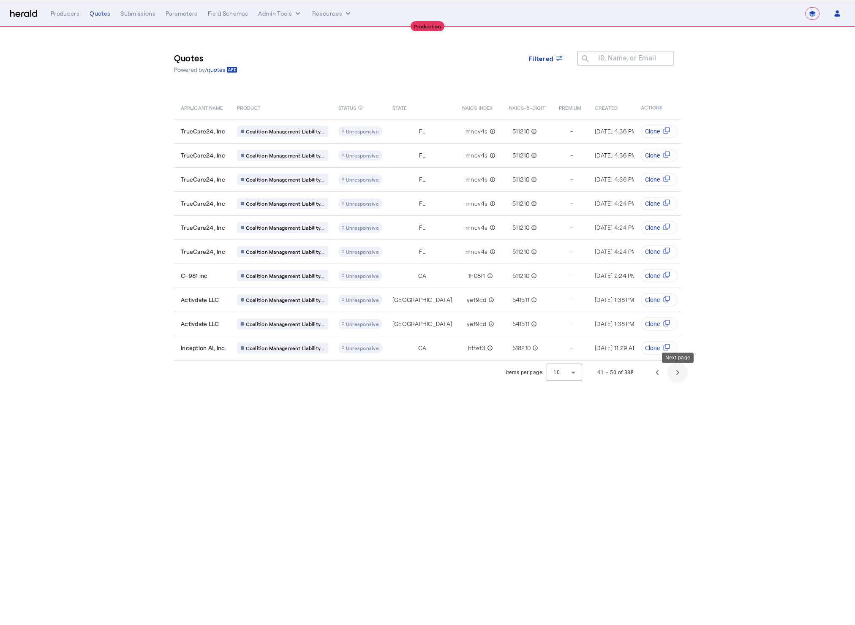
click at [677, 383] on span "Next page" at bounding box center [677, 372] width 20 height 20
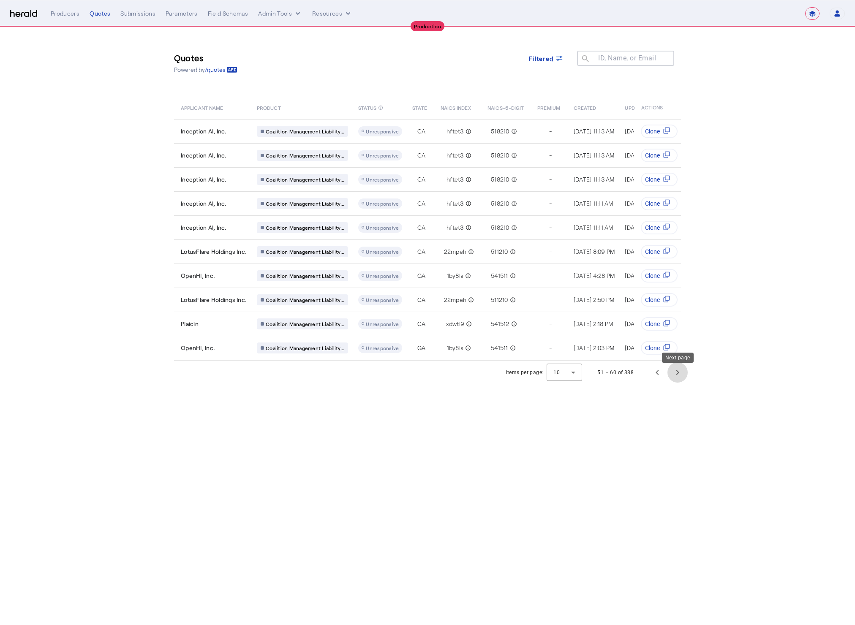
click at [677, 383] on span "Next page" at bounding box center [677, 372] width 20 height 20
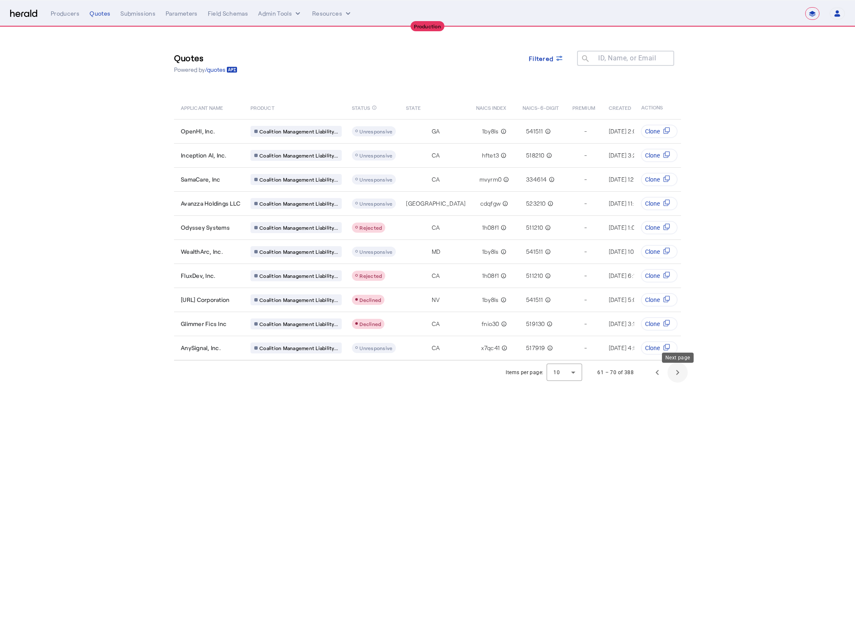
click at [677, 383] on span "Next page" at bounding box center [677, 372] width 20 height 20
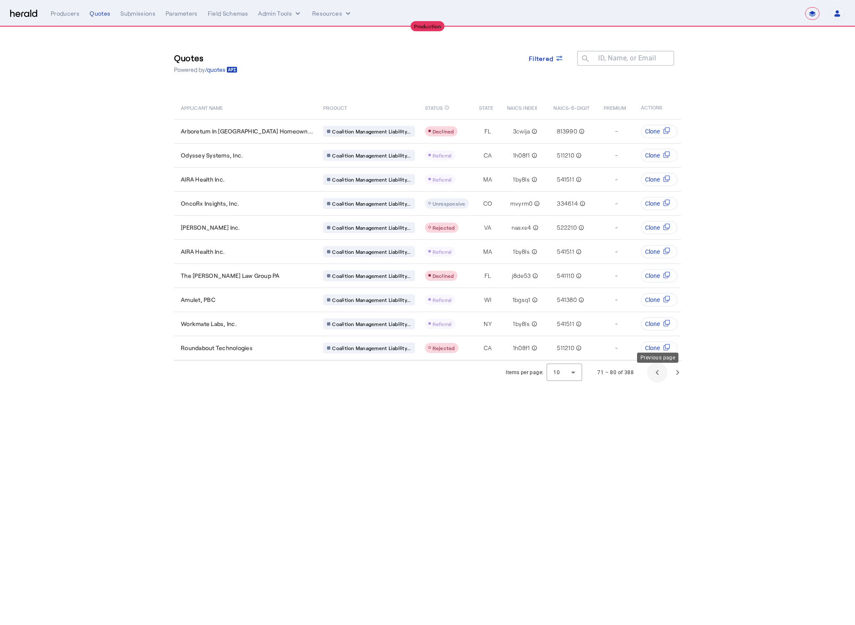
click at [657, 382] on span "Previous page" at bounding box center [657, 372] width 20 height 20
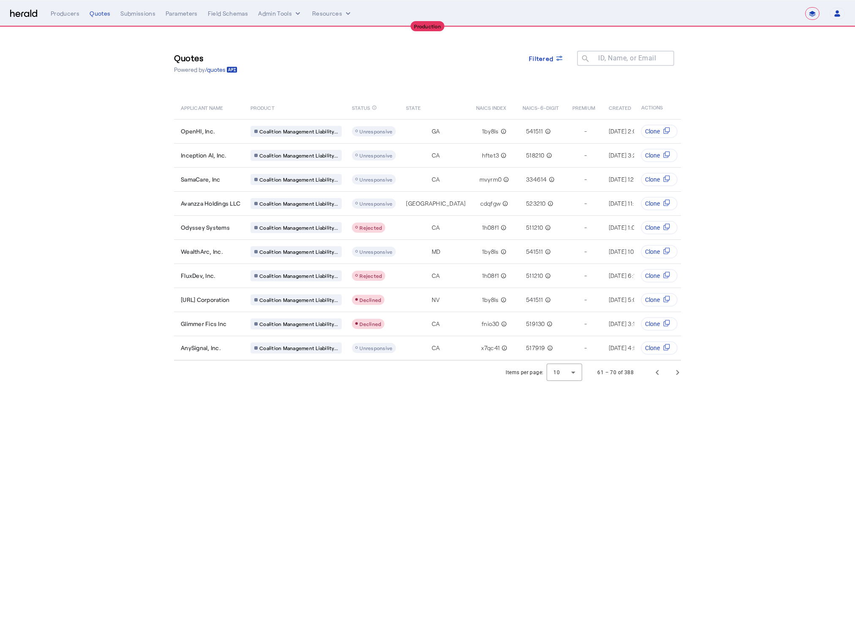
click at [695, 380] on div "Items per page: 10 61 – 70 of 388" at bounding box center [427, 373] width 540 height 24
click at [659, 379] on span "Previous page" at bounding box center [657, 372] width 20 height 20
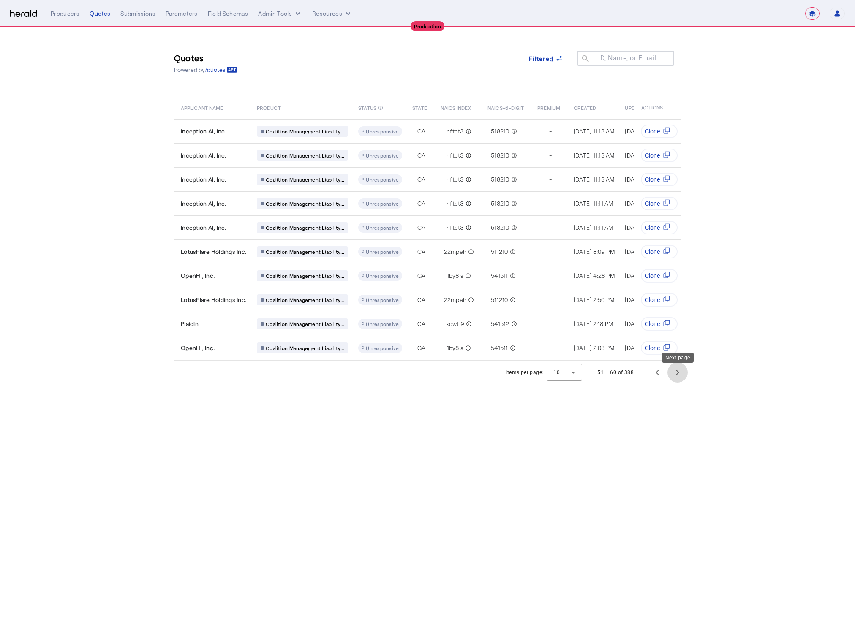
click at [672, 378] on span "Next page" at bounding box center [677, 372] width 20 height 20
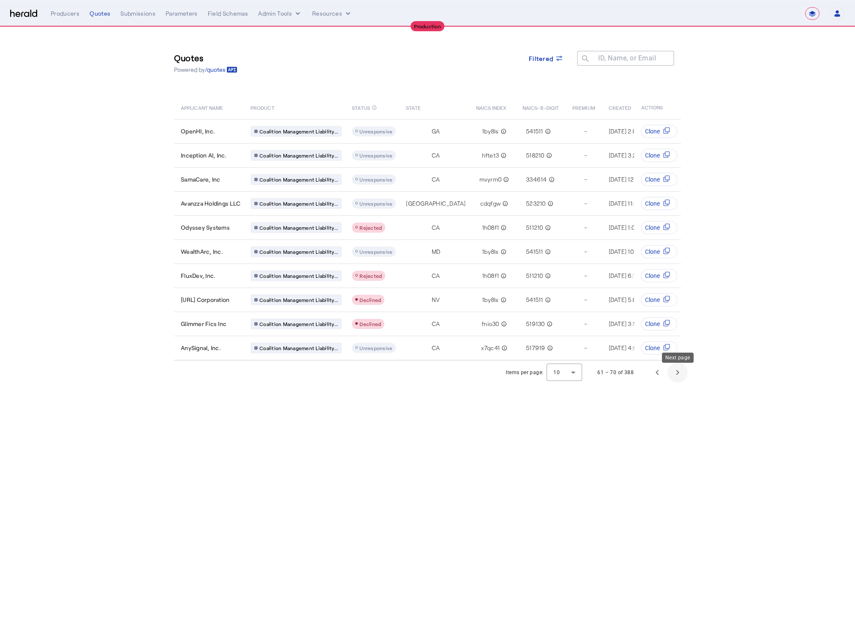
click at [673, 378] on span "Next page" at bounding box center [677, 372] width 20 height 20
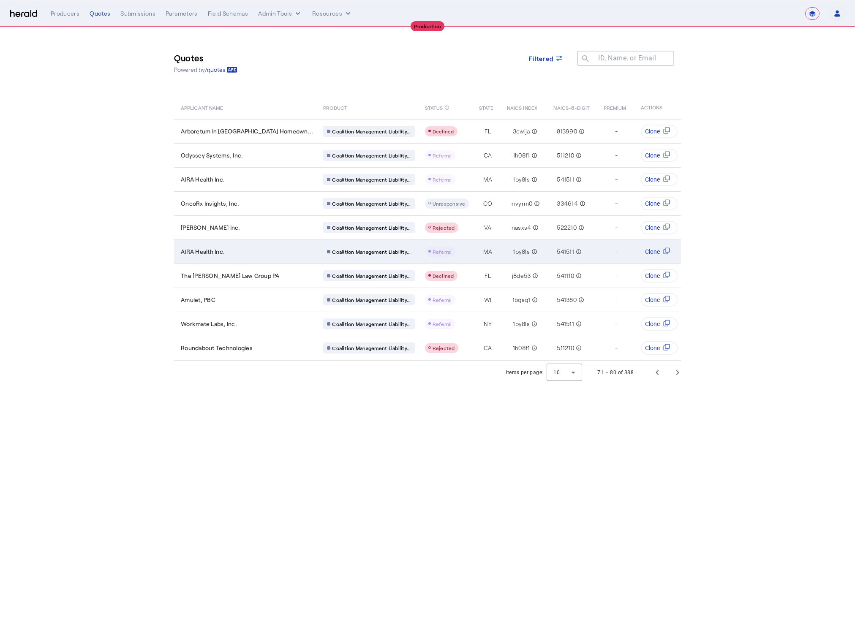
click at [215, 253] on span "AIRA Health Inc." at bounding box center [203, 251] width 44 height 8
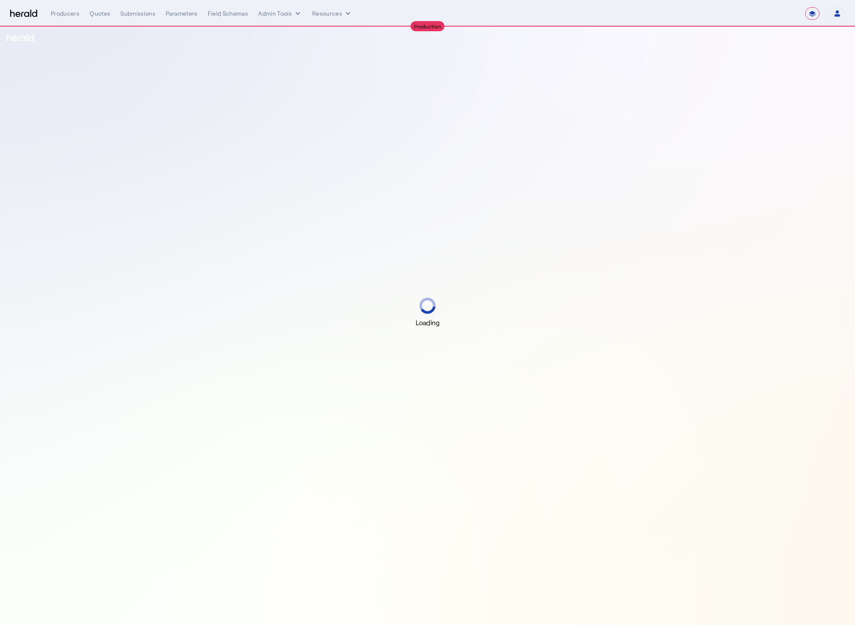
select select "**********"
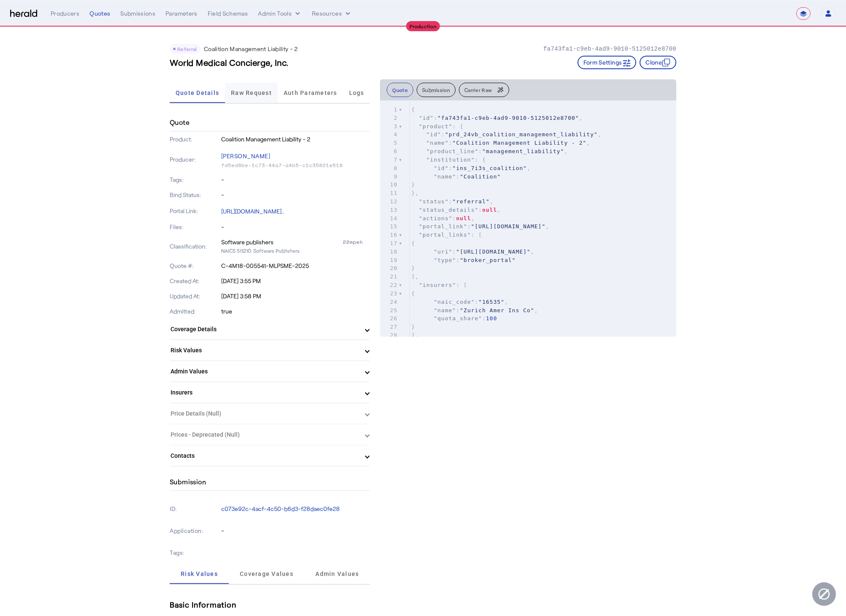
click at [258, 93] on span "Raw Request" at bounding box center [251, 93] width 41 height 6
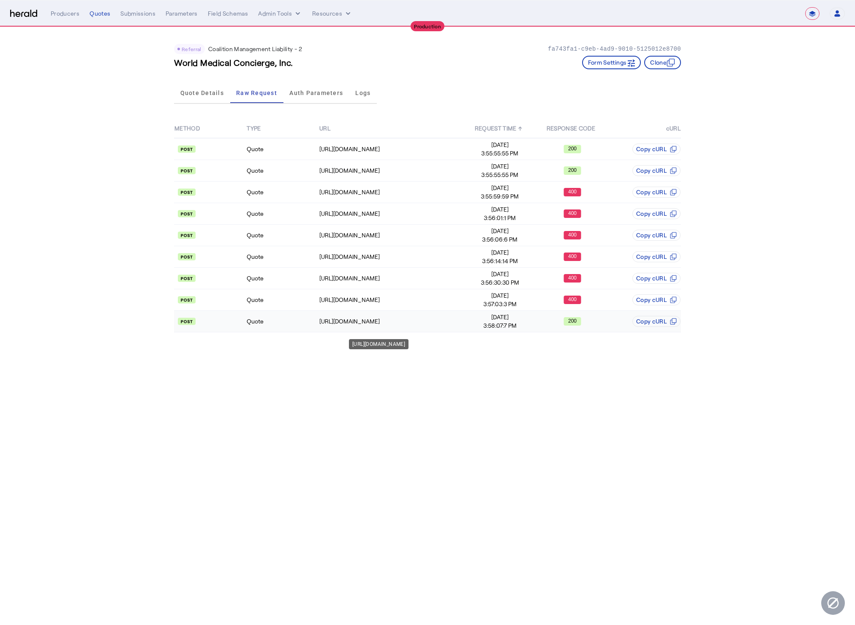
click at [434, 322] on div "https://distribution-api.coalitioninc.com/v2/submissions/a347fe60-4155-4282-b08…" at bounding box center [391, 321] width 144 height 8
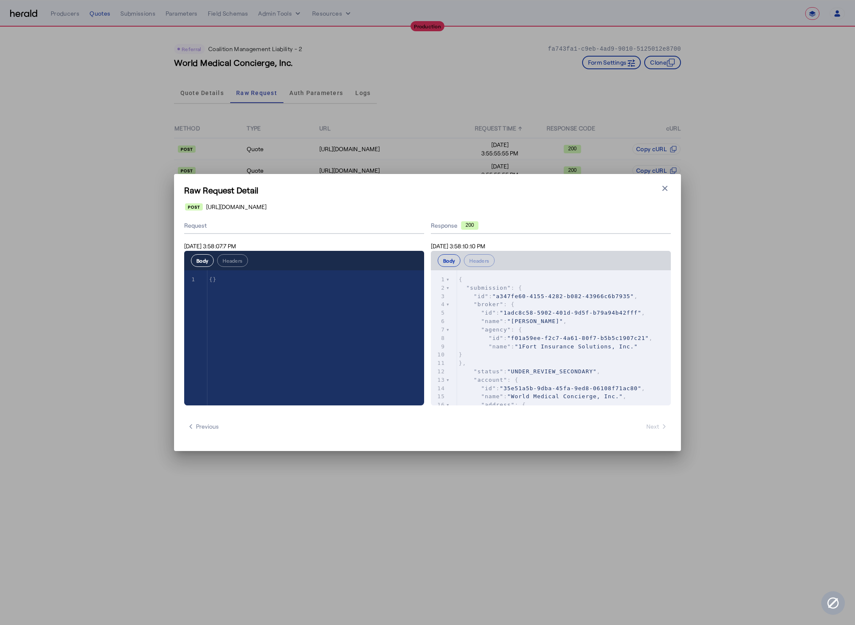
click at [590, 341] on pre ""id" : "f01a59ee-f2c7-4a61-80f7-b5b5c1907c21" ," at bounding box center [564, 338] width 214 height 8
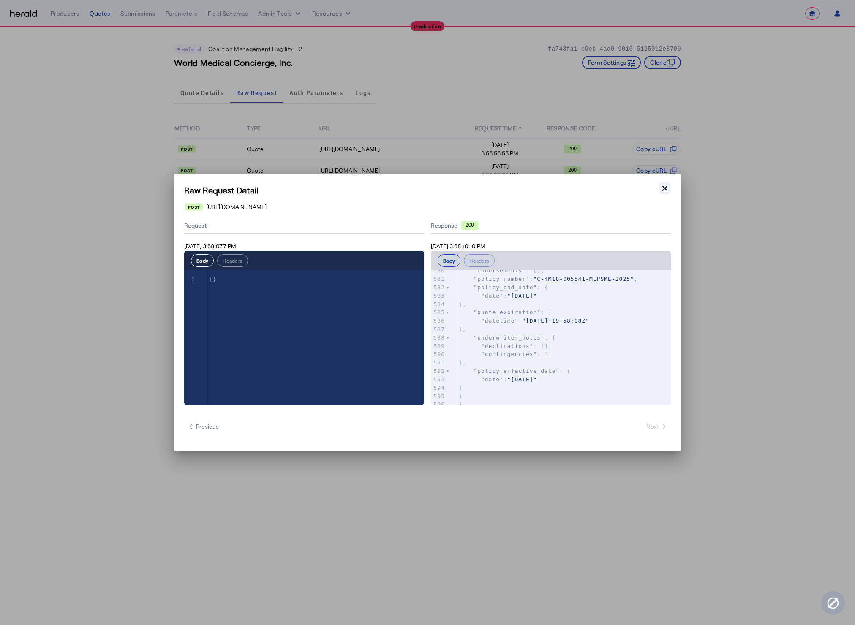
click at [670, 188] on button "Close modal" at bounding box center [665, 188] width 12 height 12
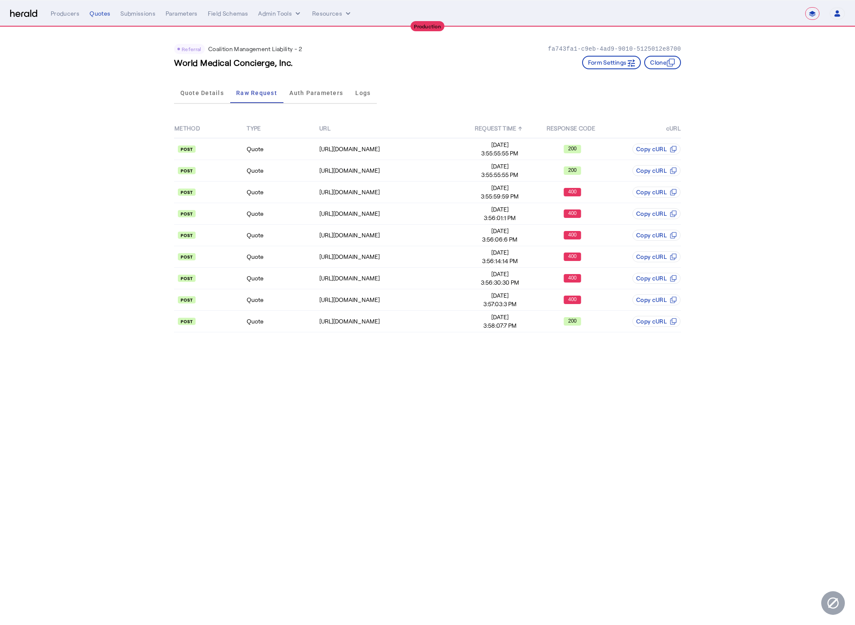
click at [340, 426] on body "**********" at bounding box center [427, 312] width 855 height 625
click at [182, 87] on span "Quote Details" at bounding box center [201, 93] width 43 height 20
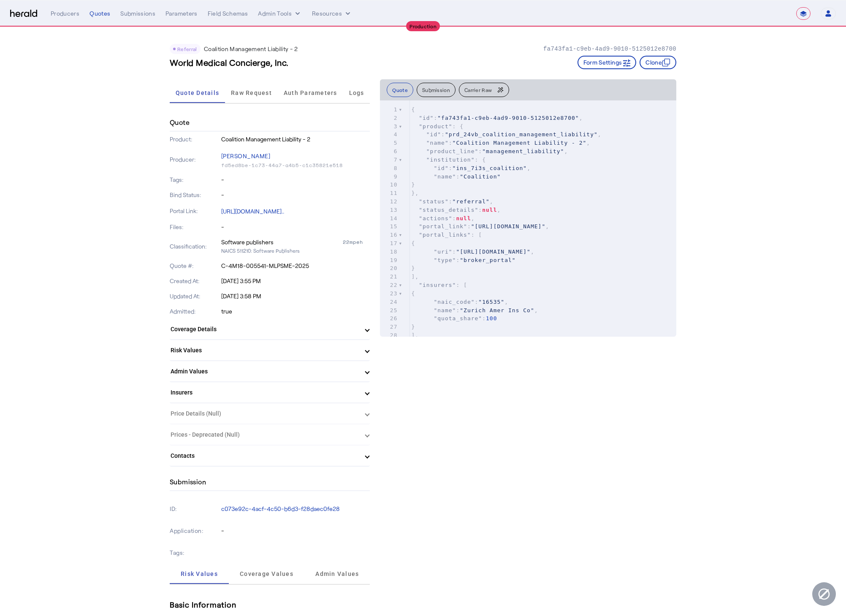
click at [305, 97] on span "Auth Parameters" at bounding box center [311, 93] width 54 height 20
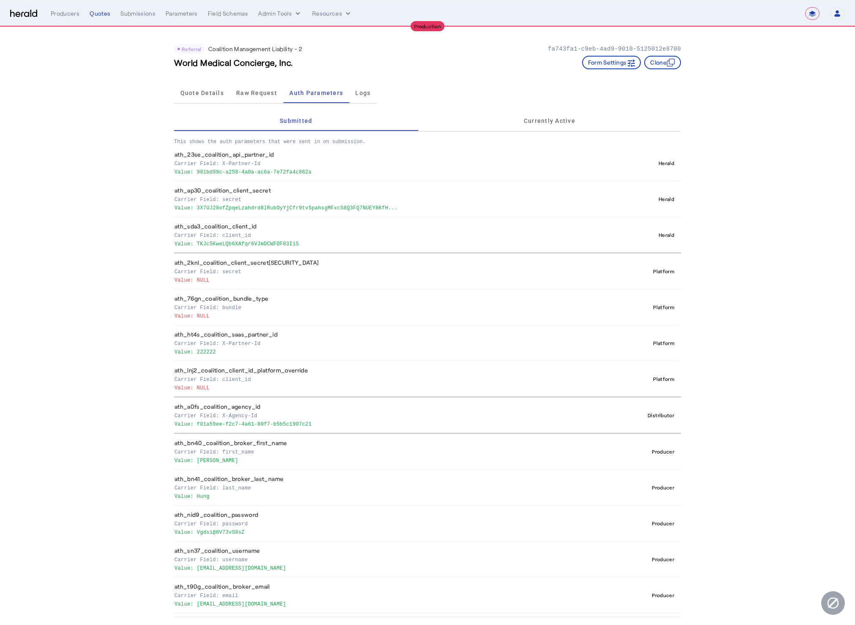
click at [29, 16] on img at bounding box center [23, 14] width 27 height 8
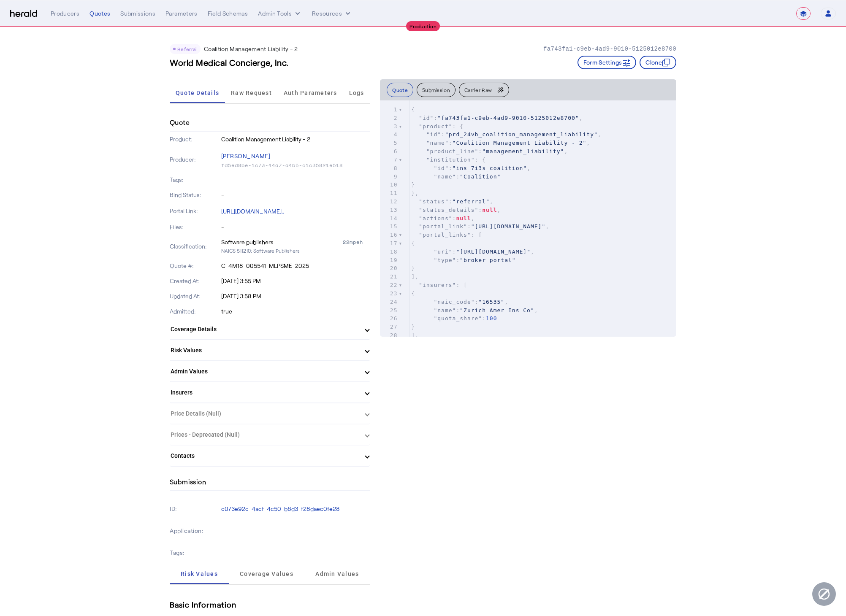
click at [24, 11] on img at bounding box center [23, 14] width 27 height 8
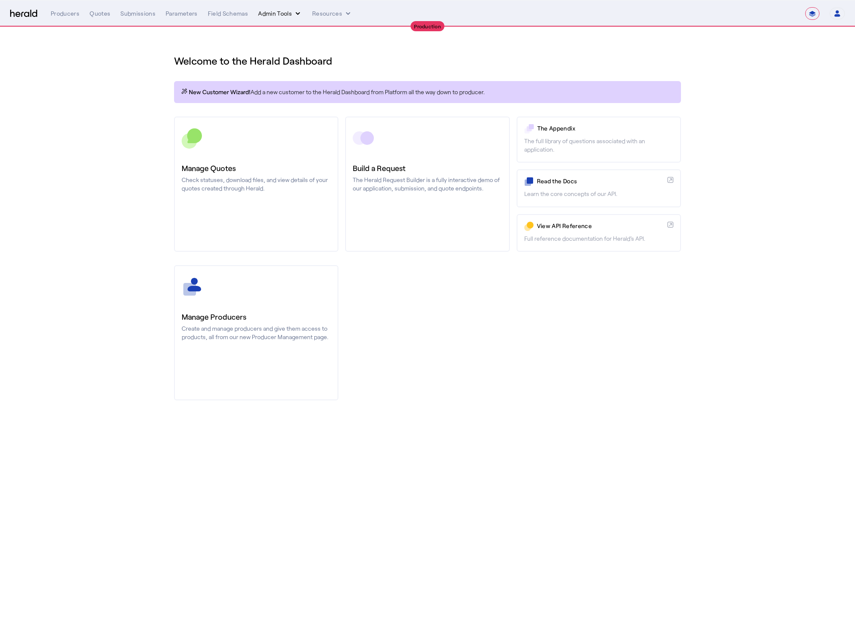
click at [294, 13] on icon "internal dropdown menu" at bounding box center [297, 13] width 8 height 8
click at [305, 35] on span "Platforms Manager" at bounding box center [295, 31] width 62 height 10
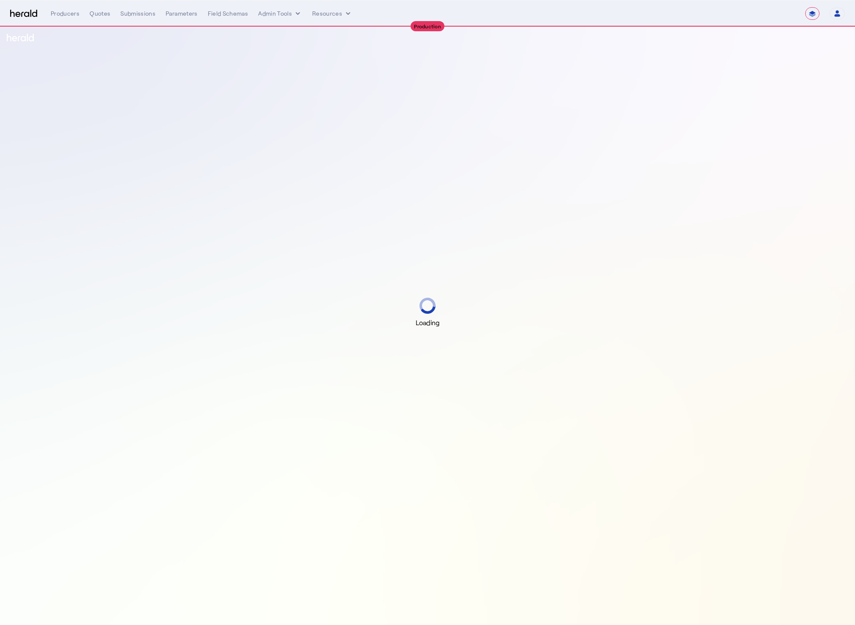
select select "**********"
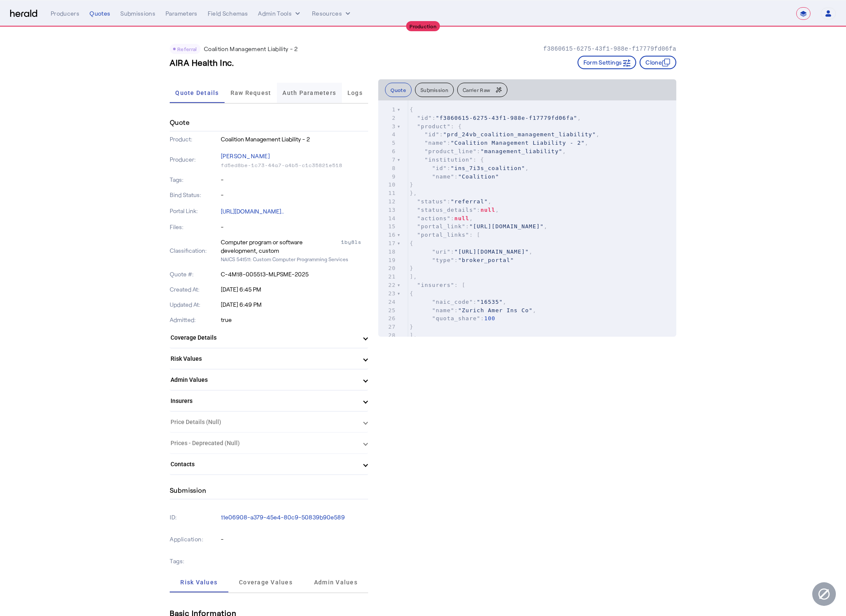
click at [291, 92] on span "Auth Parameters" at bounding box center [309, 93] width 54 height 6
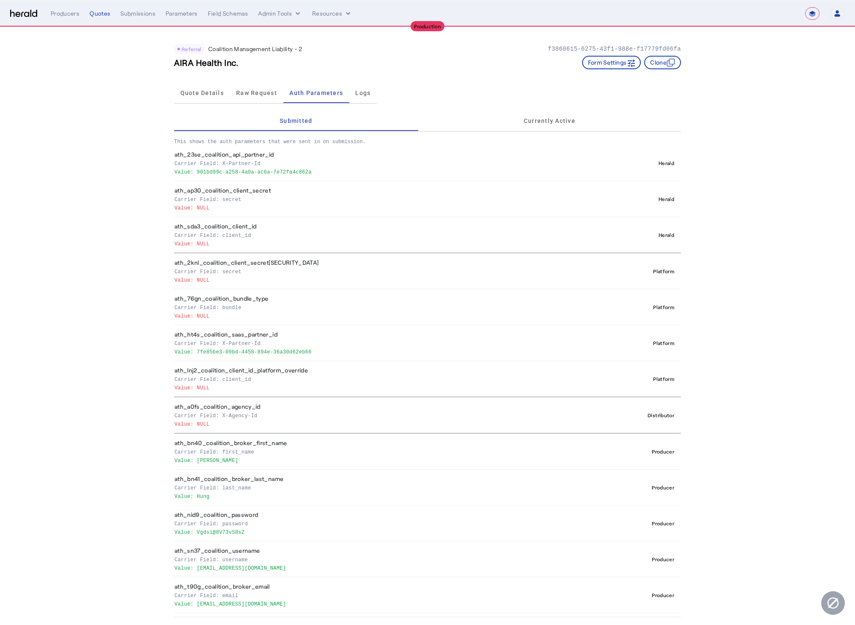
click at [259, 353] on p "Value: 7fe85be3-09bd-4458-894e-36a30d62eb66" at bounding box center [373, 351] width 398 height 8
click at [315, 358] on th "ath_ht4s_coalition_saas_partner_id Carrier Field: X-Partner-Id Value: 7fe85be3-…" at bounding box center [375, 343] width 402 height 36
drag, startPoint x: 318, startPoint y: 352, endPoint x: 196, endPoint y: 354, distance: 122.0
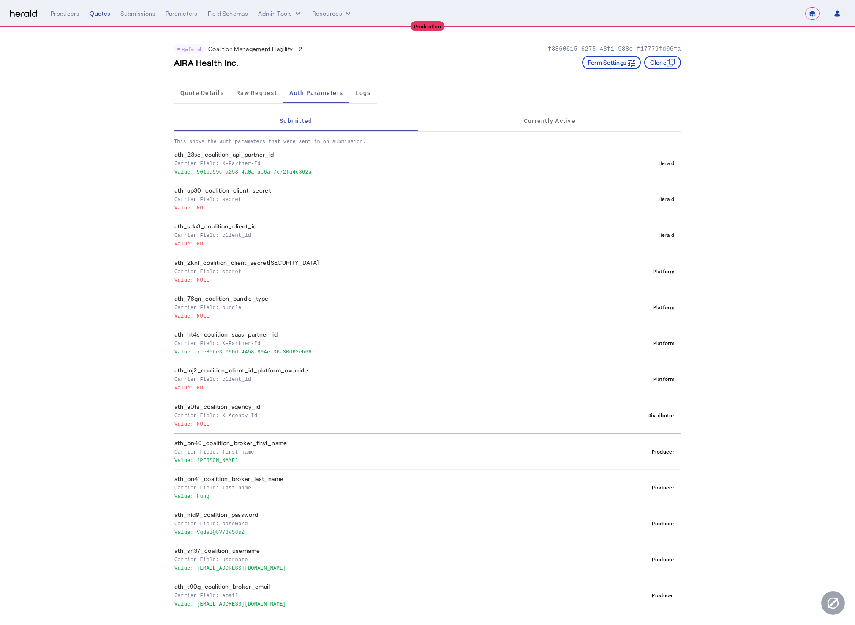
click at [196, 354] on p "Value: 7fe85be3-09bd-4458-894e-36a30d62eb66" at bounding box center [373, 351] width 398 height 8
copy p "7fe85be3-09bd-4458-894e-36a30d62eb66"
click at [112, 362] on app-quote-details "Referral Coalition Management Liability - 2 f3860615-6275-43f1-988e-f17779fd06f…" at bounding box center [427, 322] width 855 height 590
click at [98, 12] on div "Quotes" at bounding box center [100, 13] width 21 height 8
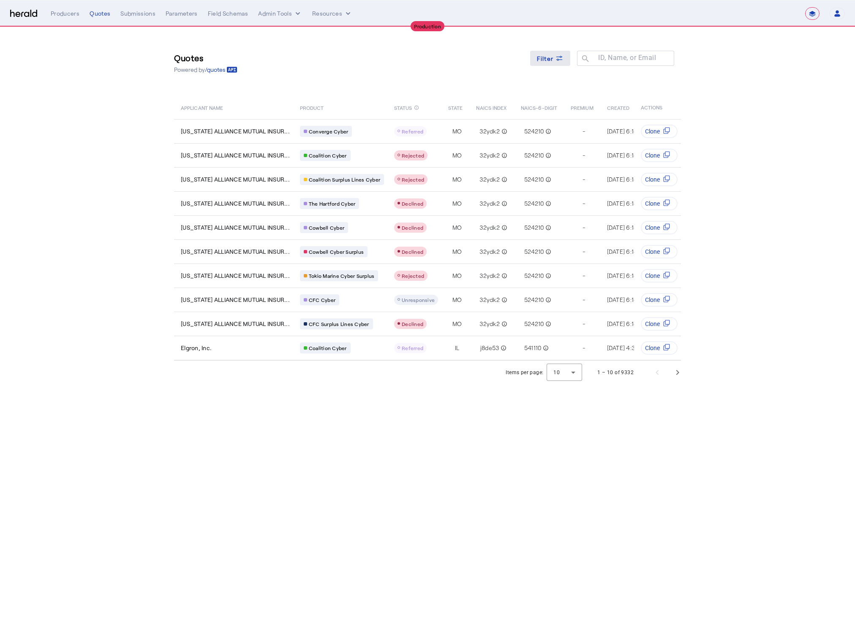
click at [557, 56] on icon at bounding box center [559, 58] width 8 height 8
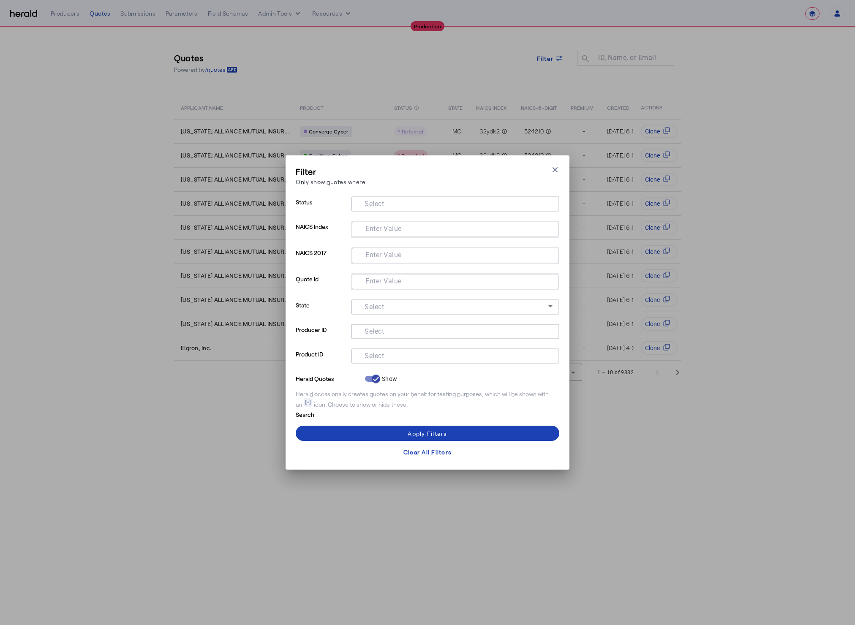
click at [405, 355] on input "Select" at bounding box center [453, 355] width 191 height 10
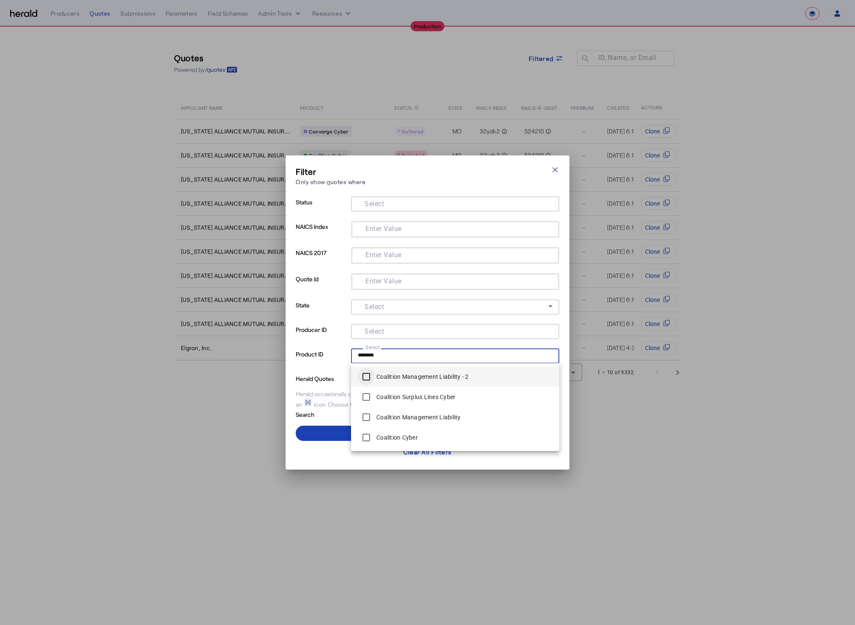
type input "********"
click at [327, 433] on span at bounding box center [427, 433] width 263 height 20
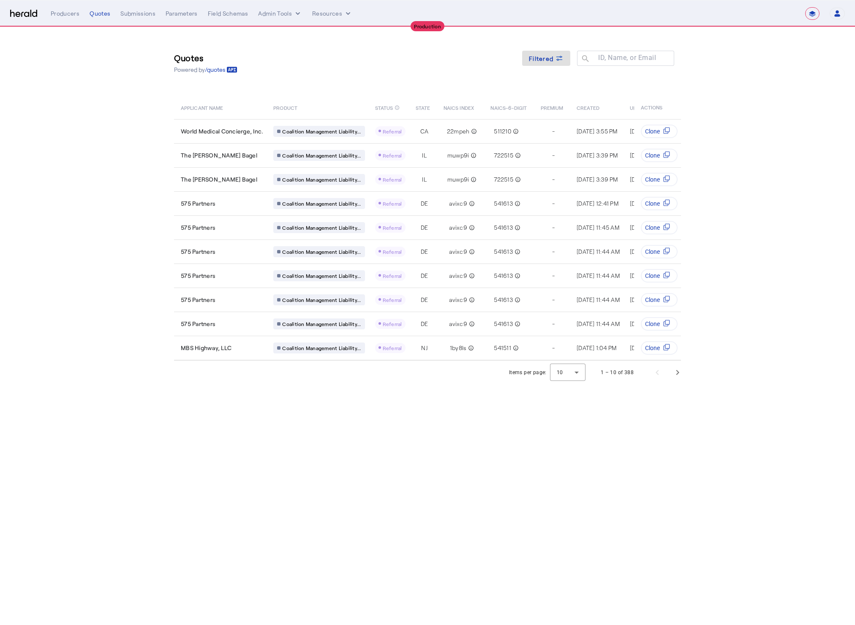
click at [320, 456] on body "**********" at bounding box center [427, 312] width 855 height 625
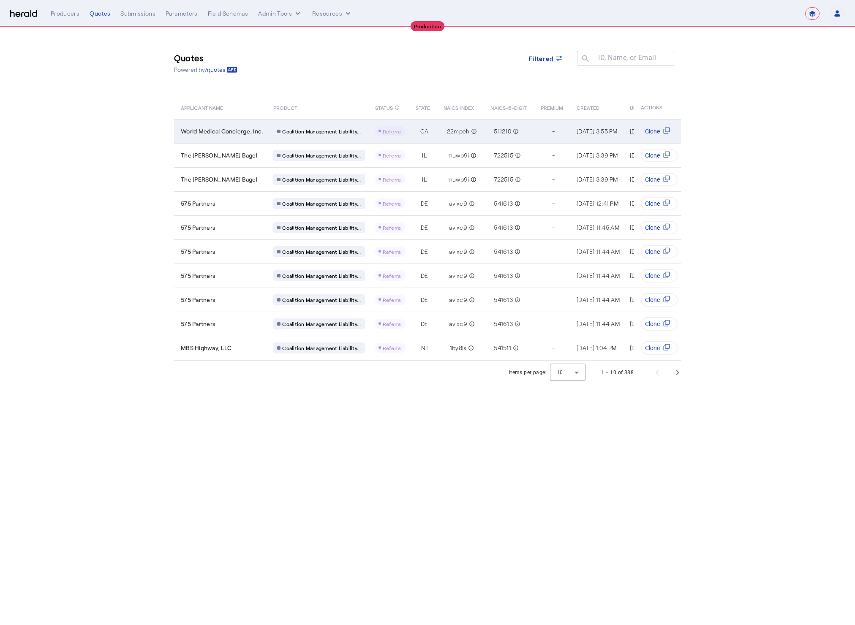
click at [219, 129] on span "World Medical Concierge, Inc." at bounding box center [222, 131] width 82 height 8
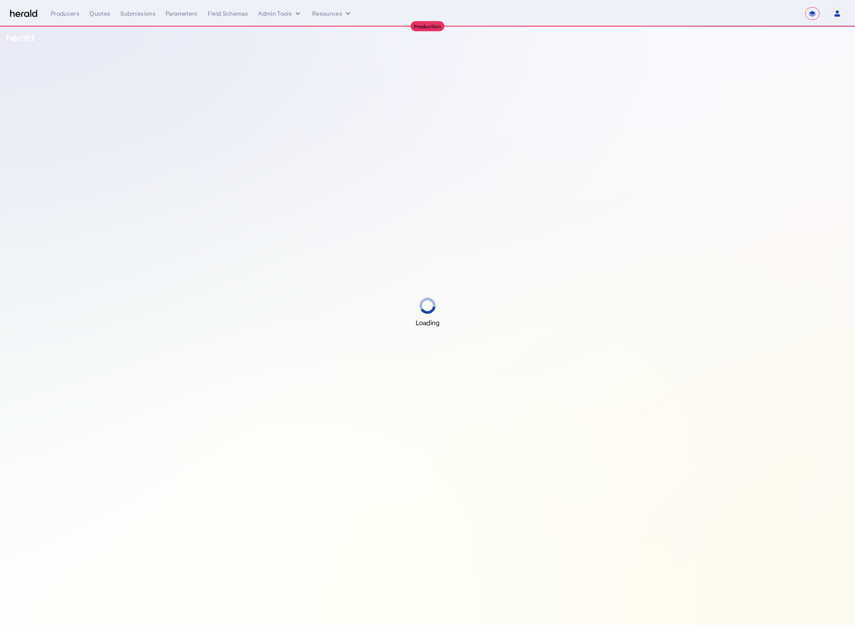
select select "**********"
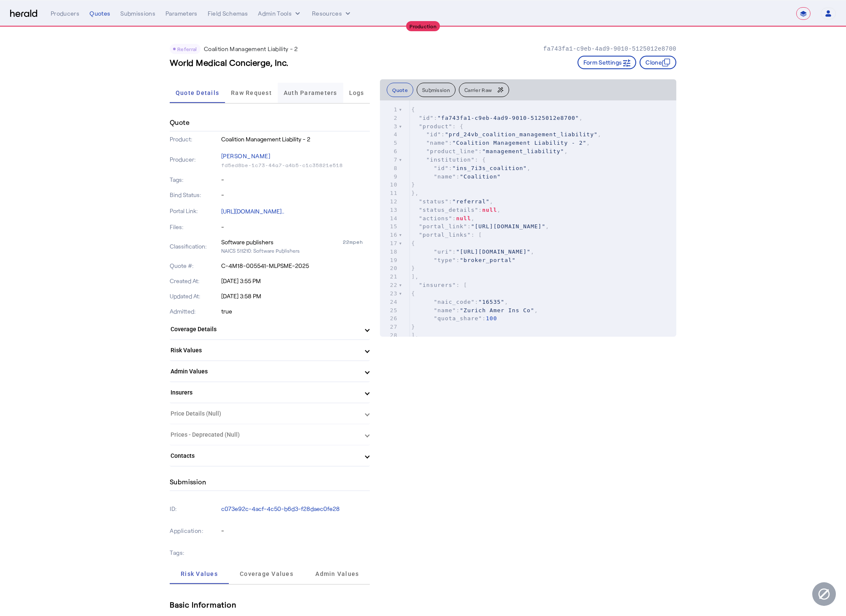
click at [287, 90] on div "Auth Parameters" at bounding box center [310, 93] width 65 height 20
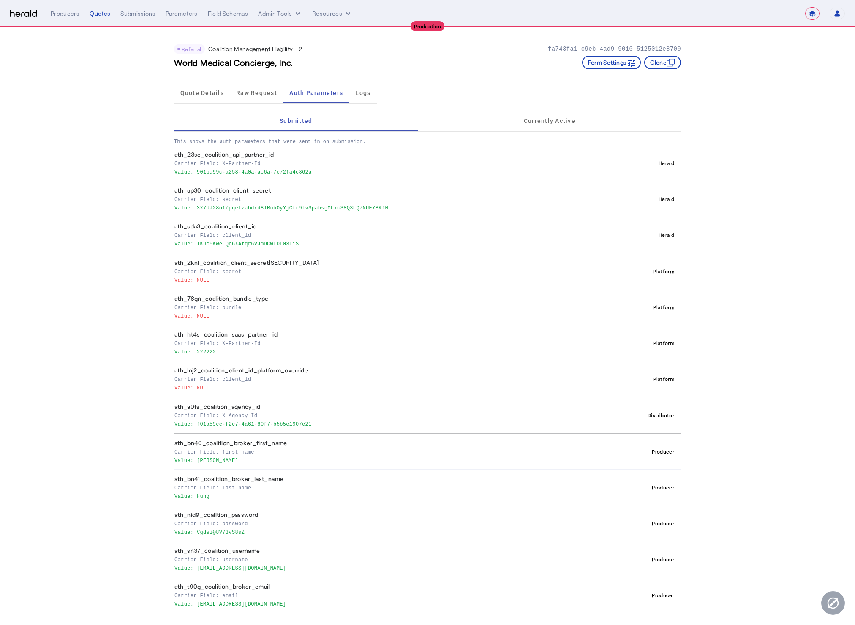
click at [277, 425] on p "Value: f01a59ee-f2c7-4a61-80f7-b5b5c1907c21" at bounding box center [388, 423] width 429 height 8
click at [297, 433] on th "ath_bn40_coalition_broker_first_name Carrier Field: first_name Value: [PERSON_N…" at bounding box center [390, 451] width 433 height 36
drag, startPoint x: 322, startPoint y: 425, endPoint x: 198, endPoint y: 424, distance: 124.6
click at [198, 424] on p "Value: f01a59ee-f2c7-4a61-80f7-b5b5c1907c21" at bounding box center [388, 423] width 429 height 8
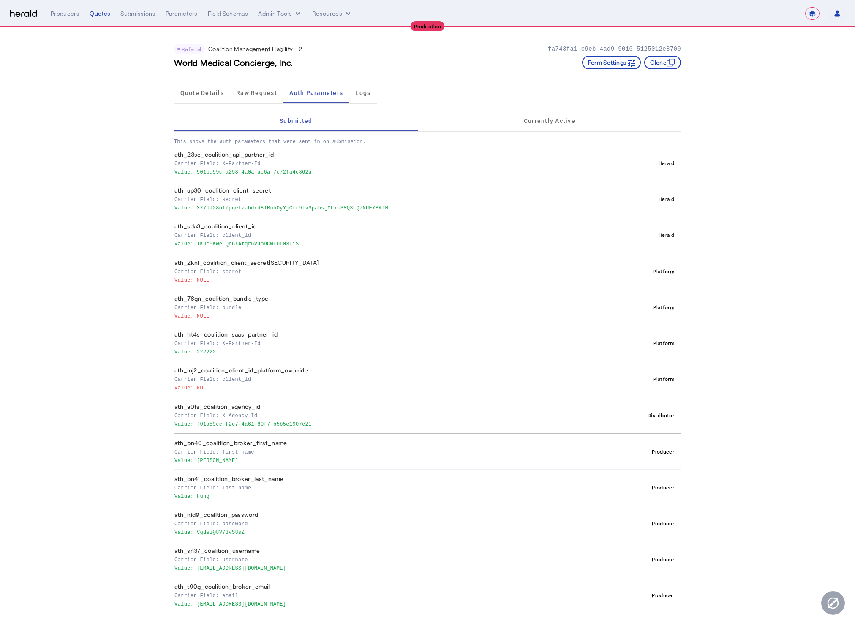
copy p "f01a59ee-f2c7-4a61-80f7-b5b5c1907c21"
